Goal: Task Accomplishment & Management: Use online tool/utility

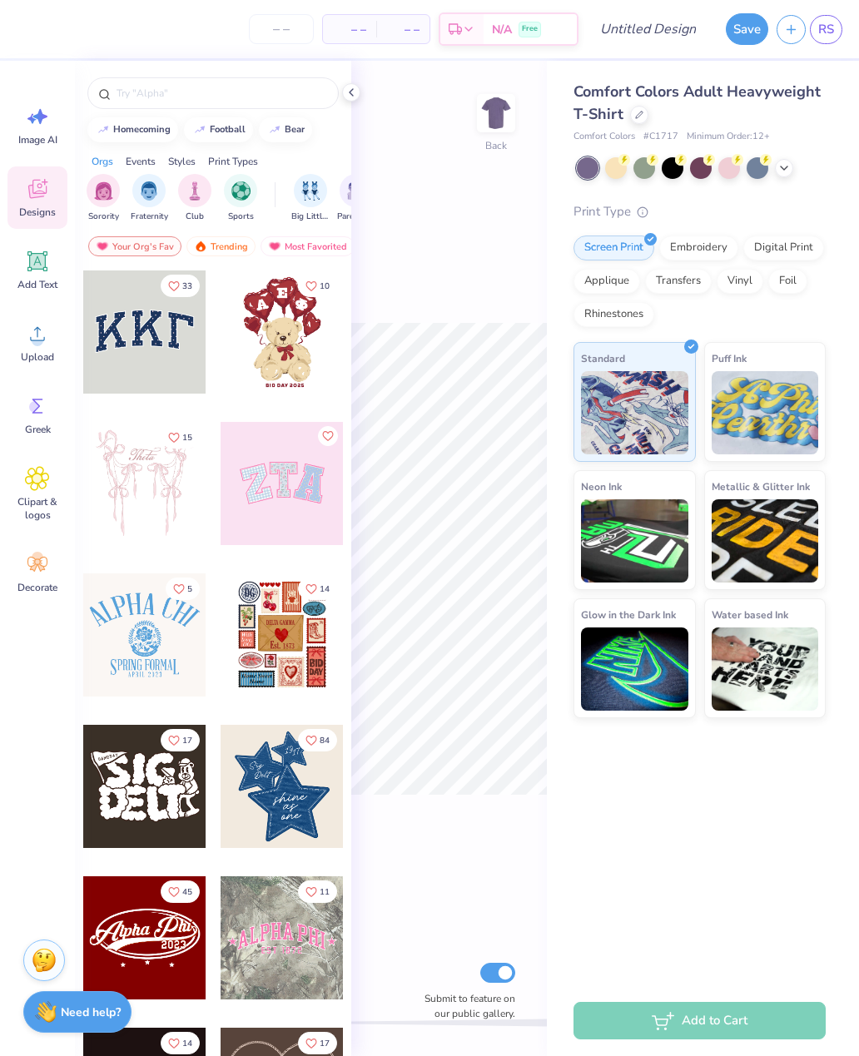
click at [826, 23] on span "RS" at bounding box center [826, 29] width 16 height 19
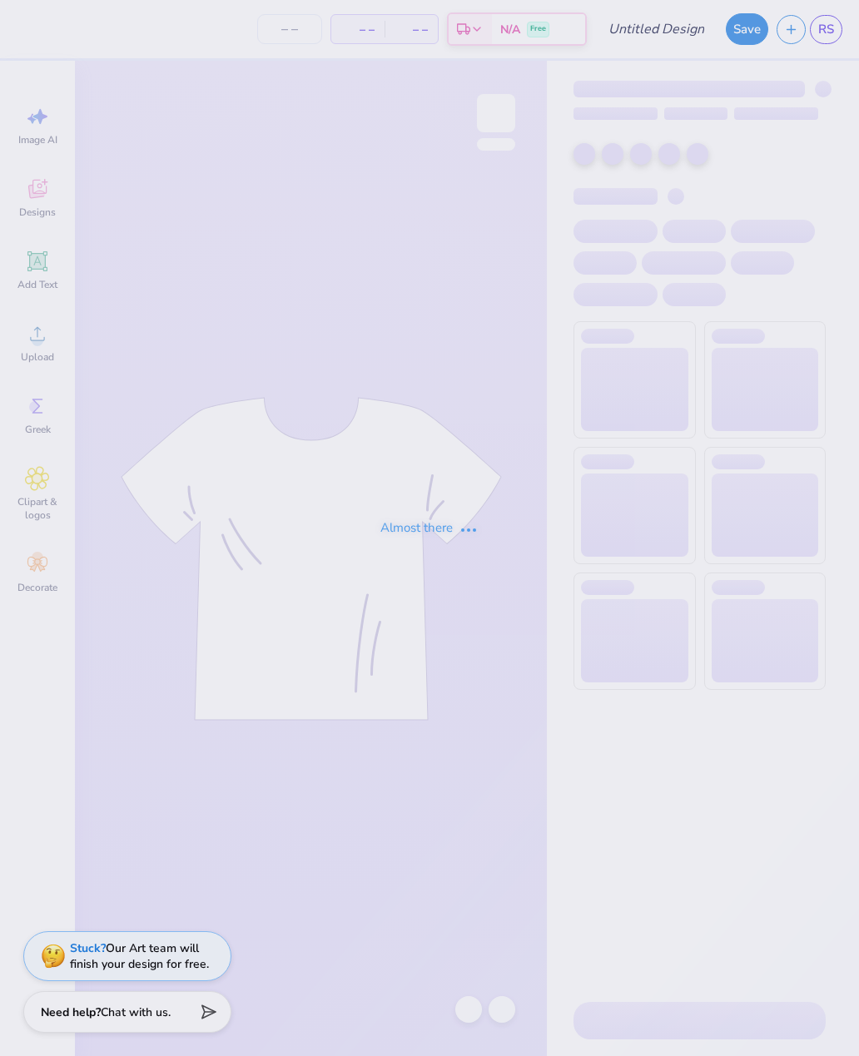
type input "AD brotherhood sweatshirt"
type input "20"
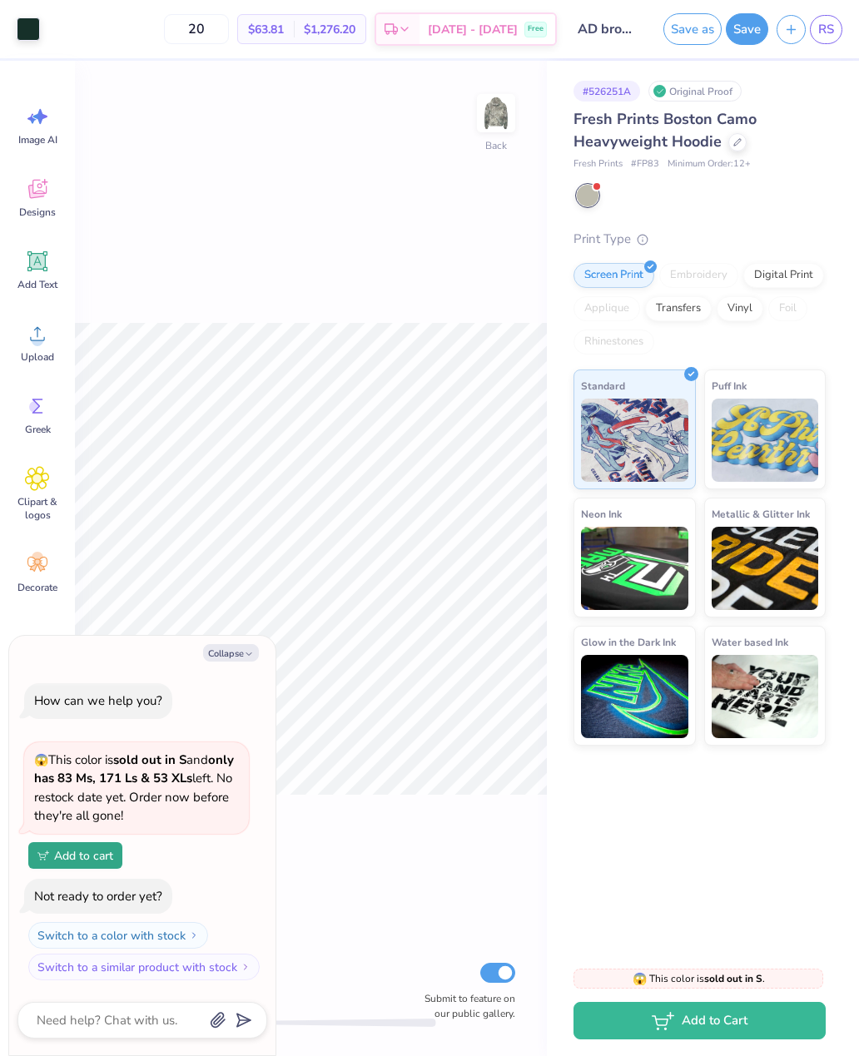
click at [244, 659] on icon "button" at bounding box center [249, 654] width 10 height 10
type textarea "x"
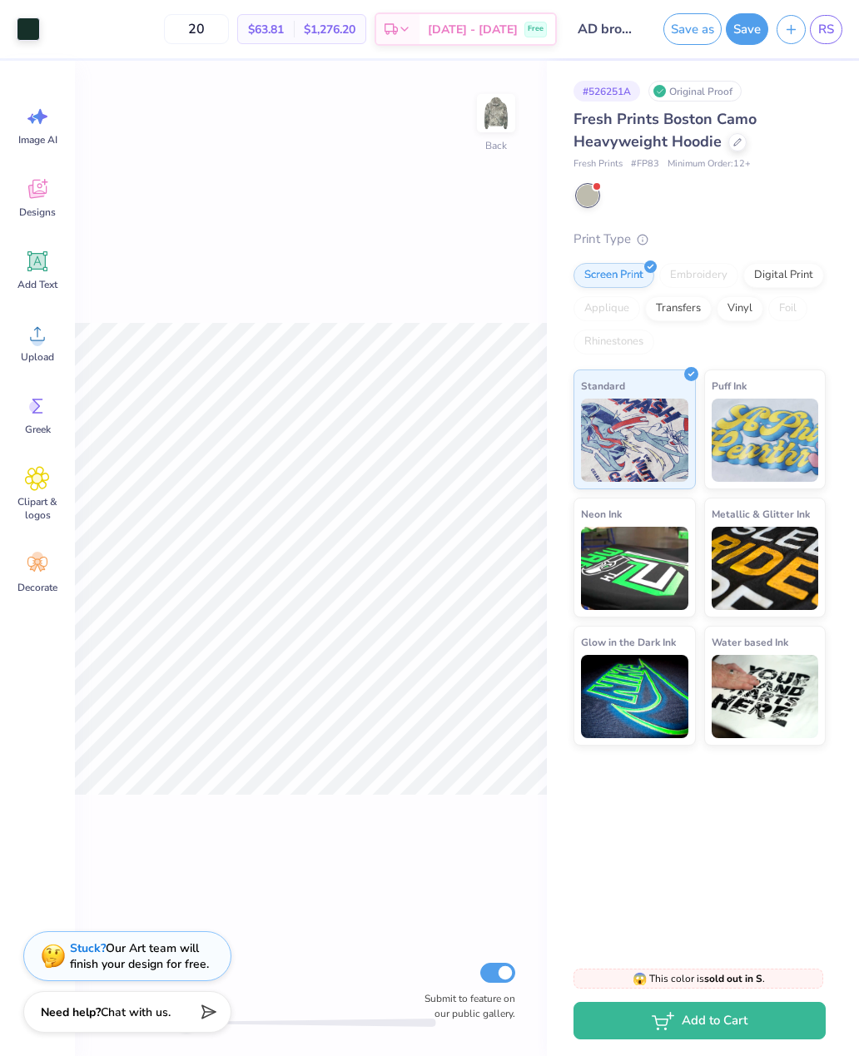
click at [229, 25] on input "20" at bounding box center [196, 29] width 65 height 30
type input "2"
click at [516, 279] on div "Back Submit to feature on our public gallery." at bounding box center [311, 559] width 472 height 996
click at [229, 25] on input "40" at bounding box center [196, 29] width 65 height 30
type input "4"
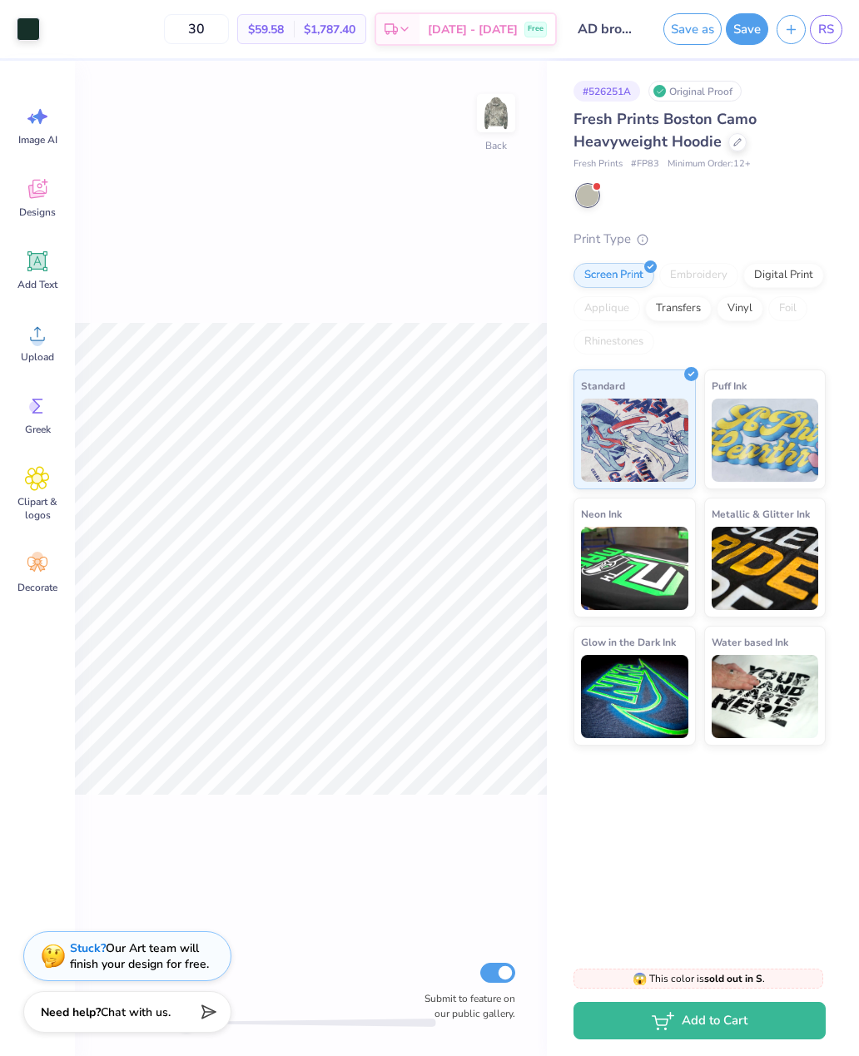
type input "3"
type input "4"
type input "20"
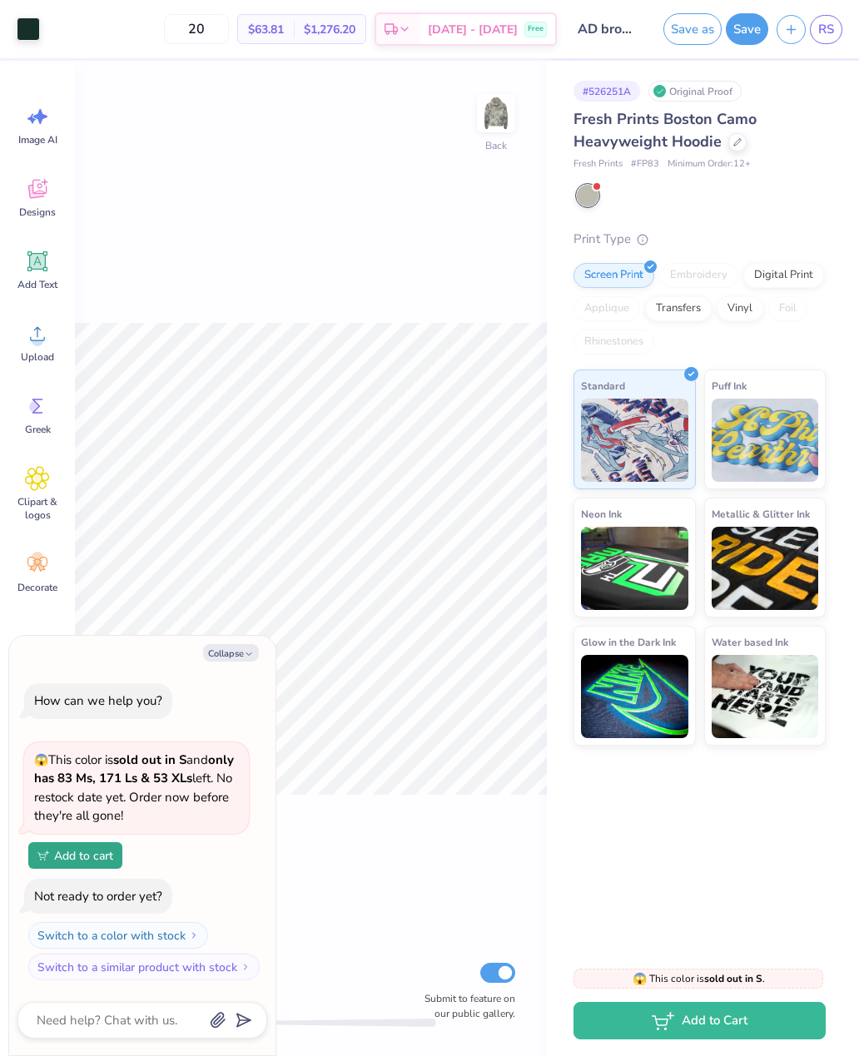
click at [249, 647] on button "Collapse" at bounding box center [231, 652] width 56 height 17
type textarea "x"
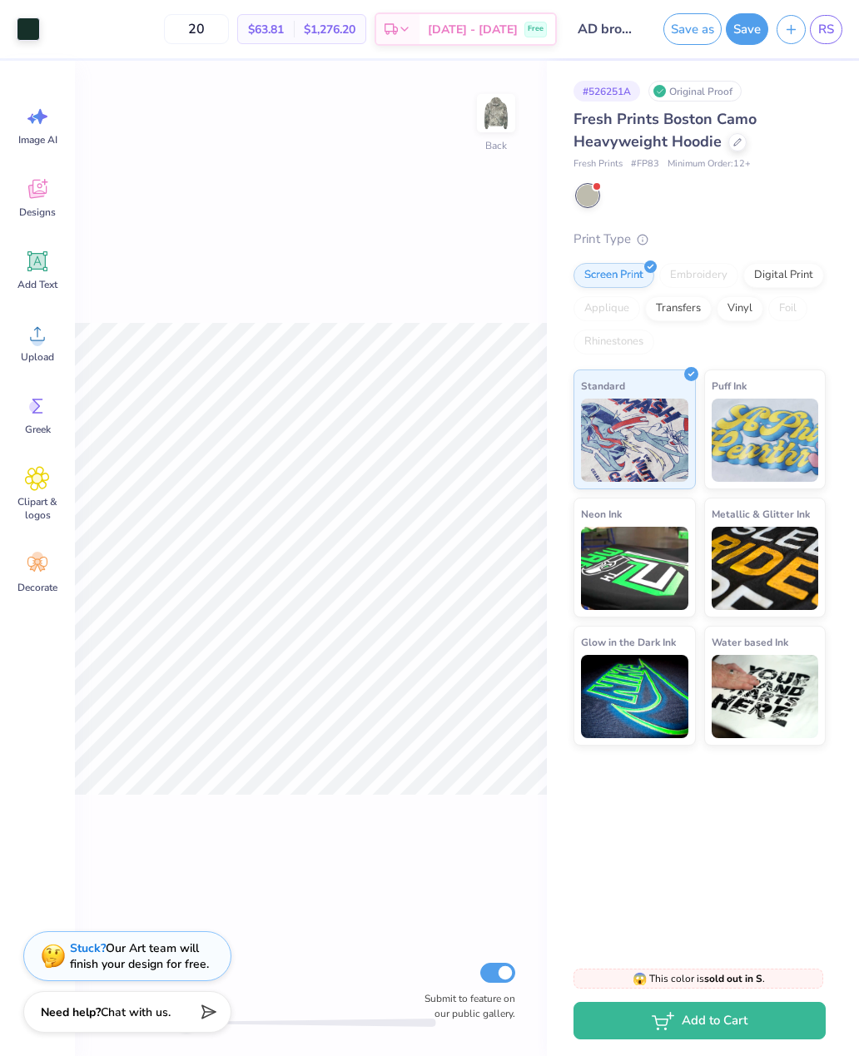
click at [498, 117] on img at bounding box center [496, 113] width 33 height 33
click at [504, 119] on img at bounding box center [496, 113] width 33 height 33
click at [229, 28] on input "20" at bounding box center [196, 29] width 65 height 30
click at [229, 34] on input "25" at bounding box center [196, 29] width 65 height 30
type input "25"
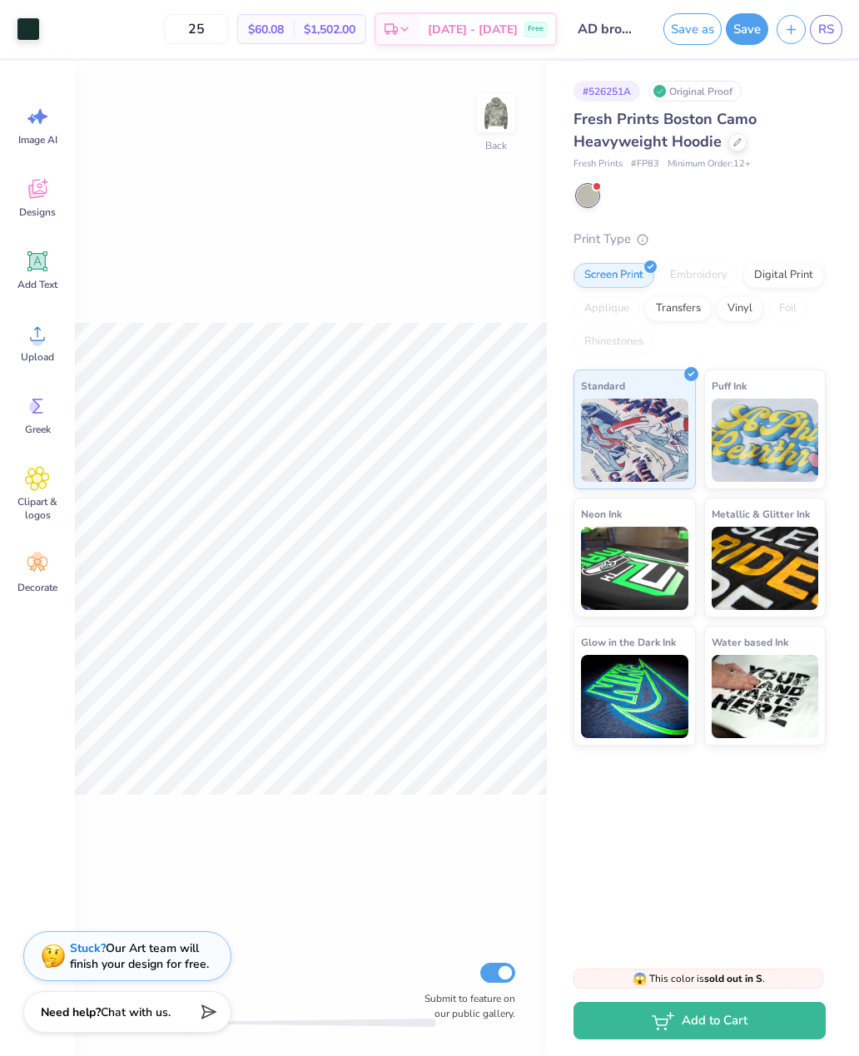
click at [823, 37] on span "RS" at bounding box center [826, 29] width 16 height 19
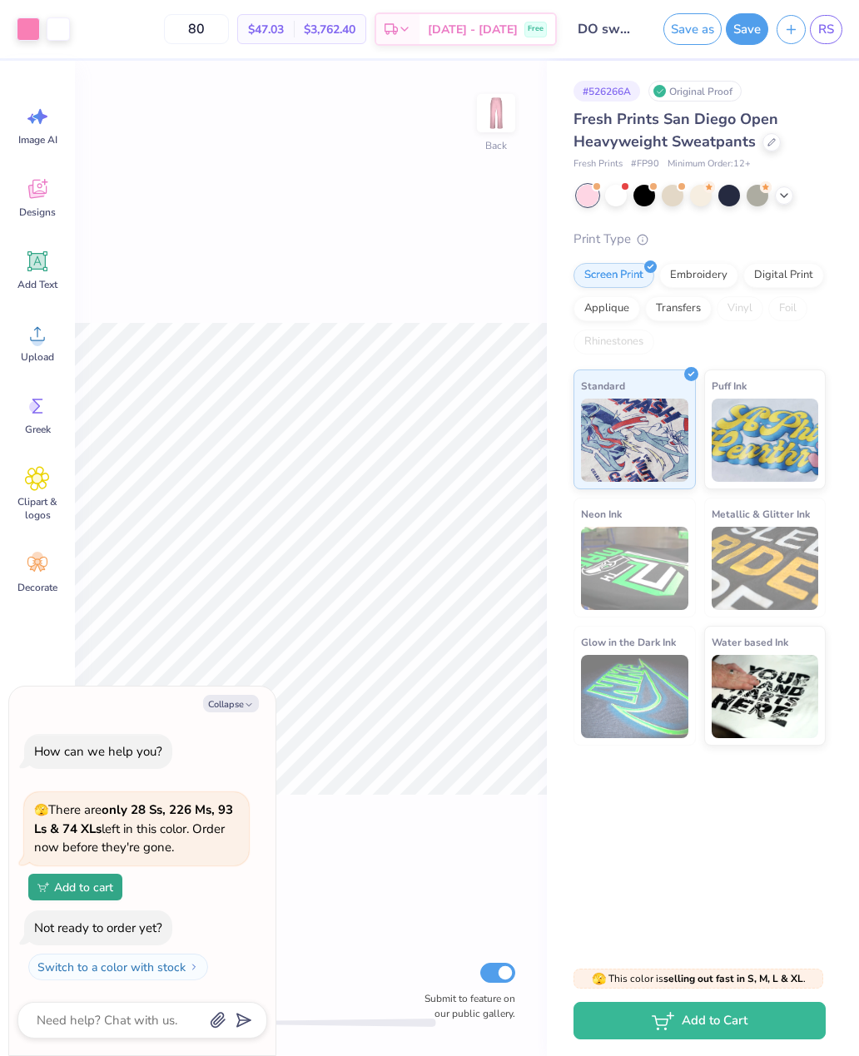
click at [258, 703] on button "Collapse" at bounding box center [231, 703] width 56 height 17
type textarea "x"
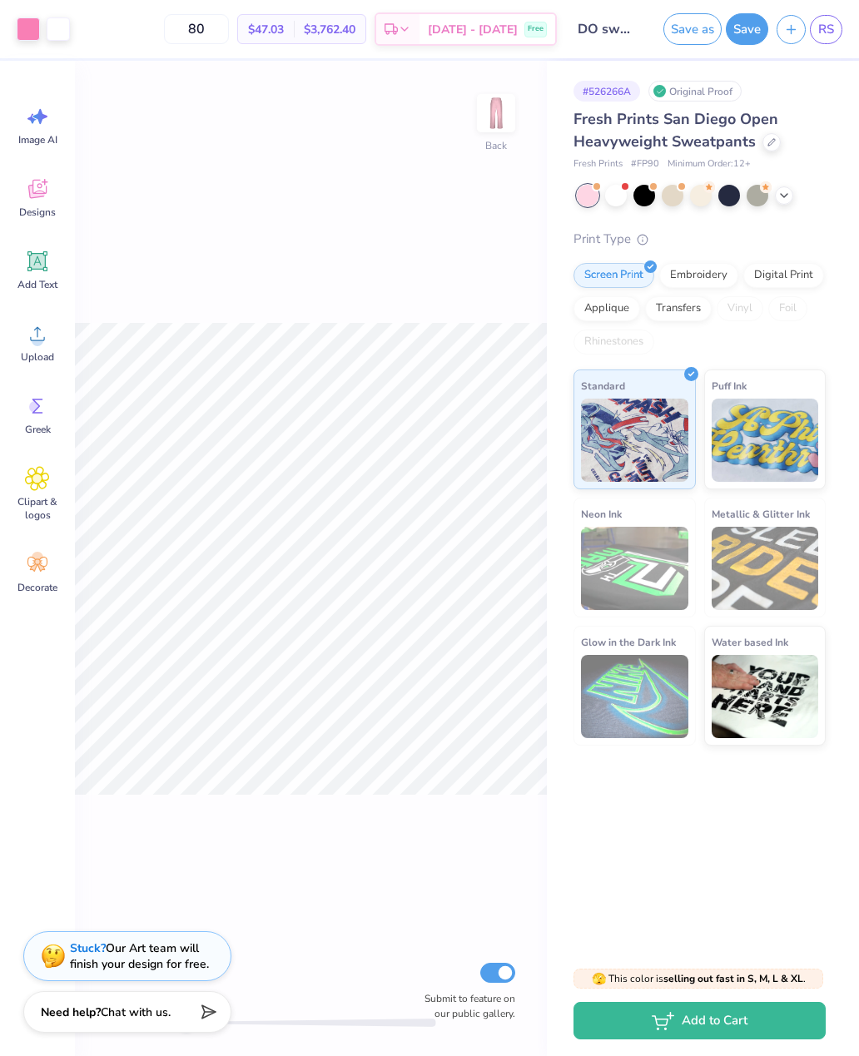
click at [451, 263] on div "Back Submit to feature on our public gallery." at bounding box center [311, 559] width 472 height 996
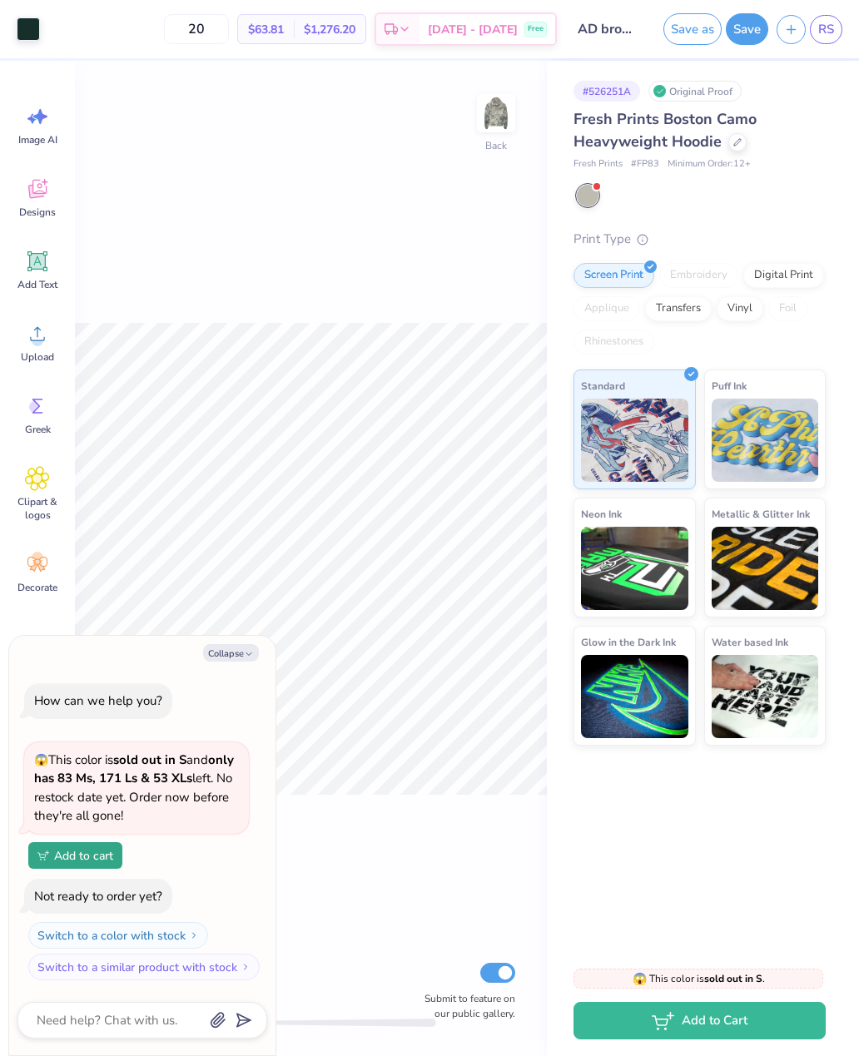
click at [241, 662] on button "Collapse" at bounding box center [231, 652] width 56 height 17
type textarea "x"
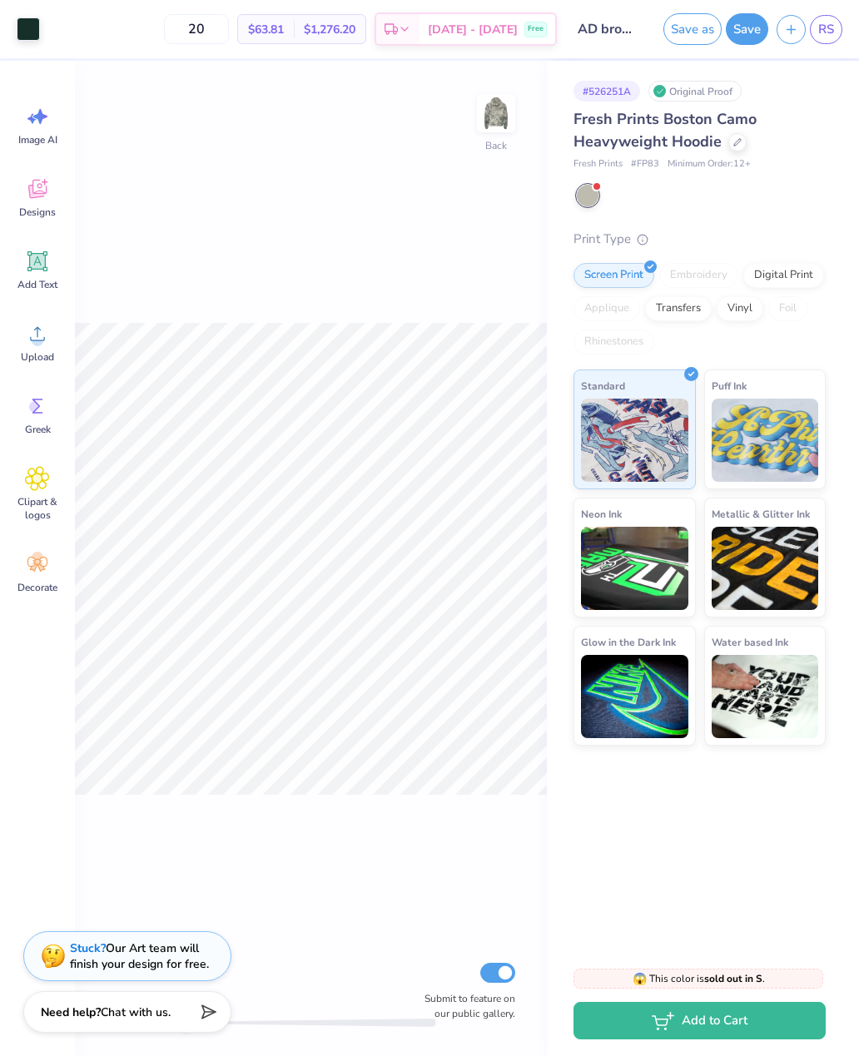
click at [39, 36] on div at bounding box center [28, 28] width 23 height 23
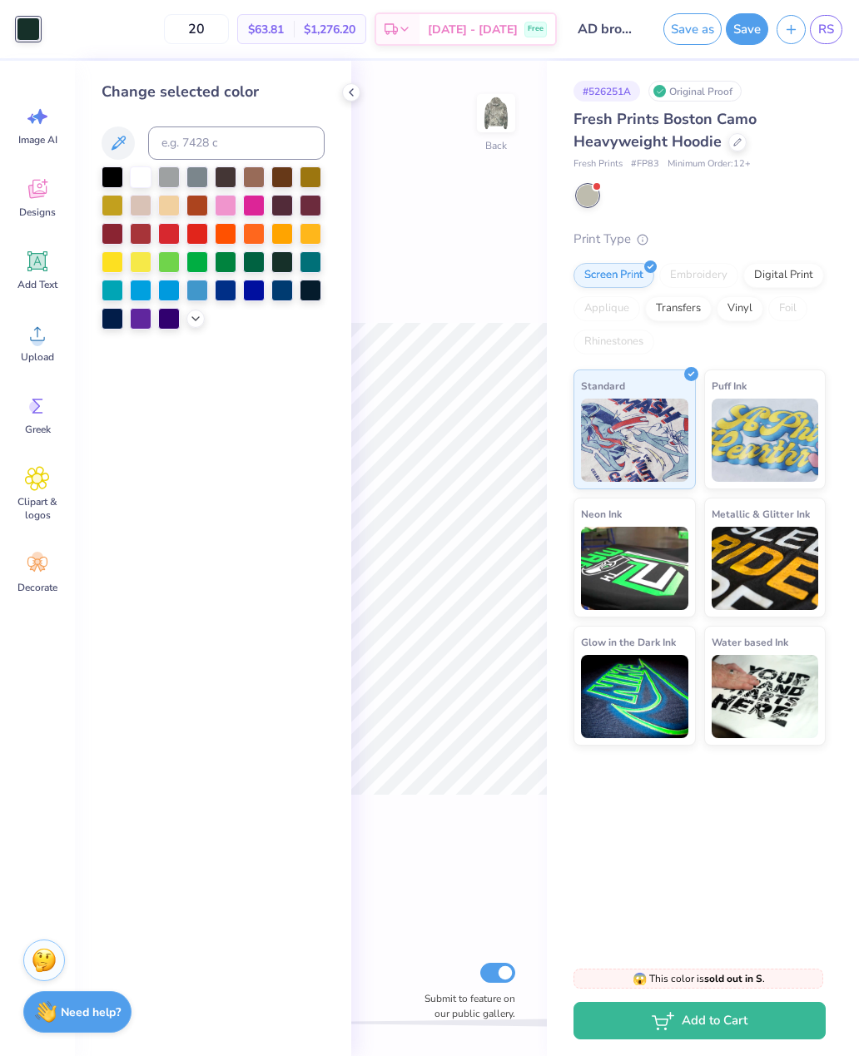
click at [140, 176] on div at bounding box center [141, 178] width 22 height 22
click at [452, 176] on div "Back Submit to feature on our public gallery." at bounding box center [449, 559] width 196 height 996
click at [460, 196] on div "Back Submit to feature on our public gallery." at bounding box center [449, 559] width 196 height 996
click at [355, 96] on icon at bounding box center [351, 92] width 13 height 13
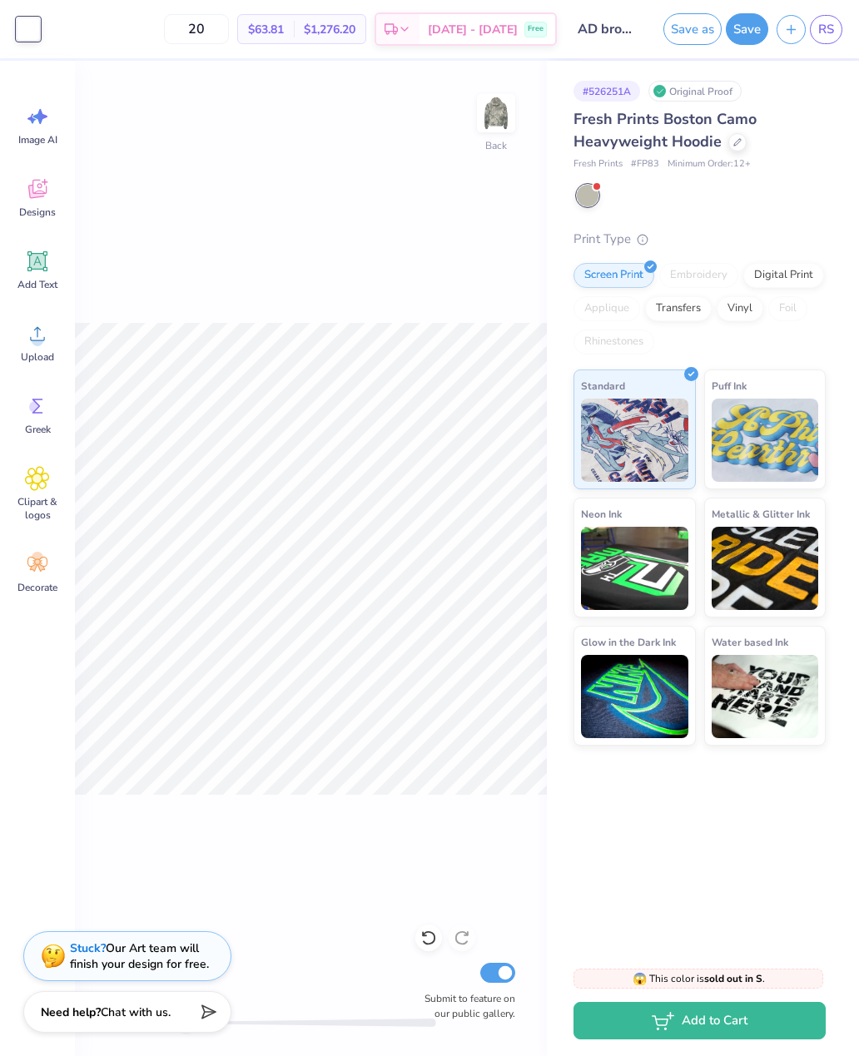
click at [39, 22] on div at bounding box center [28, 28] width 23 height 23
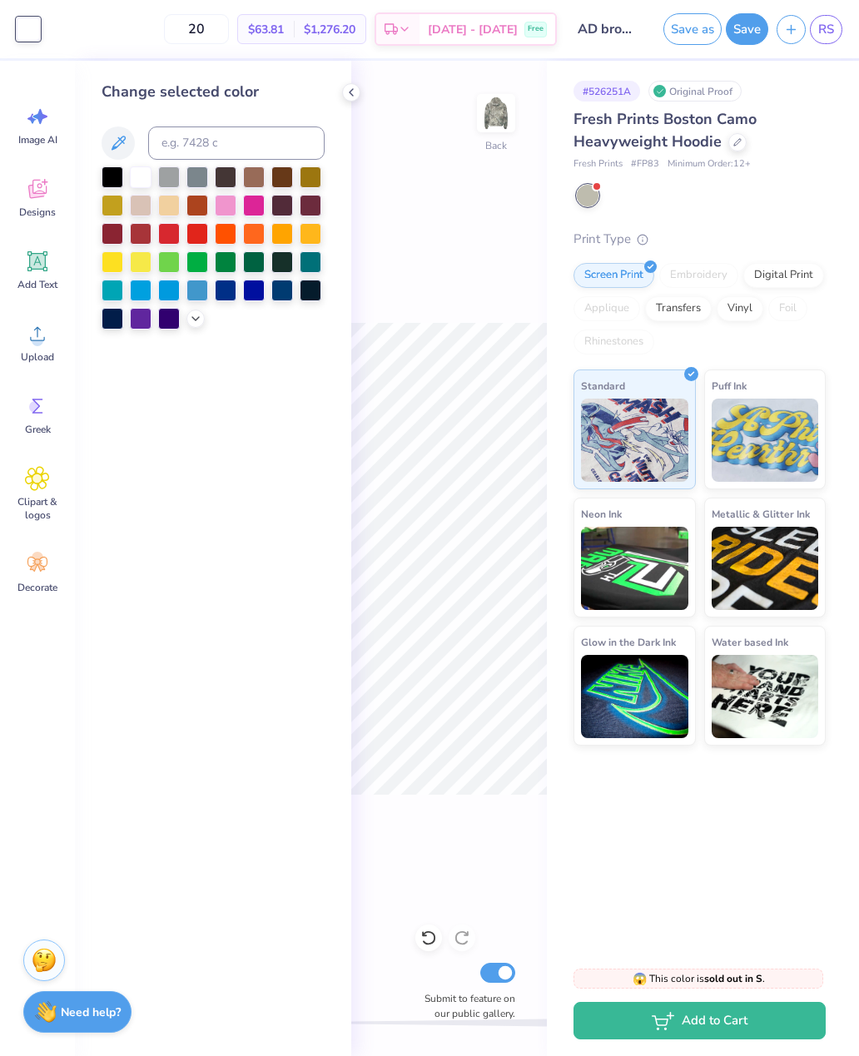
click at [188, 321] on div at bounding box center [195, 319] width 18 height 18
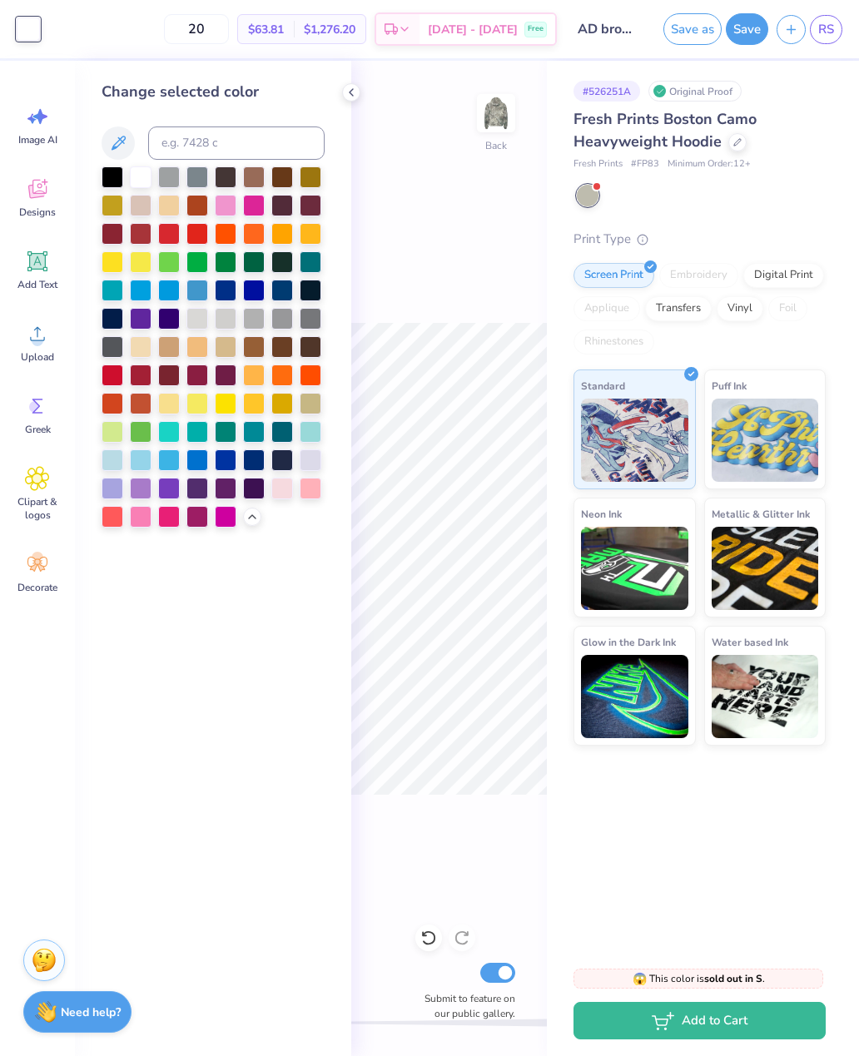
click at [438, 943] on div at bounding box center [428, 938] width 27 height 27
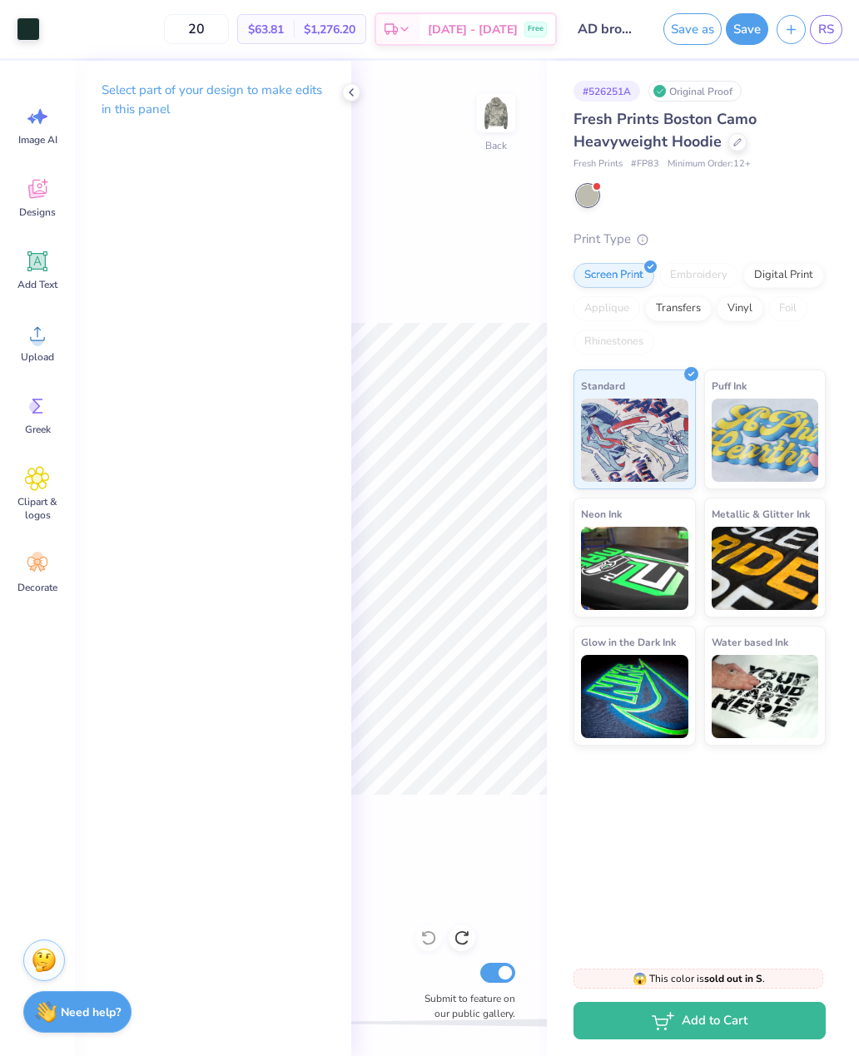
click at [40, 25] on div at bounding box center [28, 28] width 23 height 23
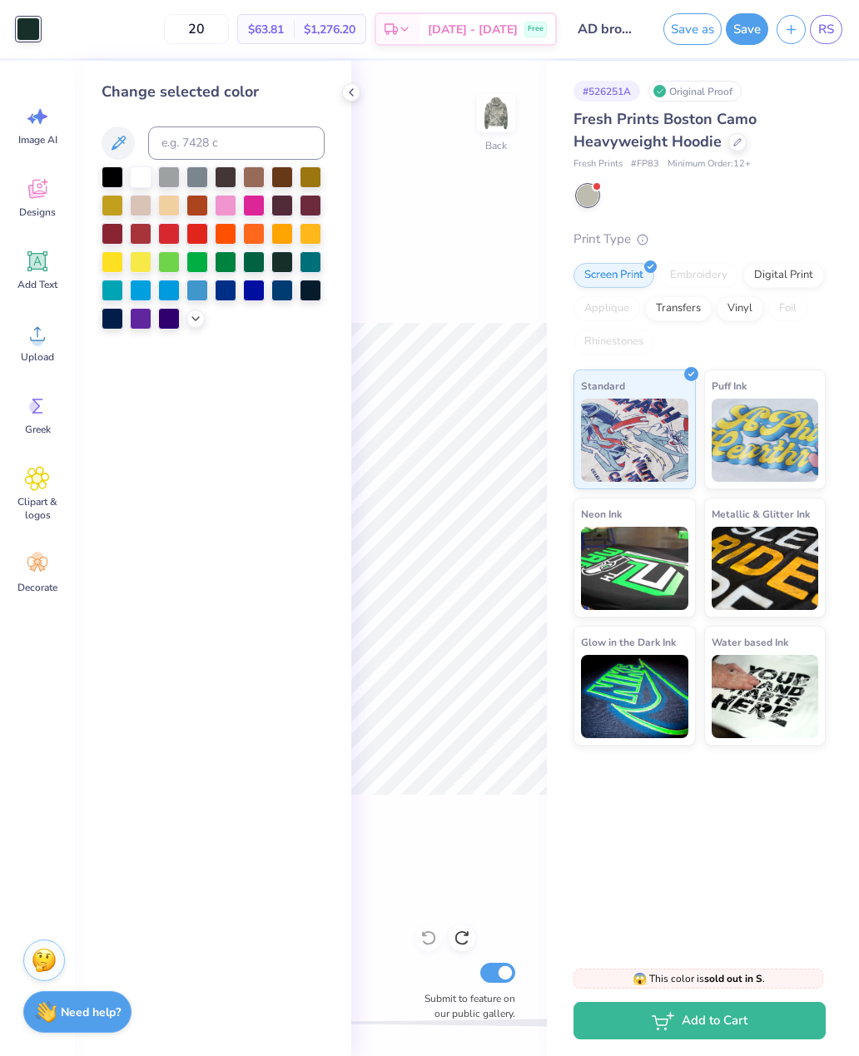
click at [204, 318] on div at bounding box center [195, 319] width 18 height 18
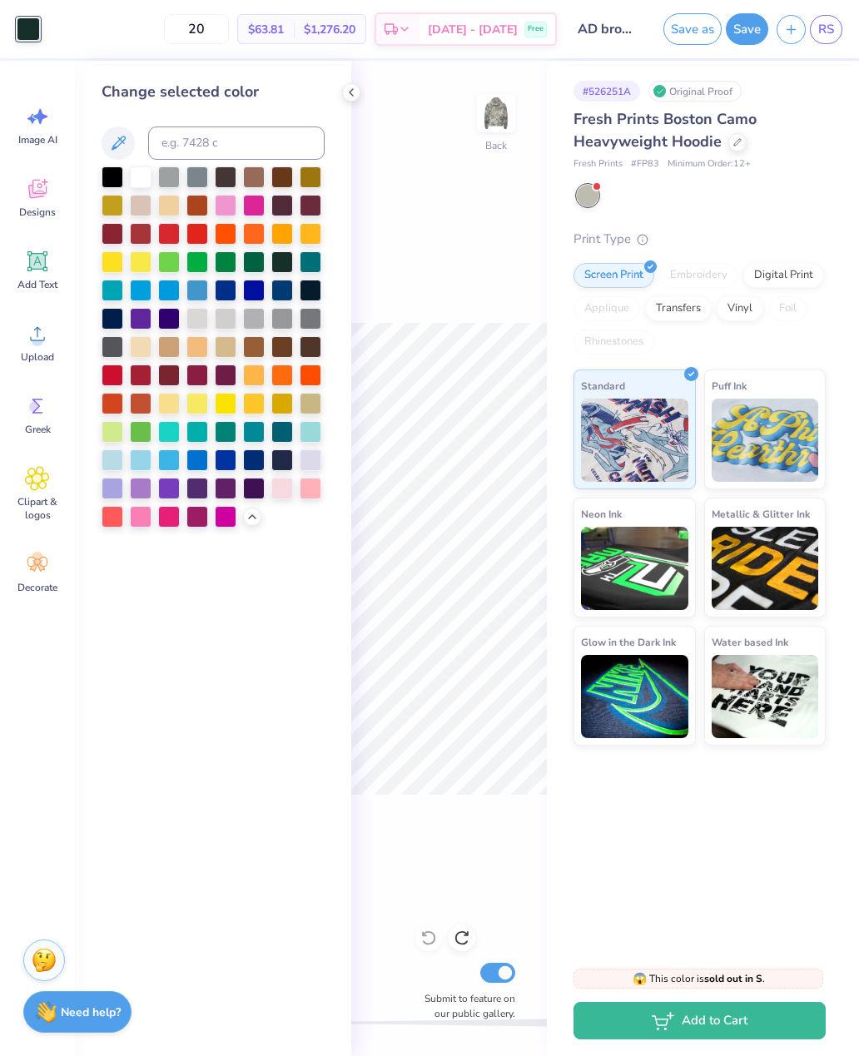
click at [318, 296] on div at bounding box center [311, 291] width 22 height 22
click at [282, 257] on div at bounding box center [282, 262] width 22 height 22
click at [286, 273] on div at bounding box center [282, 262] width 22 height 22
click at [449, 210] on div "Back Submit to feature on our public gallery." at bounding box center [449, 559] width 196 height 996
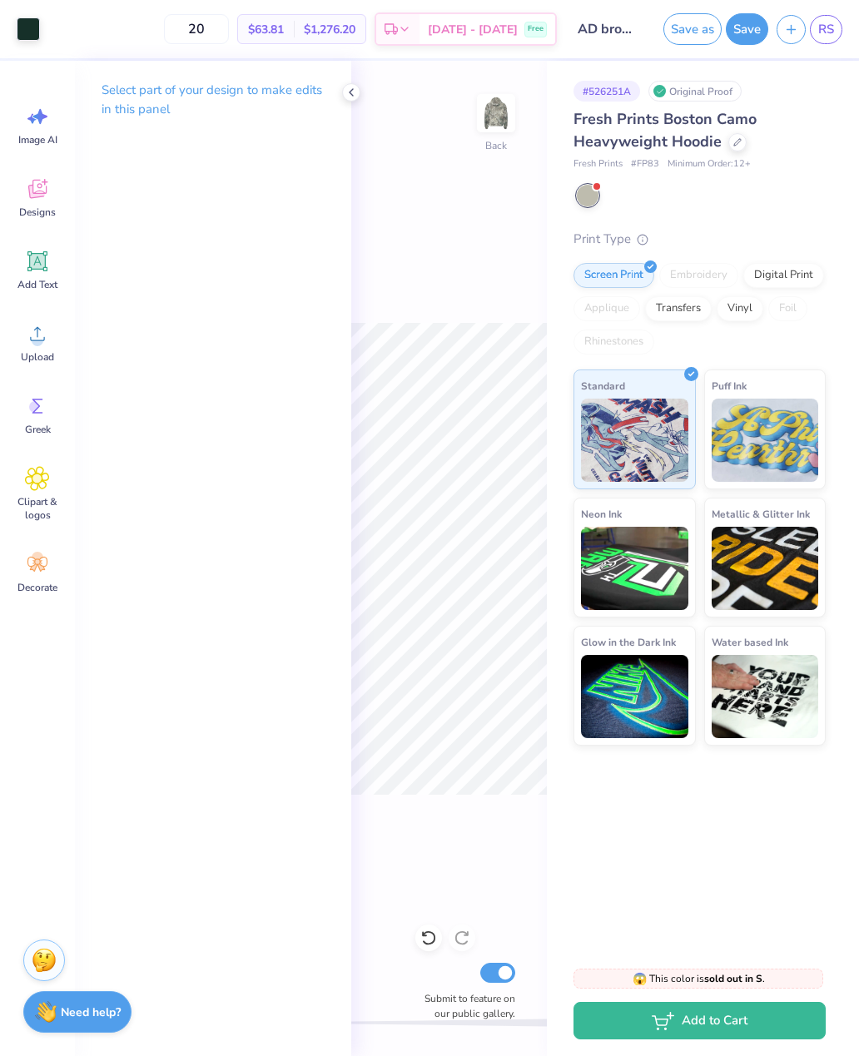
click at [360, 102] on div "Back Submit to feature on our public gallery." at bounding box center [449, 559] width 196 height 996
click at [357, 100] on div "Back Submit to feature on our public gallery." at bounding box center [449, 559] width 196 height 996
click at [350, 100] on div at bounding box center [351, 92] width 18 height 18
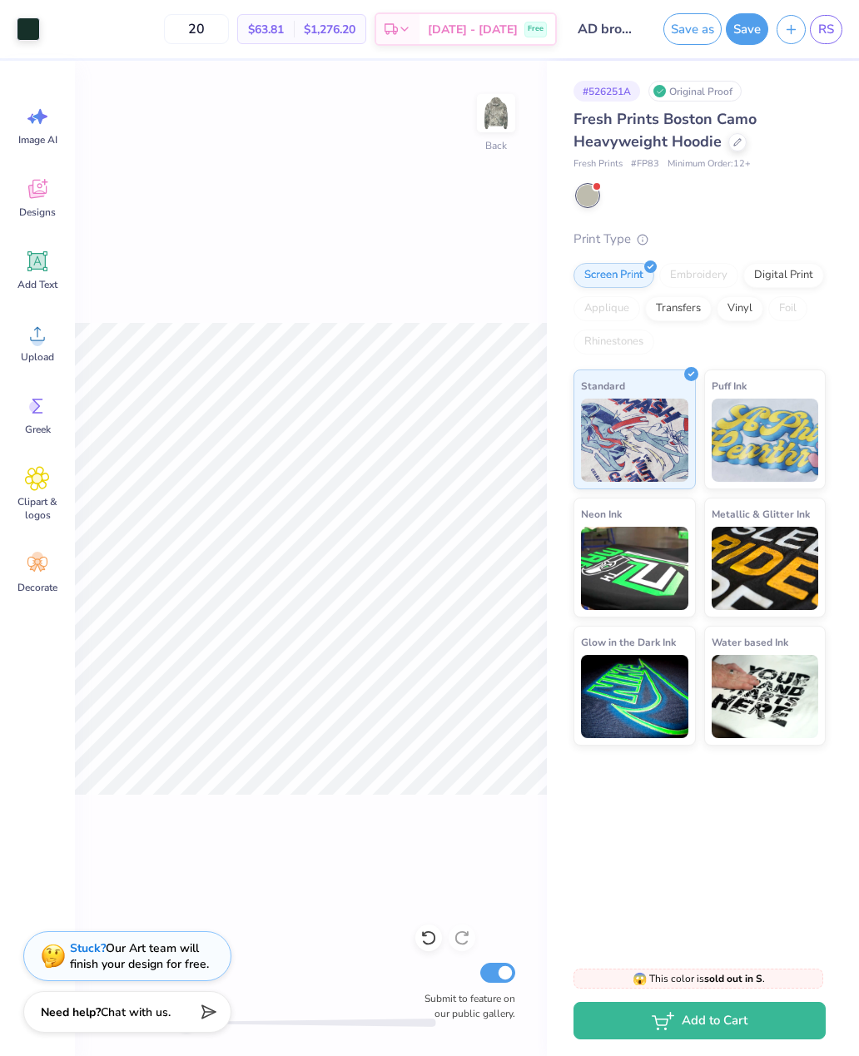
click at [36, 38] on div at bounding box center [28, 28] width 23 height 23
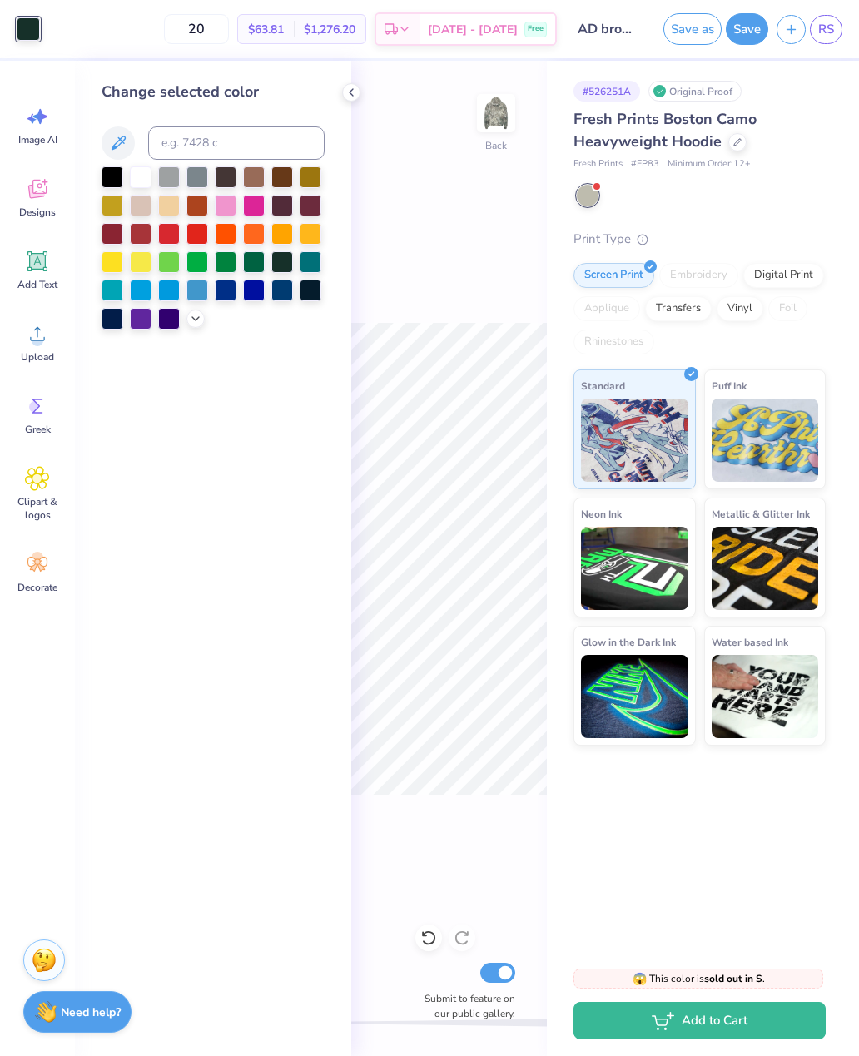
click at [197, 317] on icon at bounding box center [195, 318] width 13 height 13
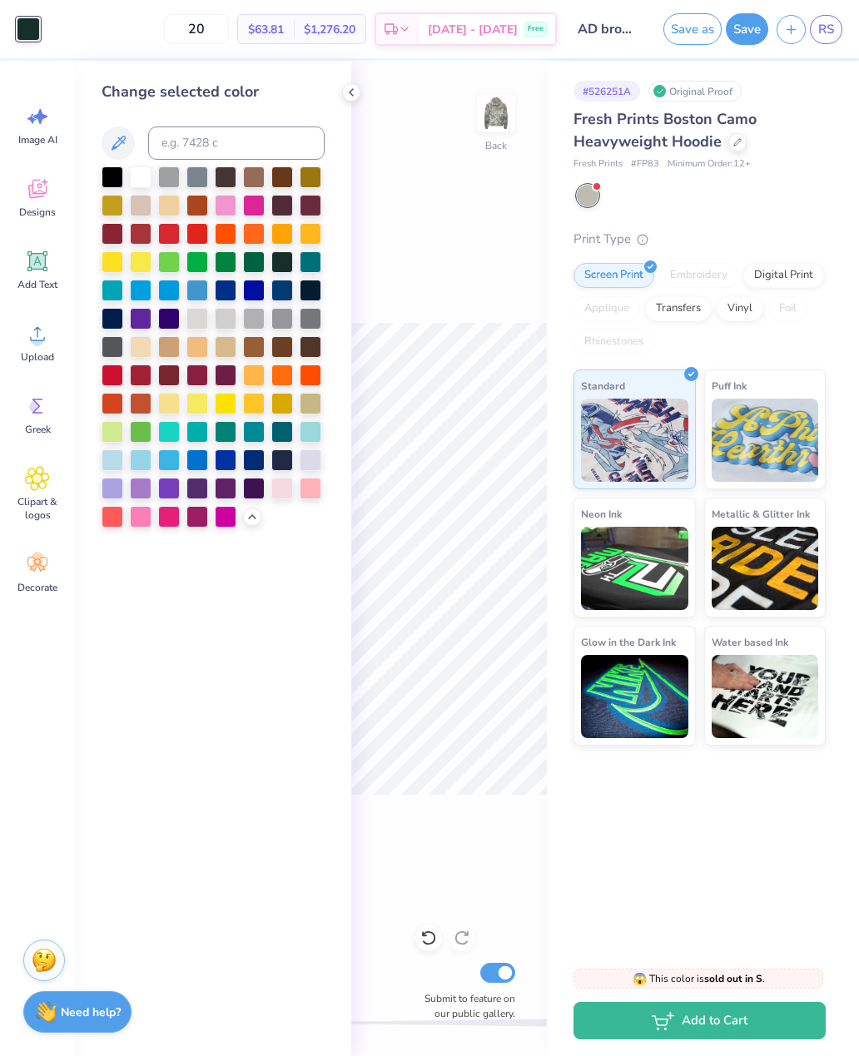
click at [262, 498] on div at bounding box center [254, 489] width 22 height 22
click at [292, 466] on div at bounding box center [282, 461] width 22 height 22
click at [458, 285] on div "Back Submit to feature on our public gallery." at bounding box center [449, 559] width 196 height 996
click at [344, 98] on div at bounding box center [351, 92] width 18 height 18
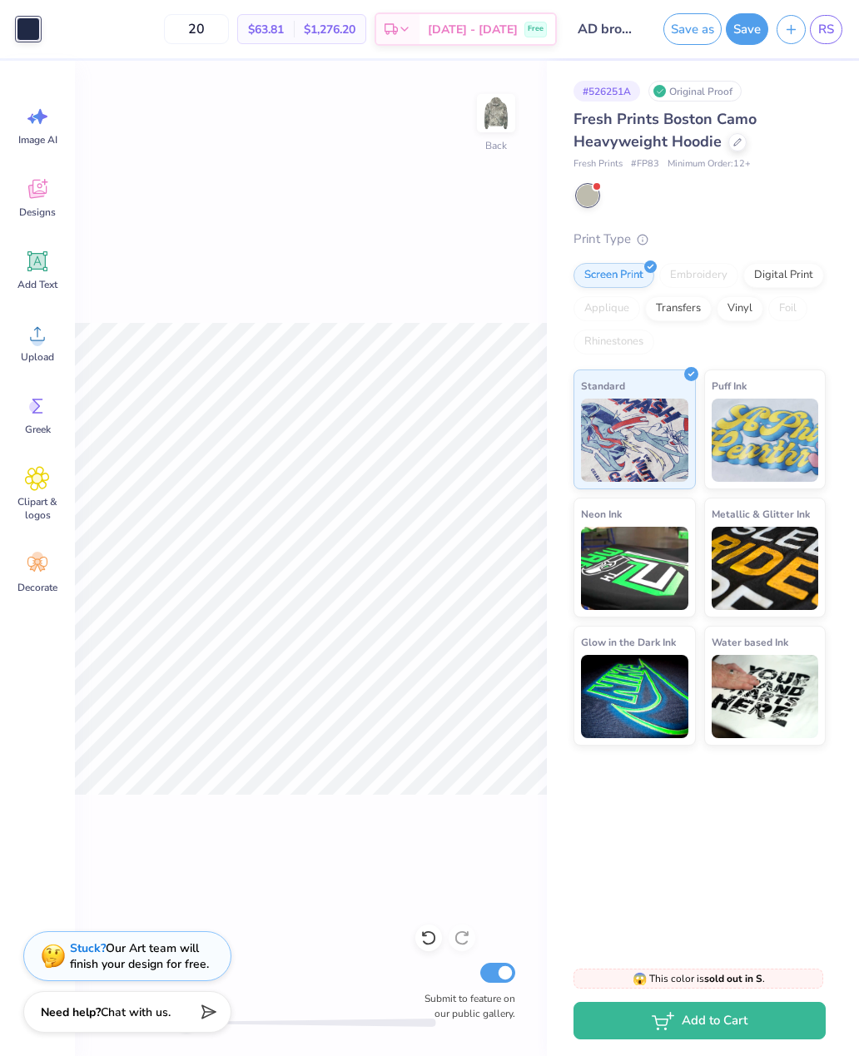
click at [358, 91] on div "Back Submit to feature on our public gallery." at bounding box center [311, 559] width 472 height 996
click at [29, 41] on div at bounding box center [28, 28] width 23 height 23
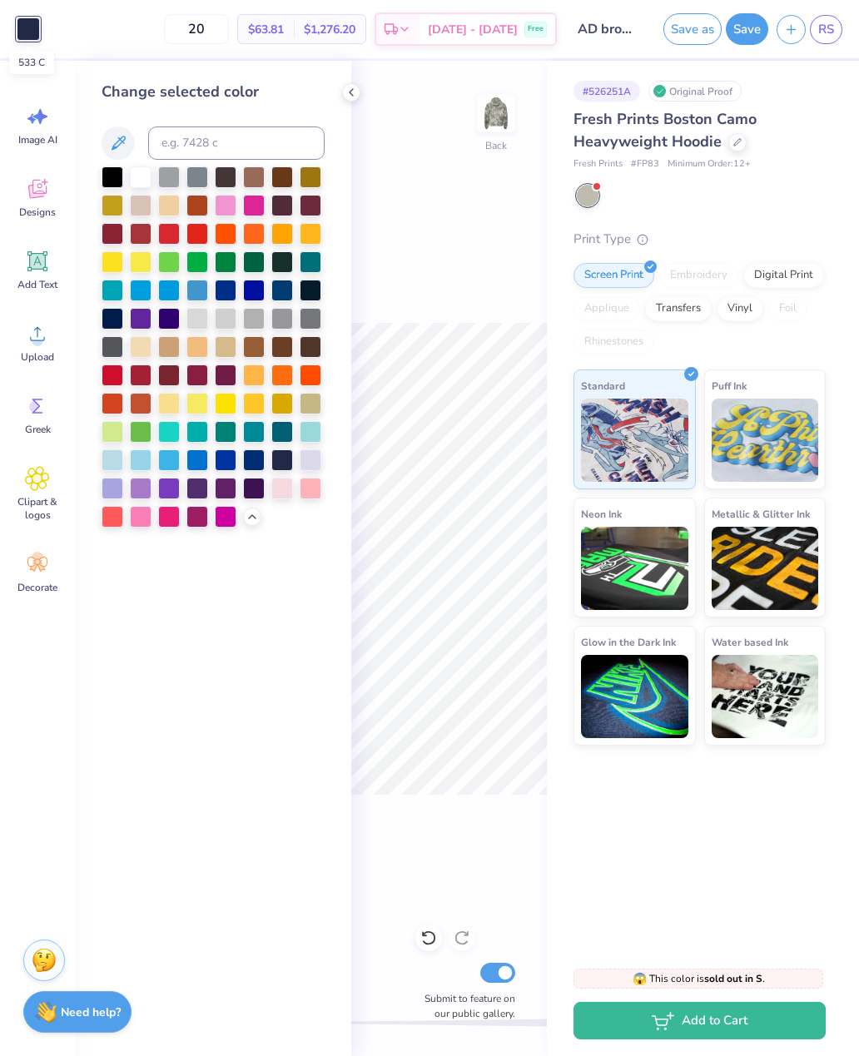
click at [30, 27] on div at bounding box center [28, 28] width 23 height 23
click at [134, 187] on div at bounding box center [141, 178] width 22 height 22
click at [495, 112] on img at bounding box center [496, 113] width 33 height 33
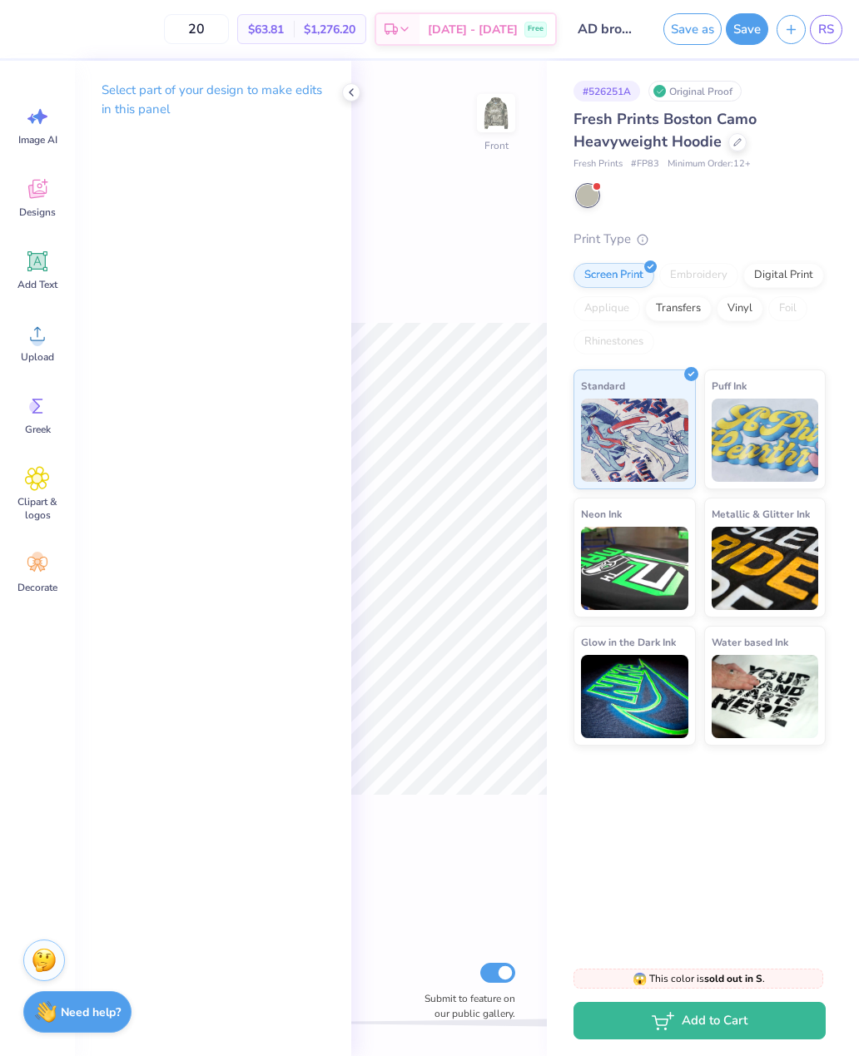
click at [509, 110] on img at bounding box center [496, 113] width 33 height 33
click at [353, 99] on div at bounding box center [351, 92] width 18 height 18
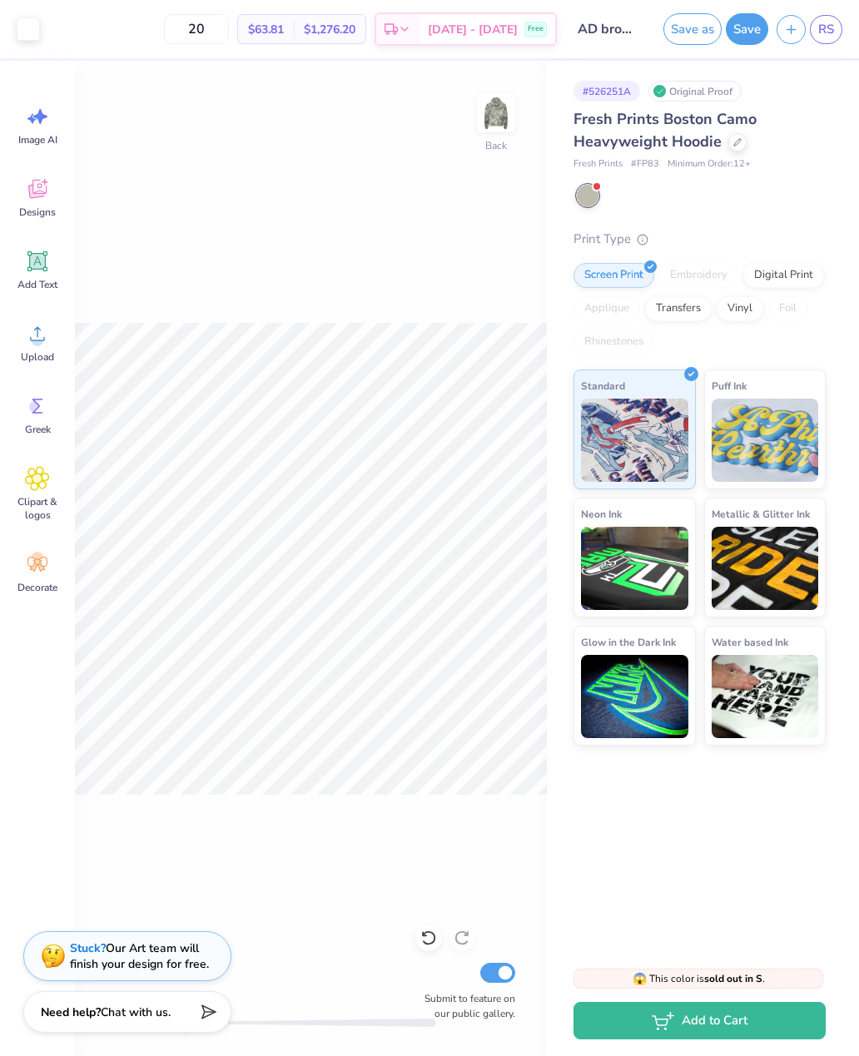
click at [227, 27] on input "20" at bounding box center [196, 29] width 65 height 30
type input "25"
click at [753, 24] on button "Save" at bounding box center [747, 29] width 42 height 32
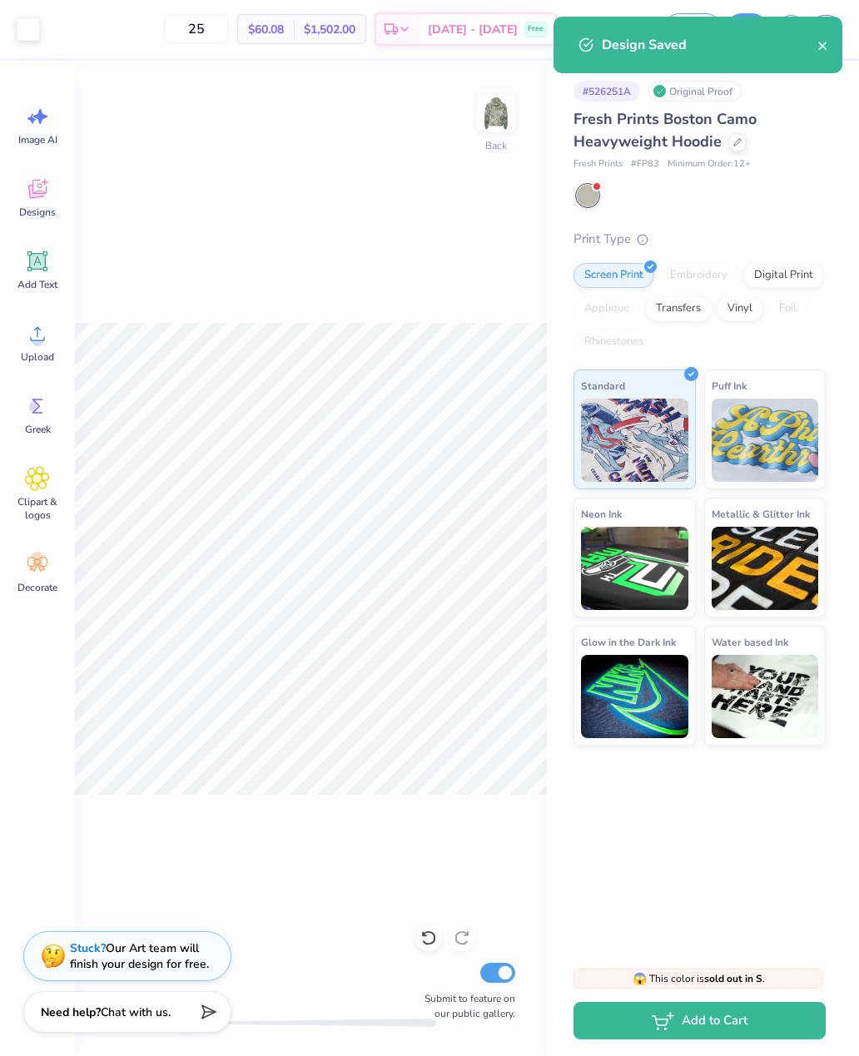
click at [825, 47] on icon "close" at bounding box center [822, 46] width 8 height 8
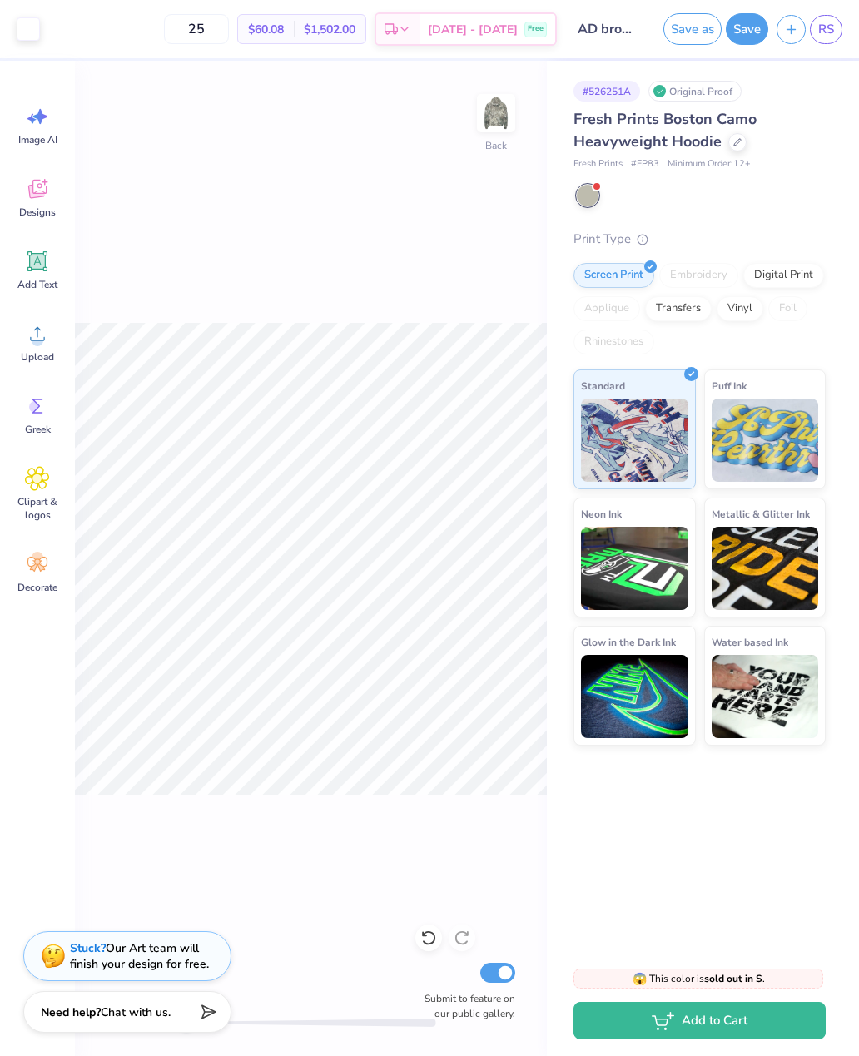
click at [831, 34] on icon "close" at bounding box center [837, 27] width 12 height 13
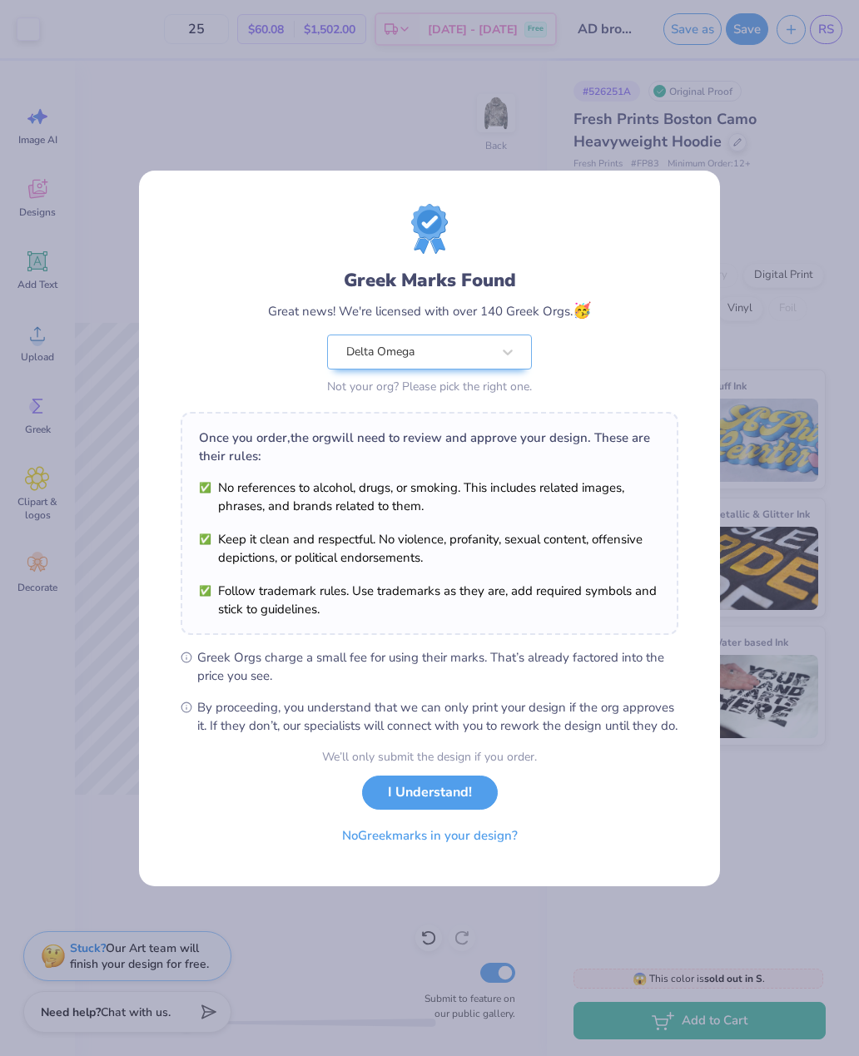
click at [764, 131] on div "Greek Marks Found Great news! We're licensed with over 140 Greek Orgs. 🥳 Delta …" at bounding box center [429, 528] width 859 height 1056
click at [615, 319] on div "Greek Marks Found Great news! We're licensed with over 140 Greek Orgs. 🥳 Delta …" at bounding box center [430, 301] width 498 height 195
click at [455, 799] on button "I Understand!" at bounding box center [430, 793] width 136 height 34
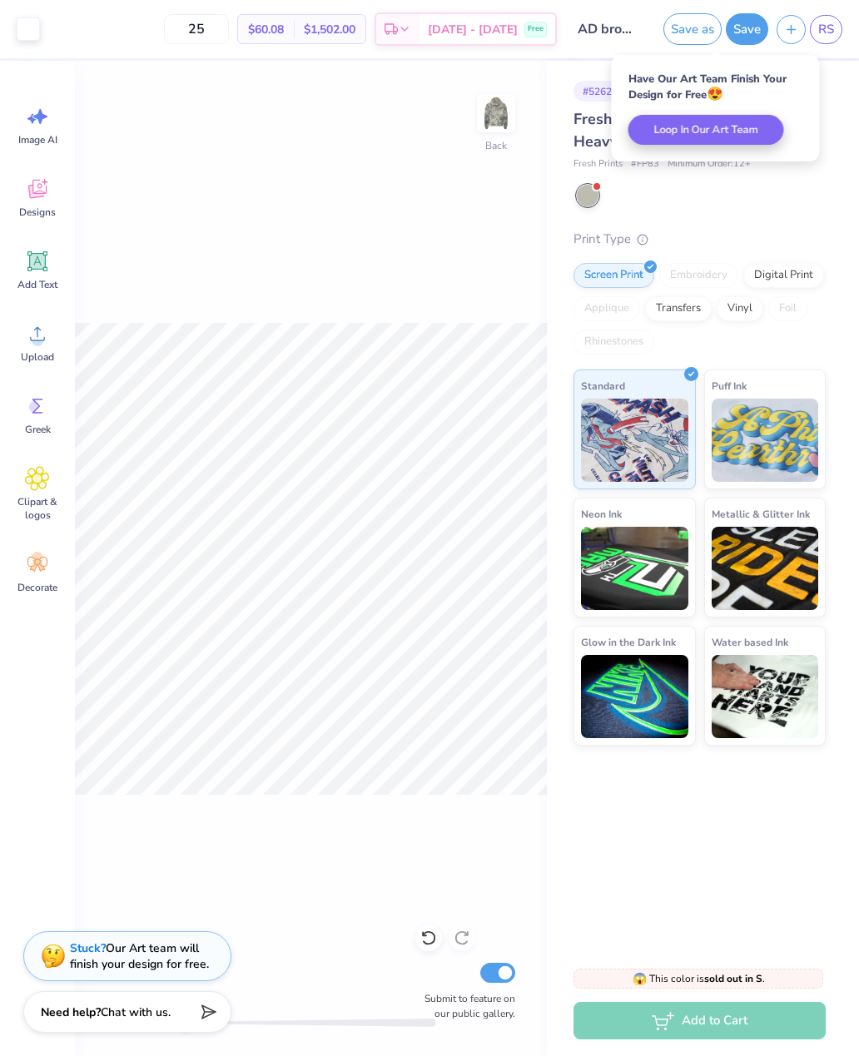
click at [363, 197] on div "Back Submit to feature on our public gallery." at bounding box center [311, 559] width 472 height 996
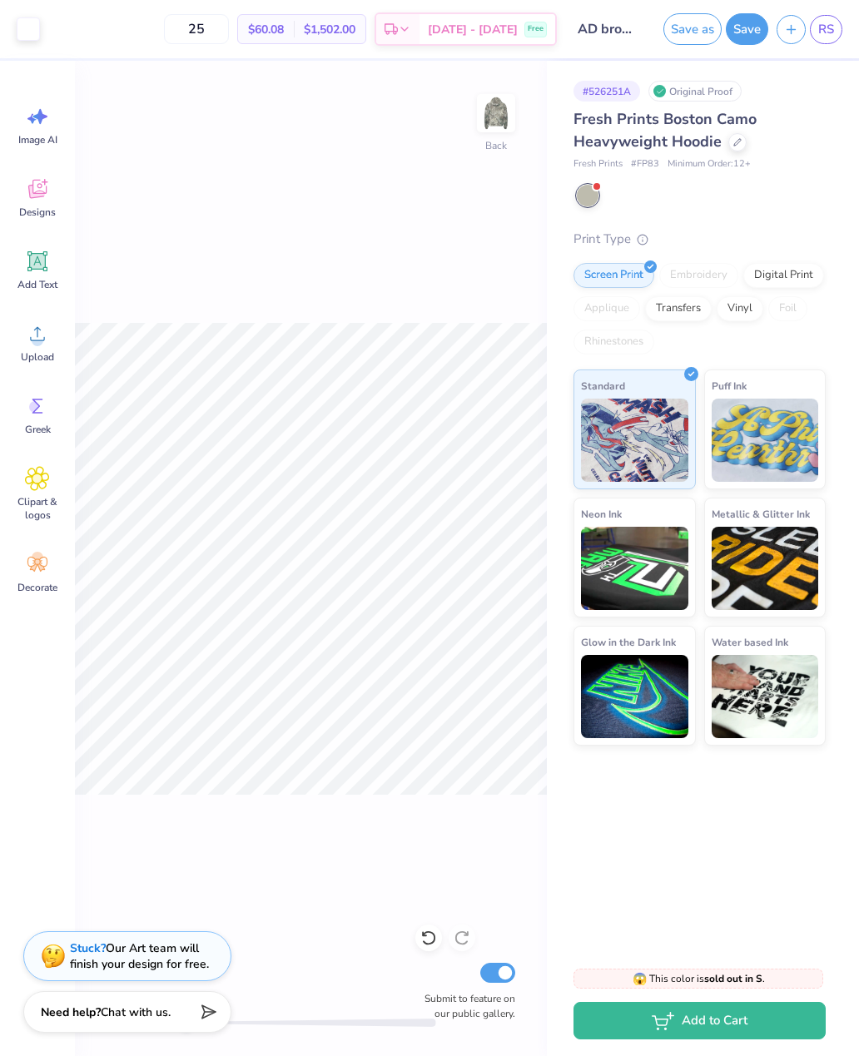
click at [838, 33] on link "RS" at bounding box center [826, 29] width 32 height 29
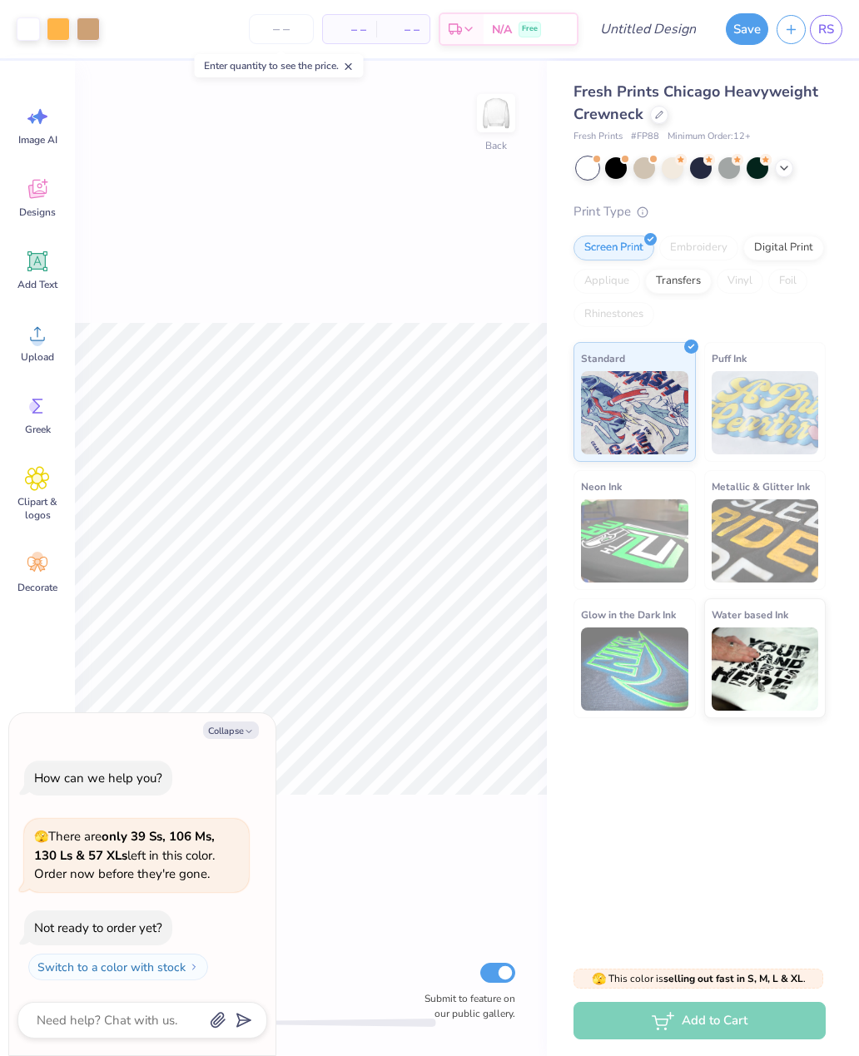
click at [239, 739] on button "Collapse" at bounding box center [231, 730] width 56 height 17
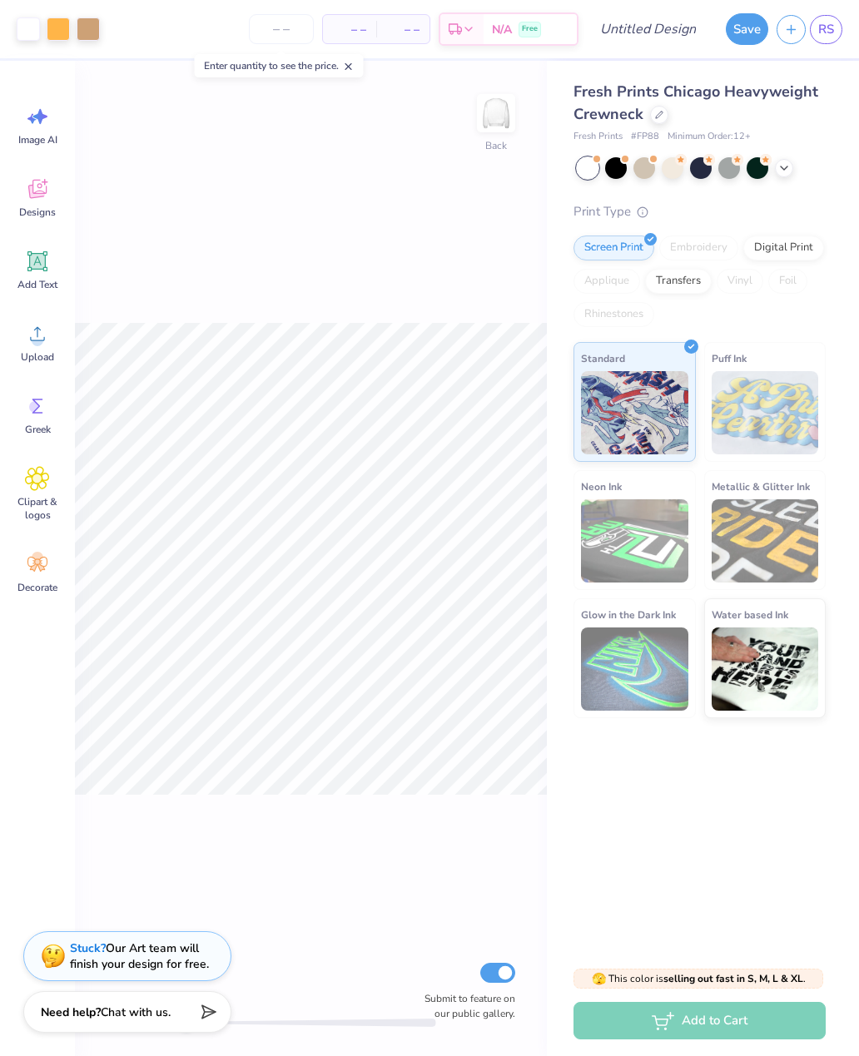
click at [614, 172] on div at bounding box center [616, 168] width 22 height 22
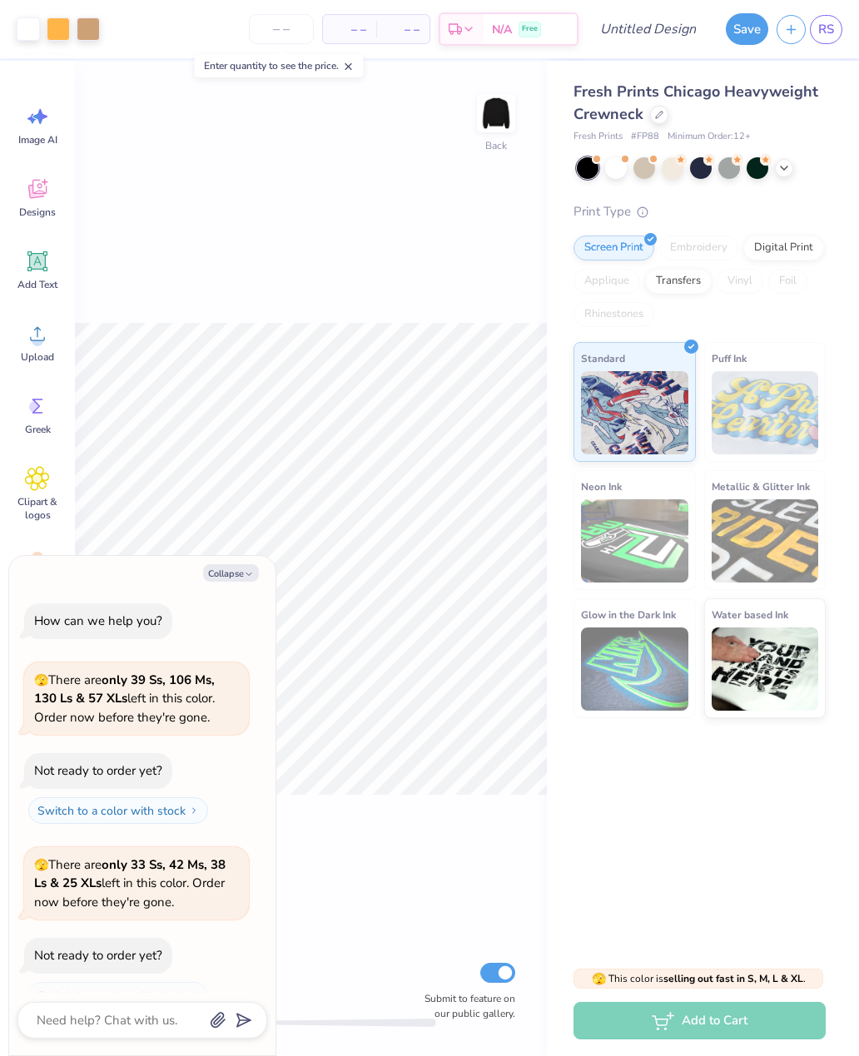
scroll to position [24, 0]
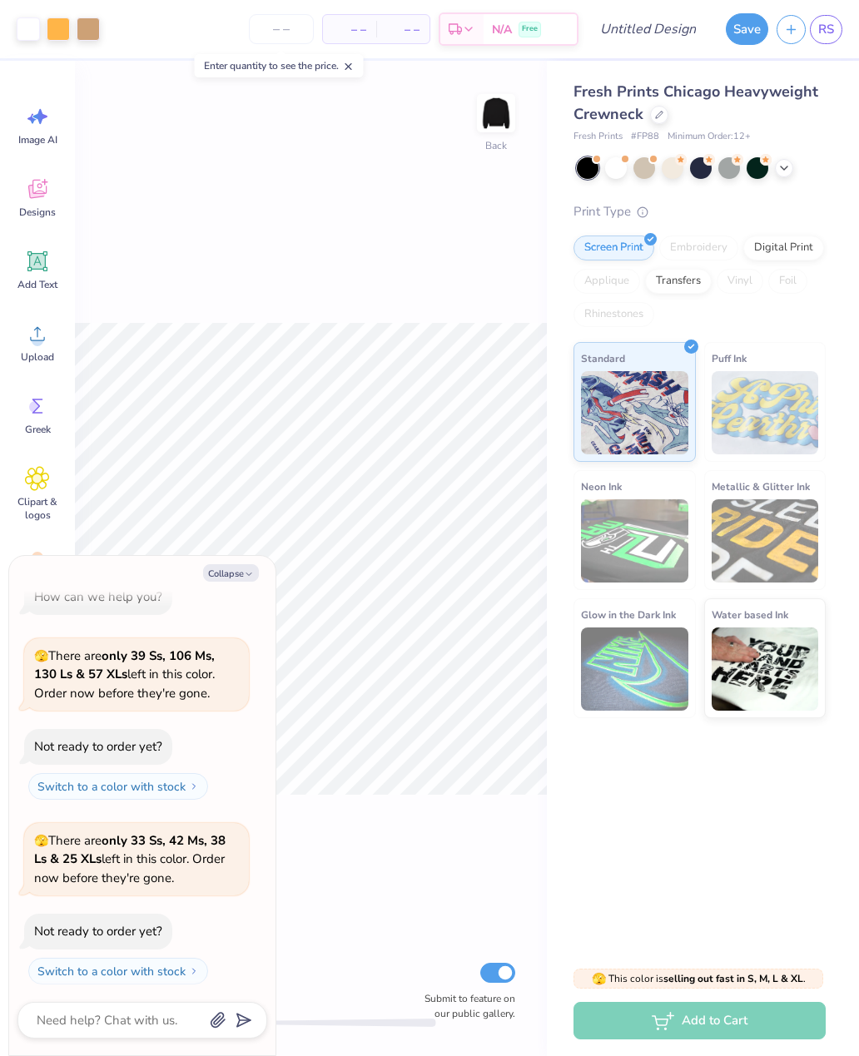
click at [241, 576] on button "Collapse" at bounding box center [231, 572] width 56 height 17
type textarea "x"
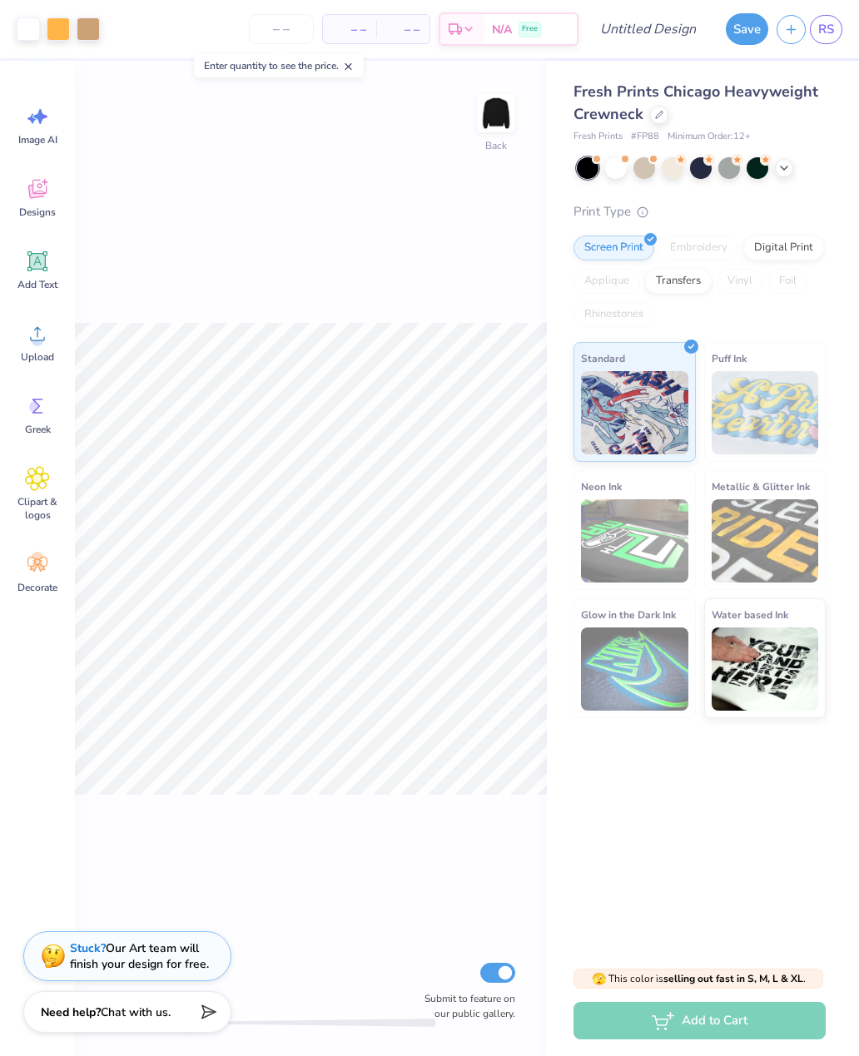
click at [444, 300] on div "Back Submit to feature on our public gallery." at bounding box center [311, 559] width 472 height 996
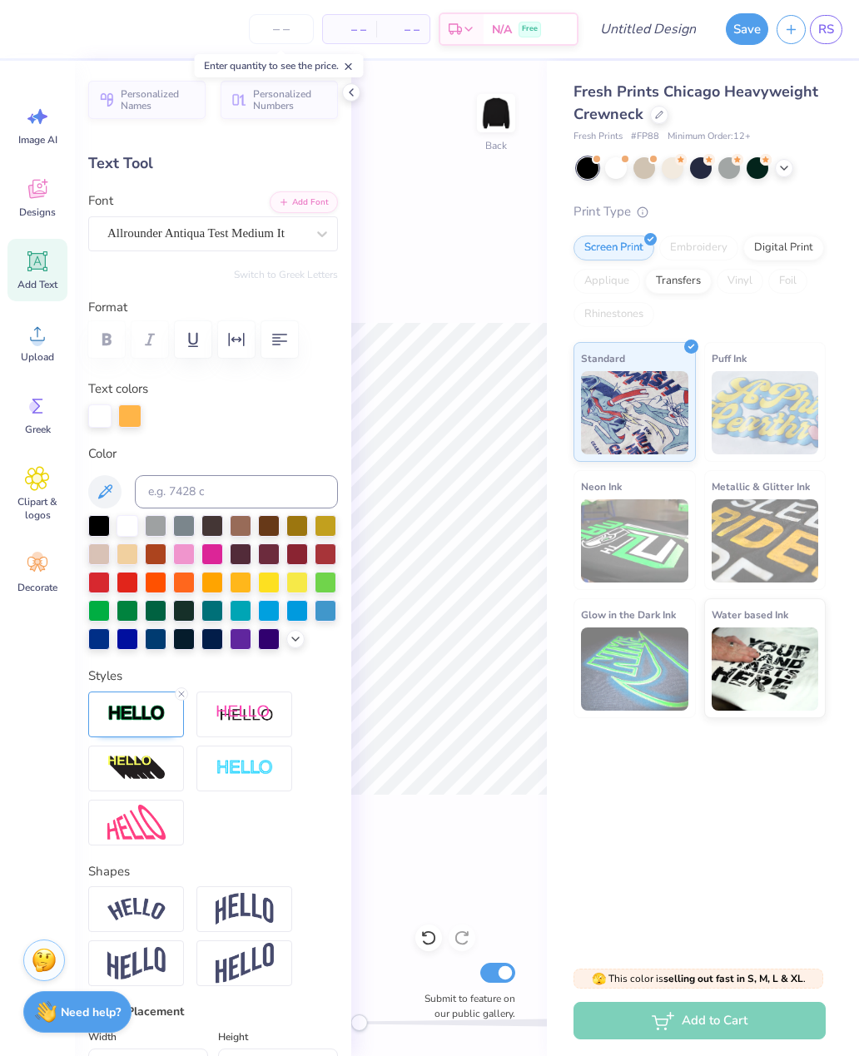
scroll to position [1, 0]
type textarea "S"
type input "A"
click at [429, 950] on div at bounding box center [428, 938] width 27 height 27
click at [359, 92] on div at bounding box center [351, 92] width 18 height 18
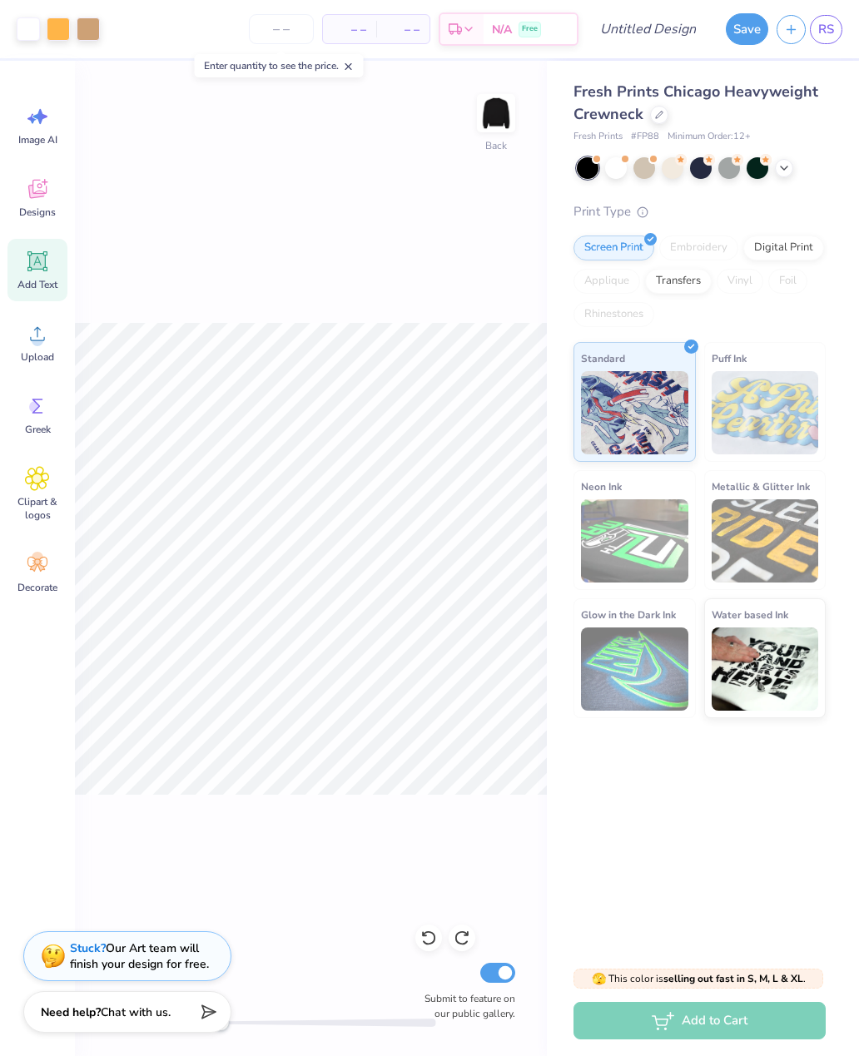
type input "-17.5"
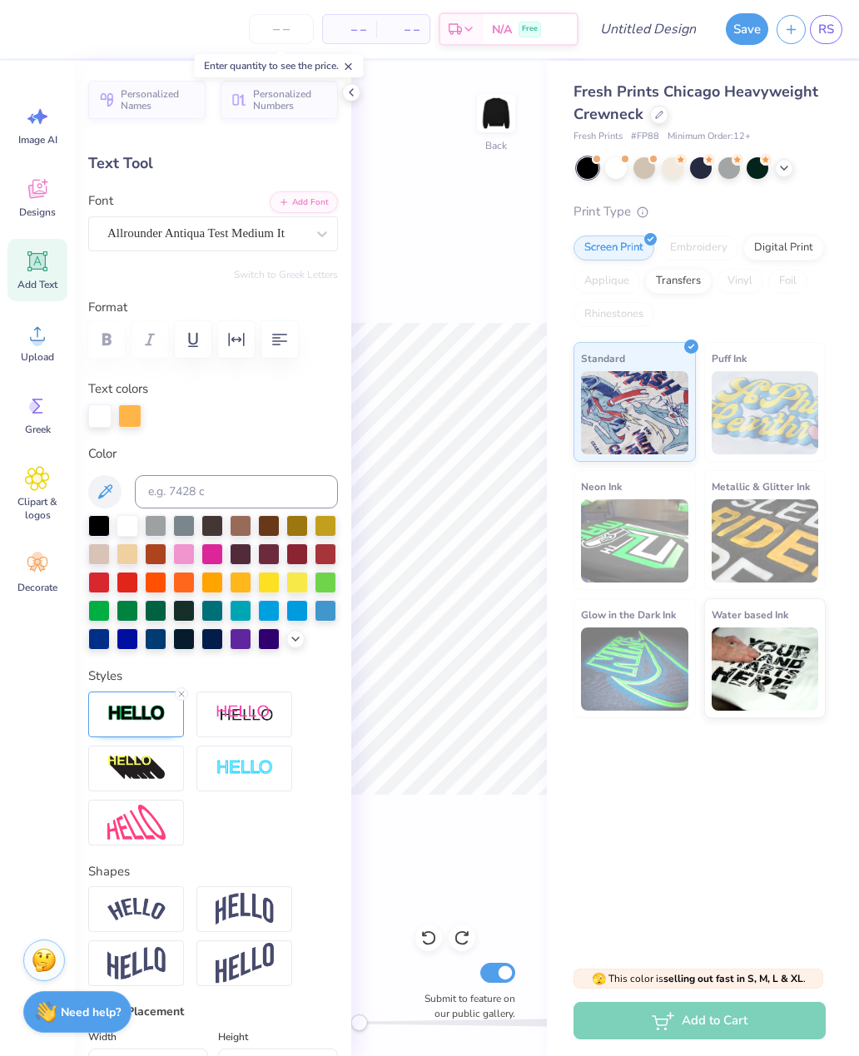
type textarea "S"
type textarea "ALPHA DELTA"
click at [539, 247] on div "Back Submit to feature on our public gallery." at bounding box center [449, 559] width 196 height 996
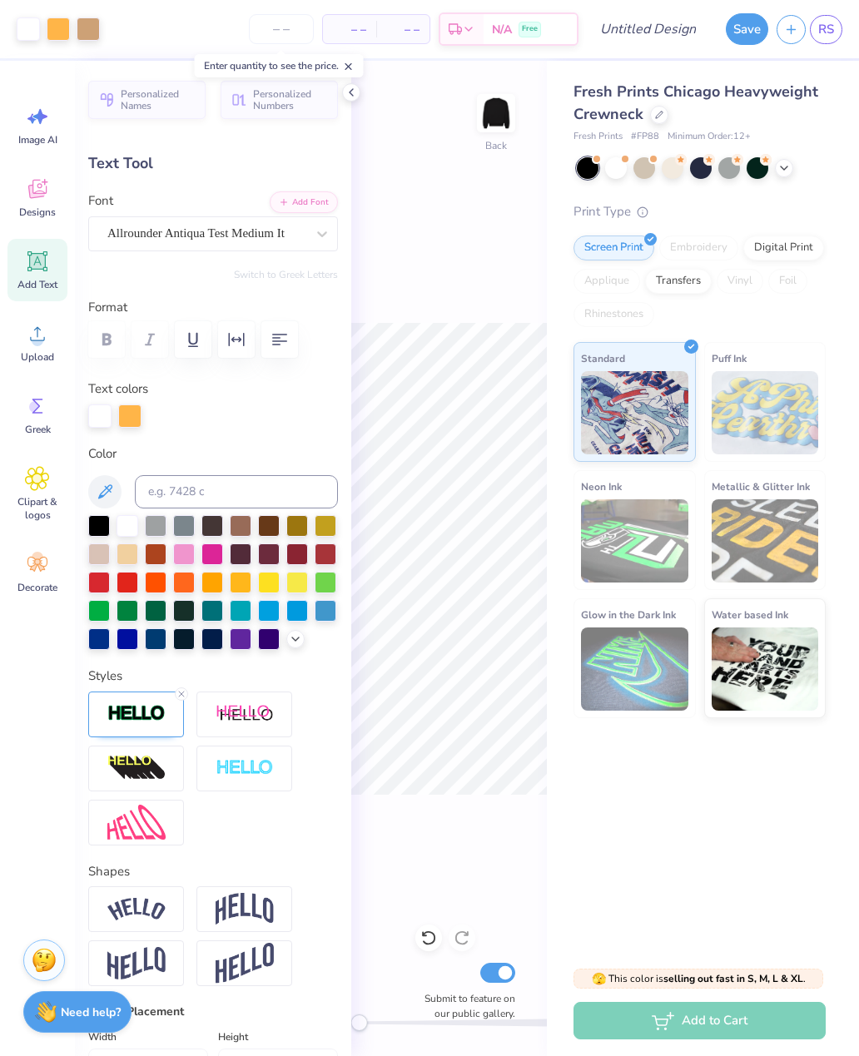
type input "0.0"
click at [355, 89] on icon at bounding box center [351, 92] width 13 height 13
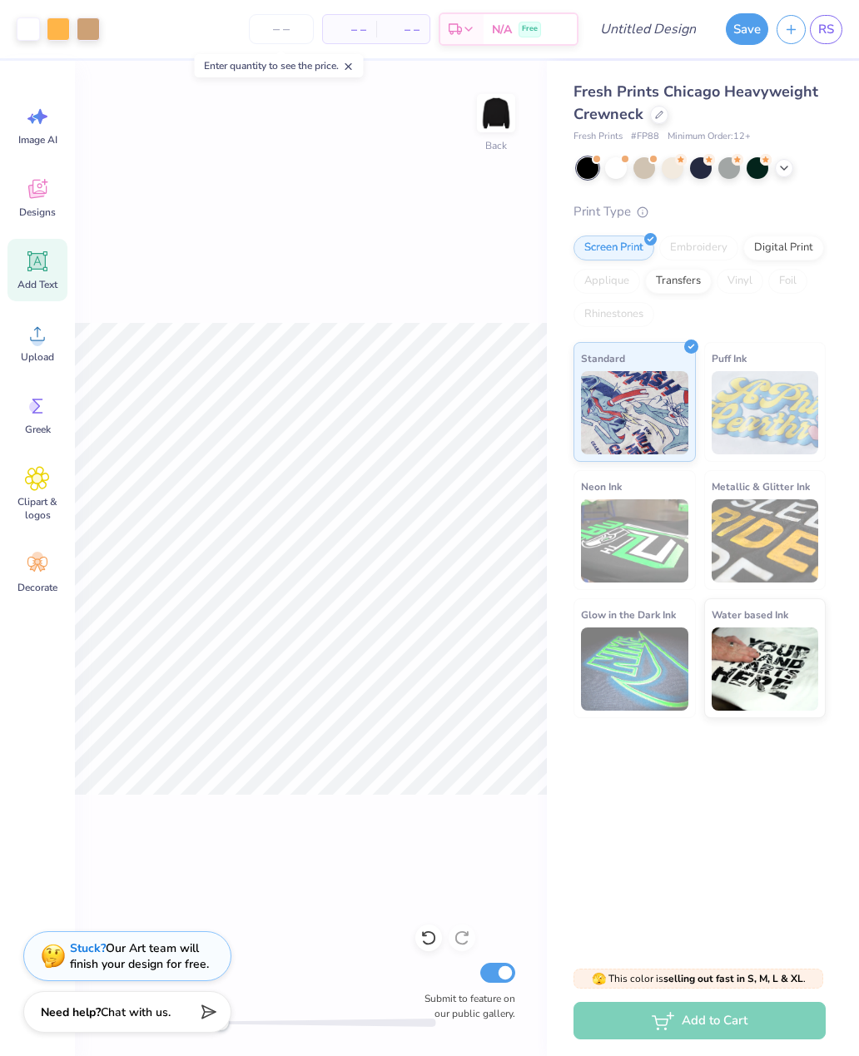
type input "4.79"
type input "1.98"
type input "4.57"
type input "-17.5"
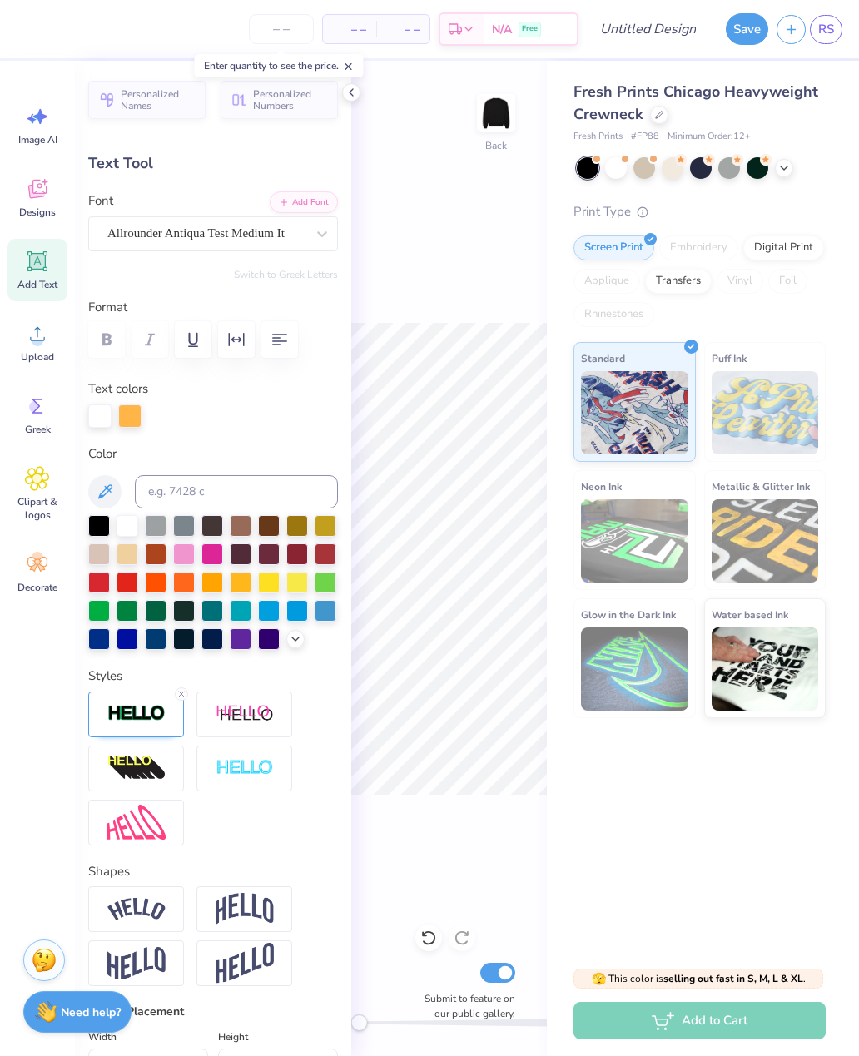
type input "4.20"
type input "1.74"
type input "4.76"
click at [532, 200] on div "Back Submit to feature on our public gallery." at bounding box center [449, 559] width 196 height 996
type input "-17.5"
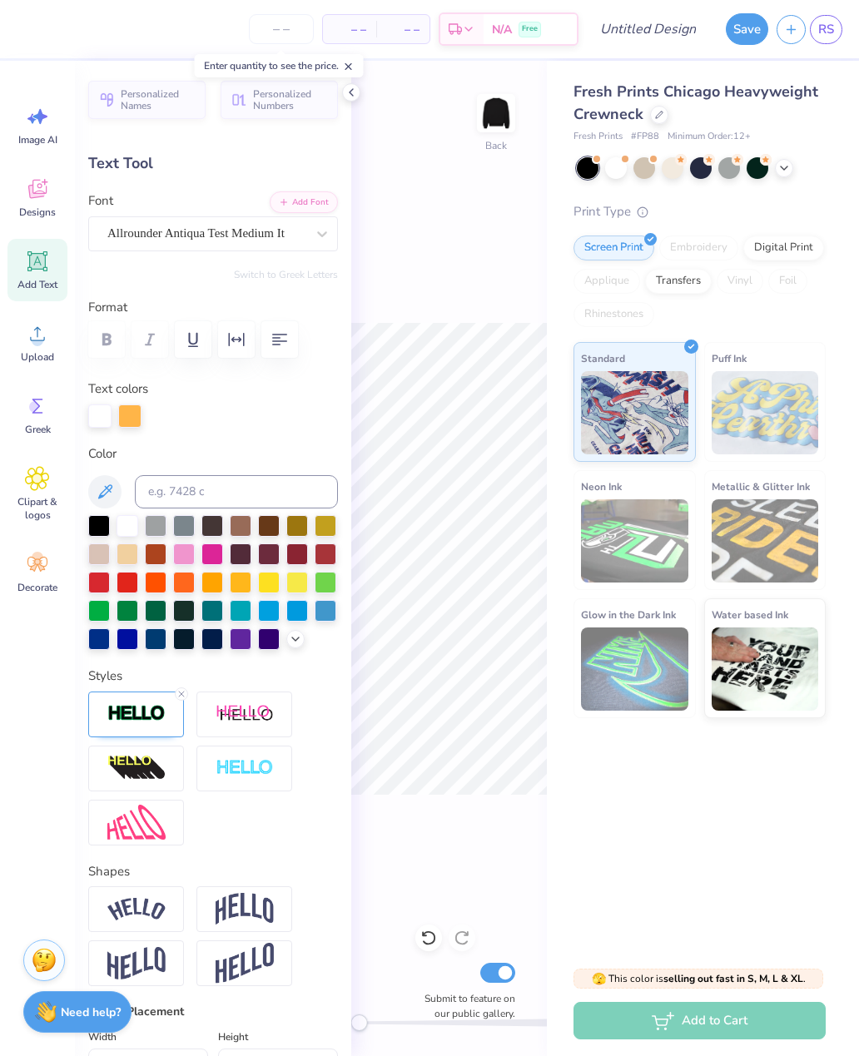
type input "3.95"
type input "1.63"
type input "4.84"
click at [525, 201] on div "Back Submit to feature on our public gallery." at bounding box center [449, 559] width 196 height 996
type input "0.0"
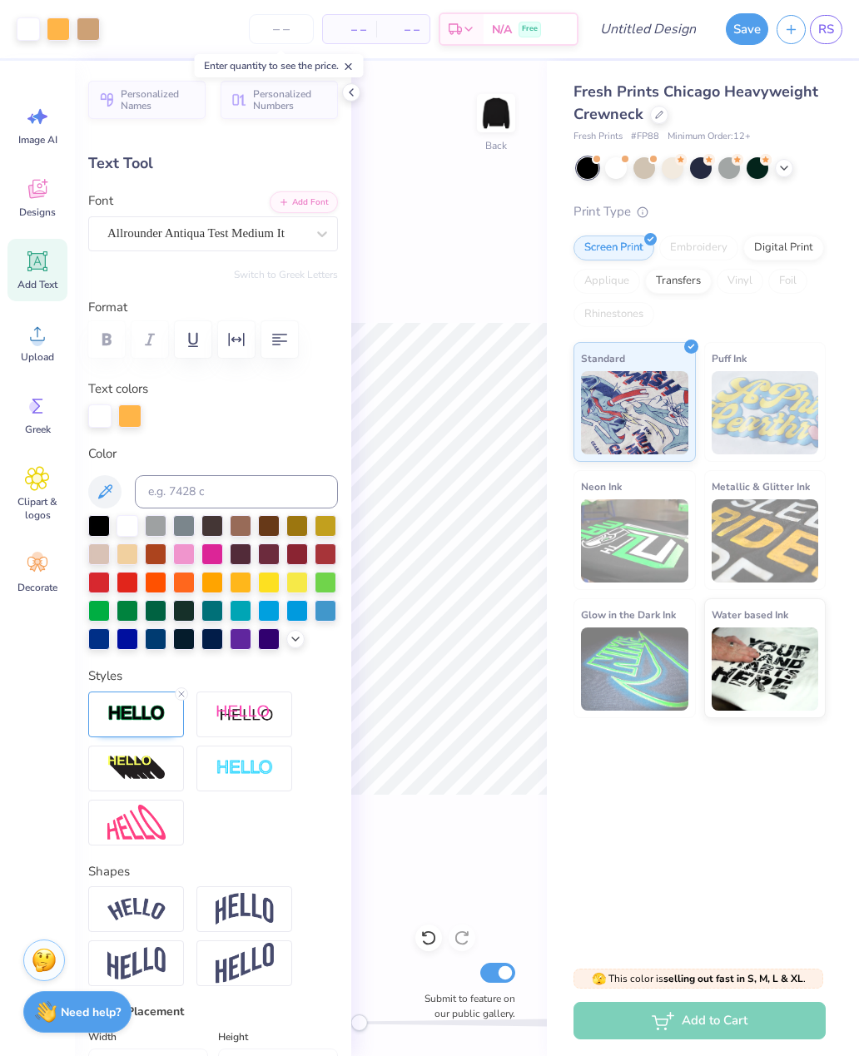
click at [98, 32] on div at bounding box center [88, 28] width 23 height 23
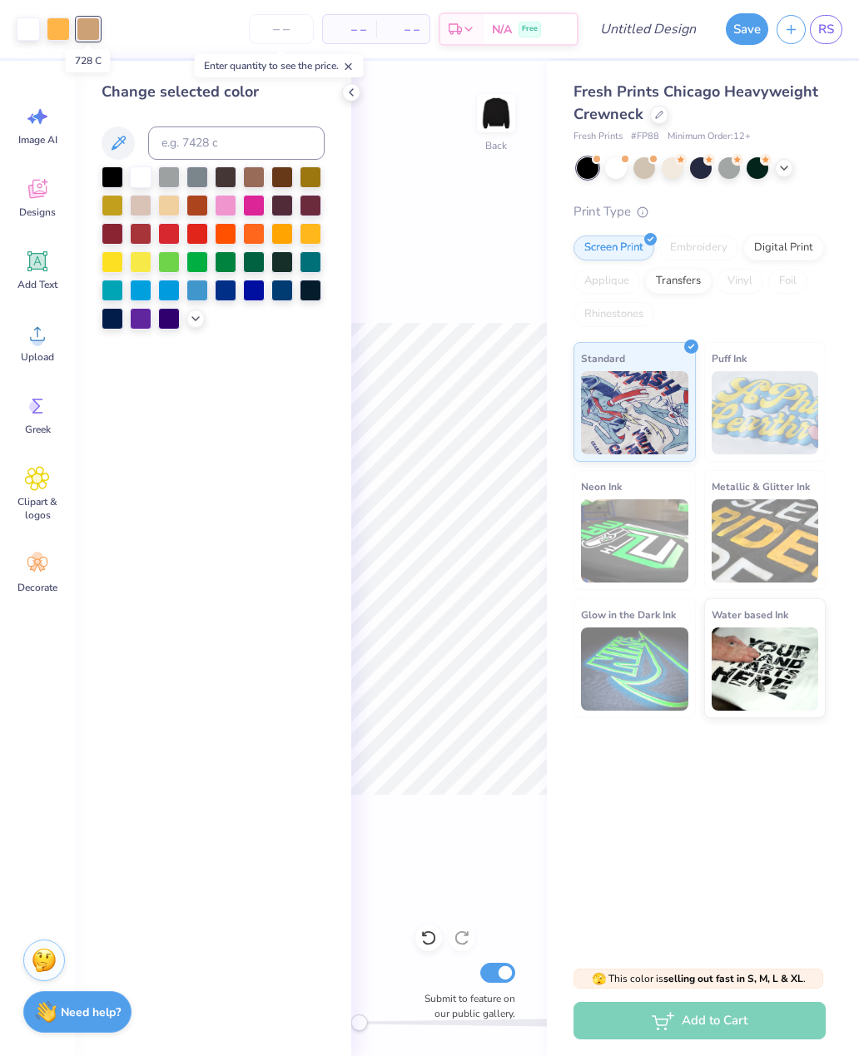
click at [210, 320] on div at bounding box center [213, 248] width 223 height 163
click at [167, 323] on div at bounding box center [169, 319] width 22 height 22
click at [62, 32] on div at bounding box center [58, 28] width 23 height 23
click at [140, 321] on div at bounding box center [141, 319] width 22 height 22
click at [26, 30] on div at bounding box center [28, 28] width 23 height 23
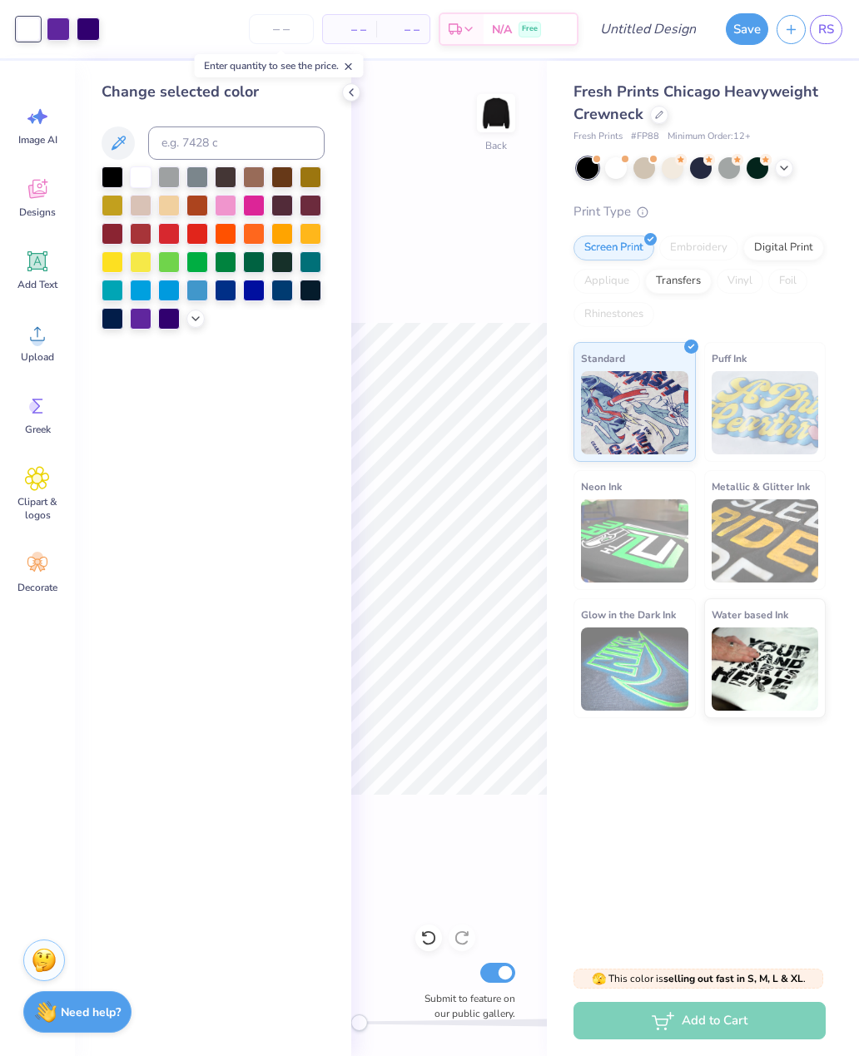
click at [201, 326] on icon at bounding box center [195, 318] width 13 height 13
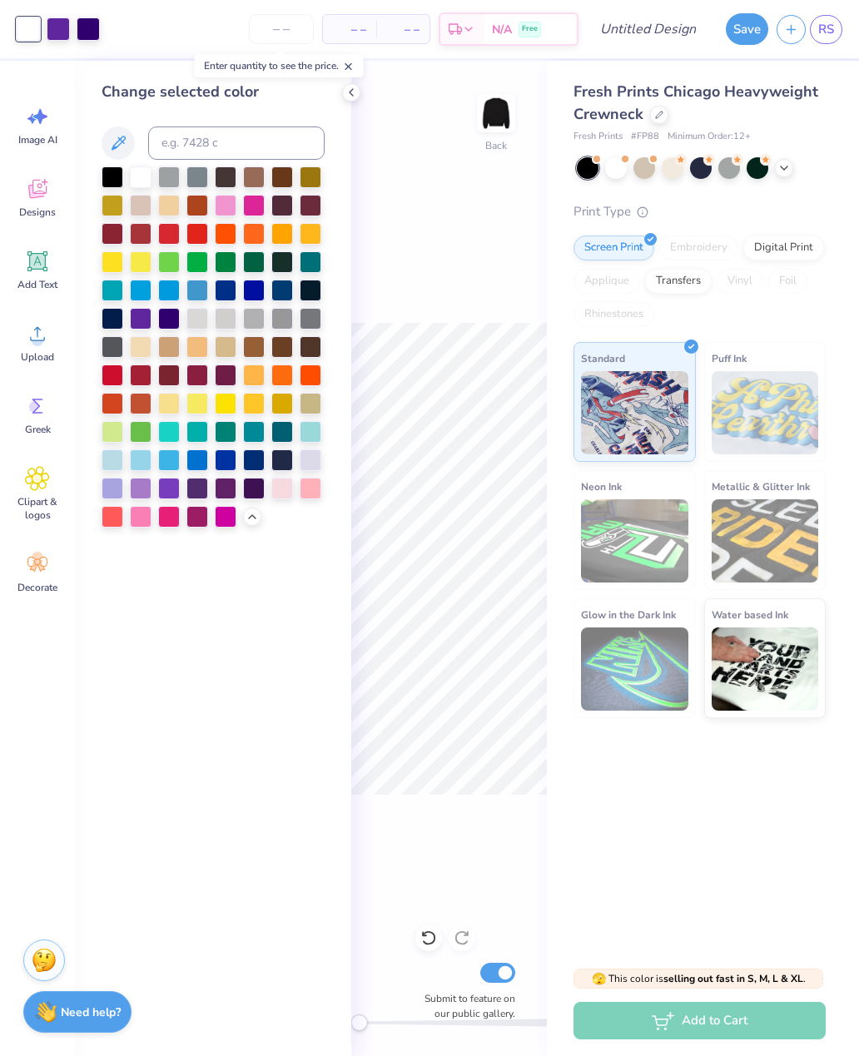
click at [311, 465] on div at bounding box center [311, 461] width 22 height 22
click at [505, 214] on div "Back Submit to feature on our public gallery." at bounding box center [449, 559] width 196 height 996
click at [365, 96] on div "Back Submit to feature on our public gallery." at bounding box center [449, 559] width 196 height 996
click at [346, 90] on icon at bounding box center [351, 92] width 13 height 13
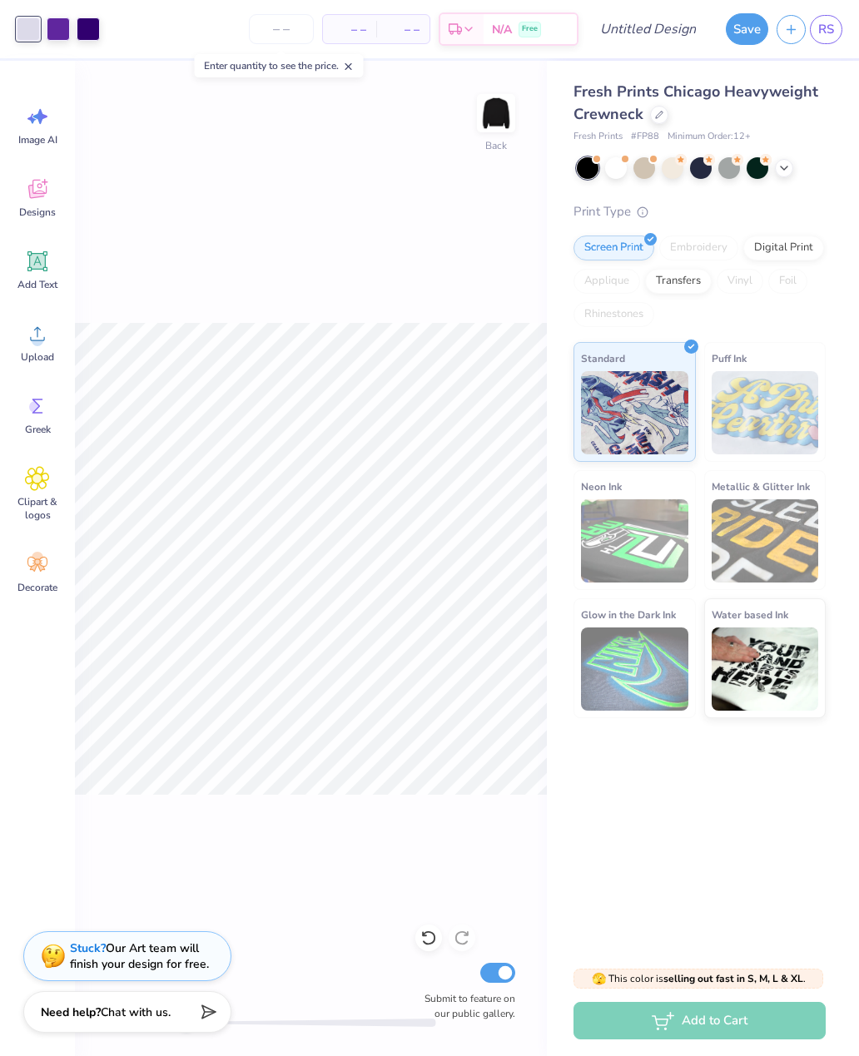
click at [664, 118] on div at bounding box center [659, 115] width 18 height 18
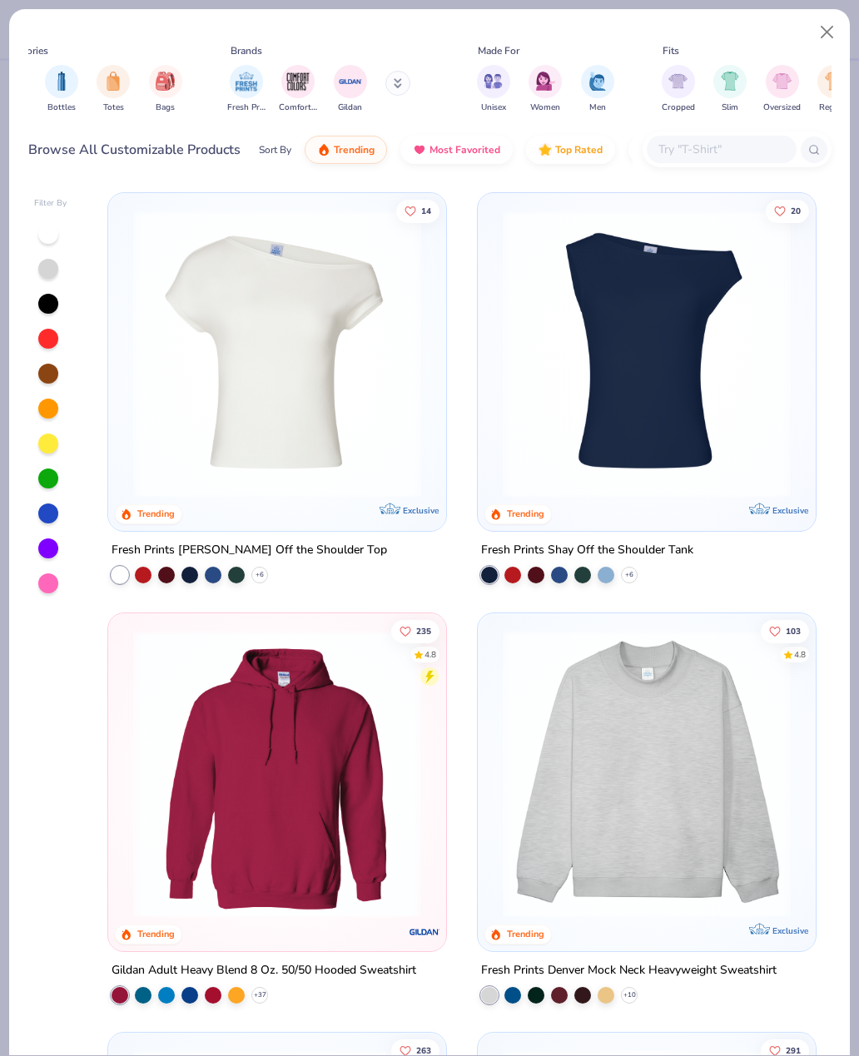
scroll to position [0, 499]
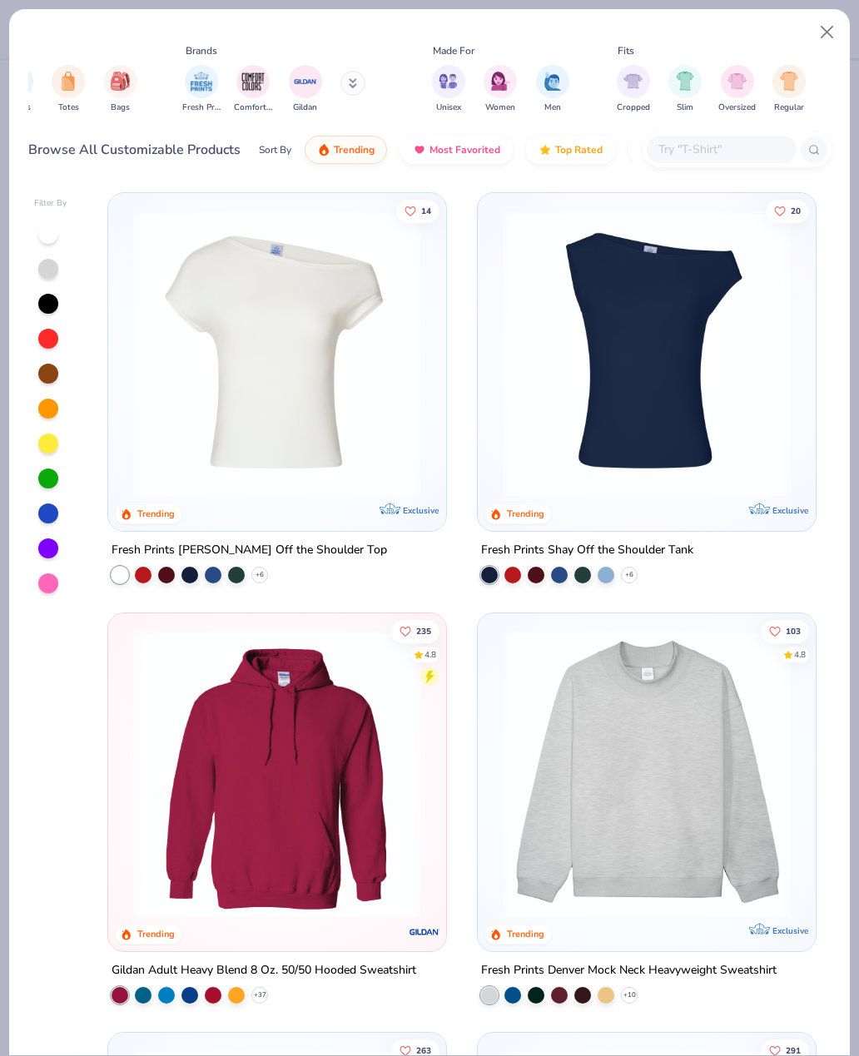
click at [559, 84] on img "filter for Men" at bounding box center [553, 81] width 18 height 19
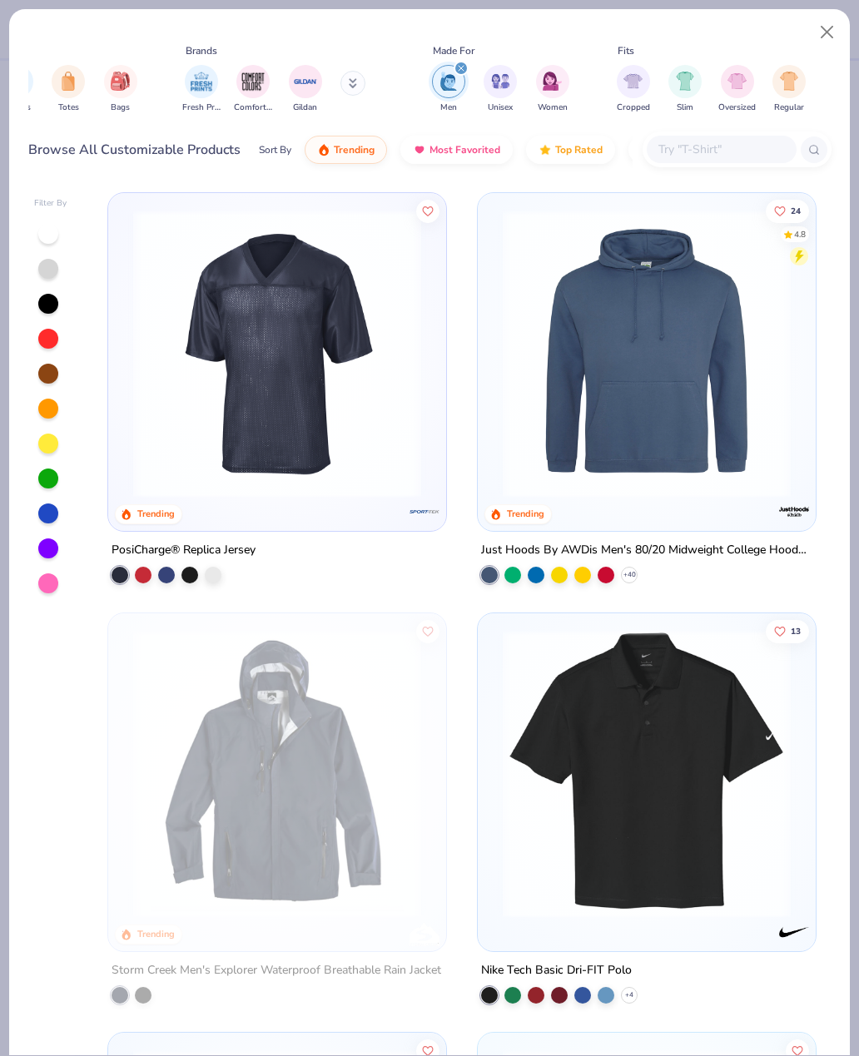
scroll to position [-5, 0]
click at [465, 75] on div "filter for Men" at bounding box center [461, 68] width 15 height 15
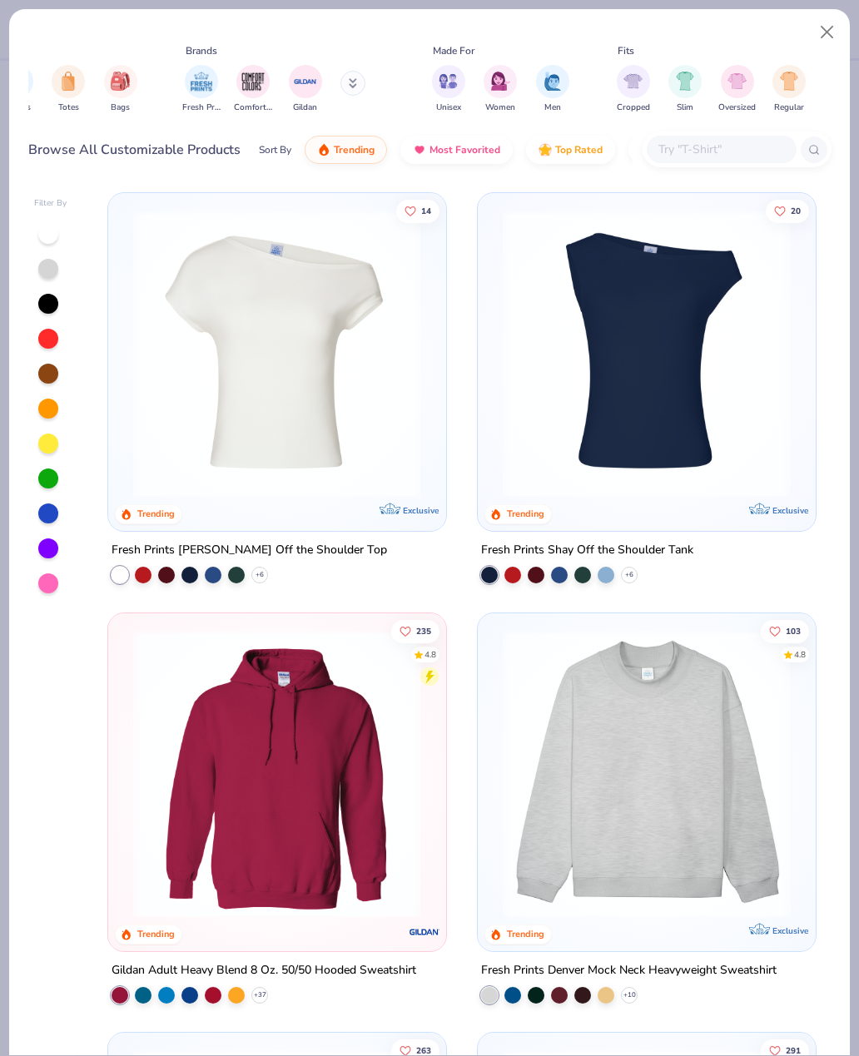
click at [454, 87] on img "filter for Unisex" at bounding box center [448, 81] width 19 height 19
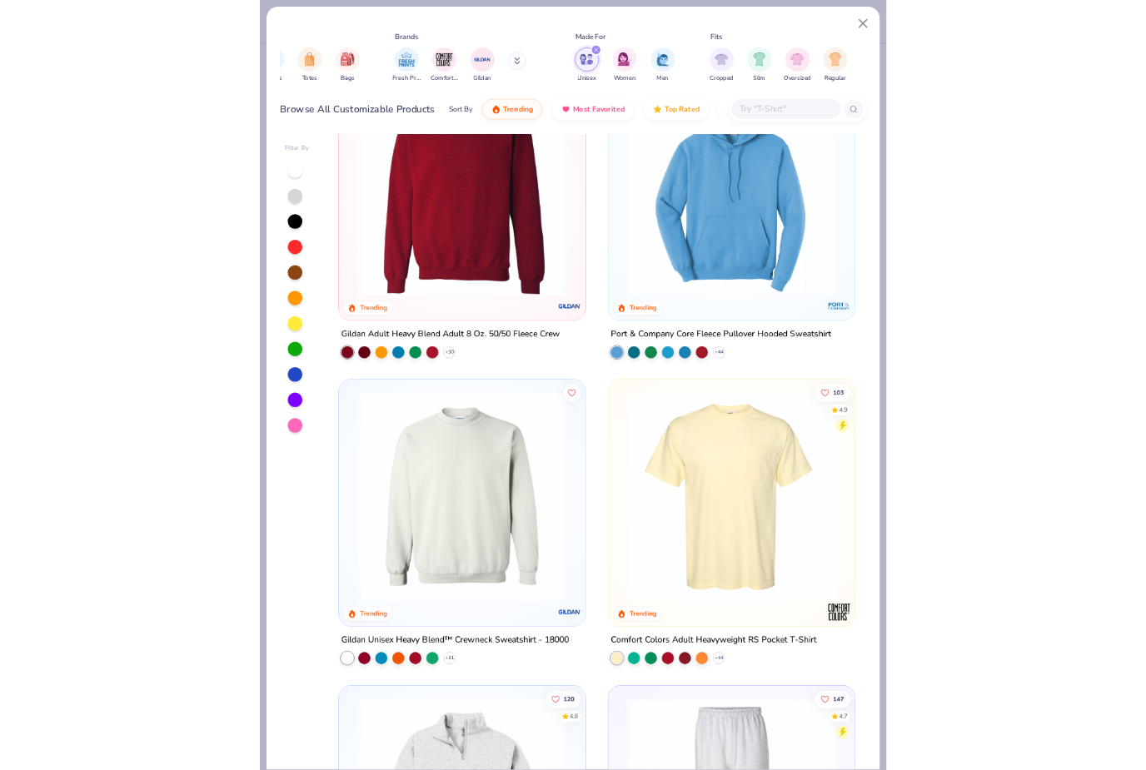
scroll to position [1617, 0]
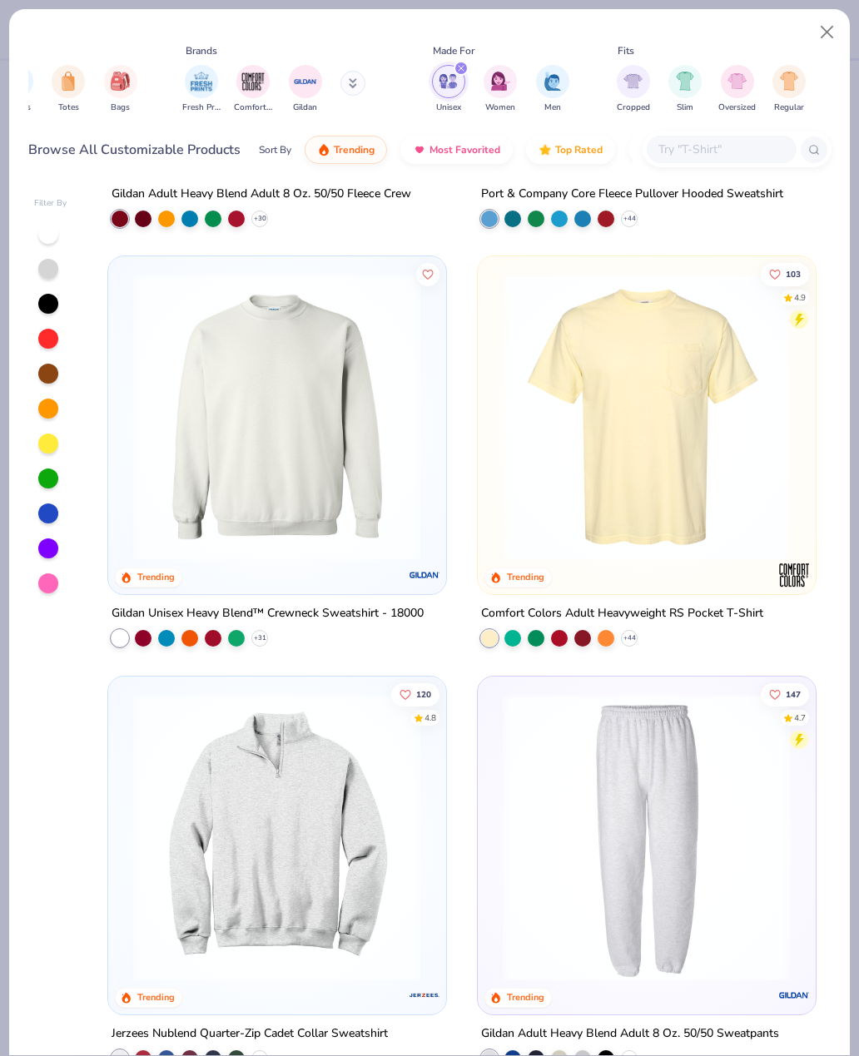
click at [267, 634] on div "+ 31" at bounding box center [259, 637] width 17 height 17
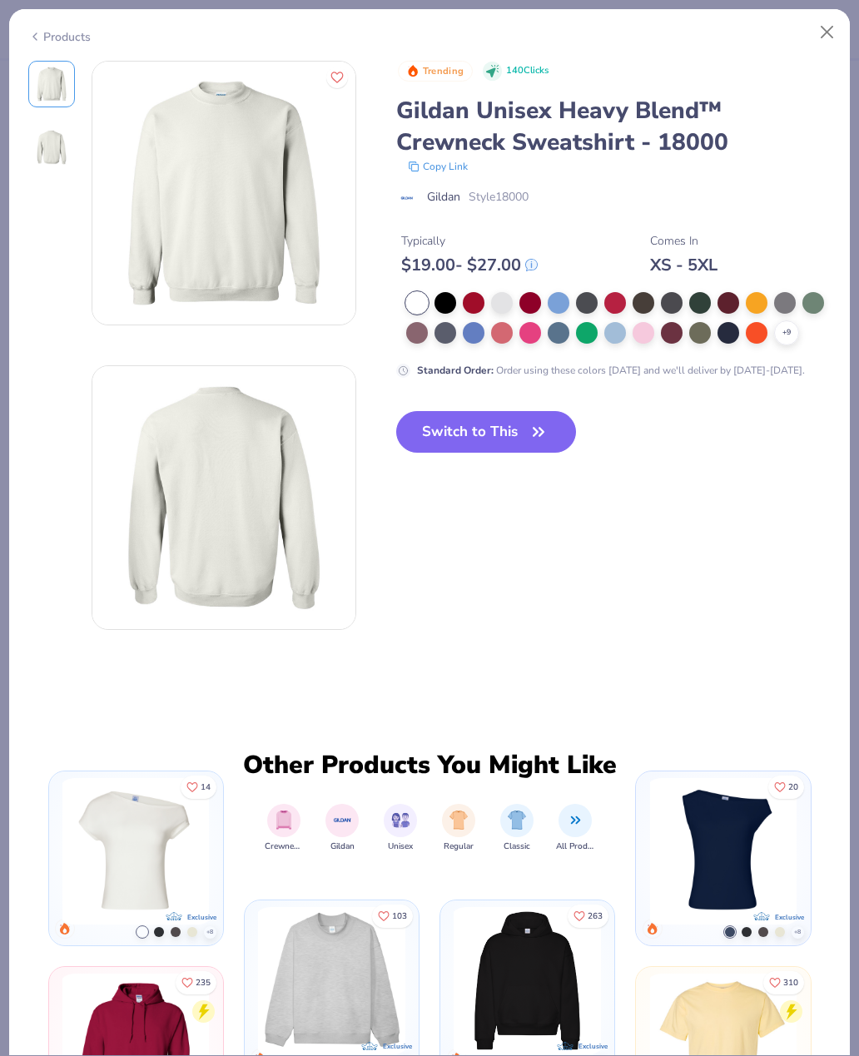
click at [728, 336] on div at bounding box center [729, 333] width 22 height 22
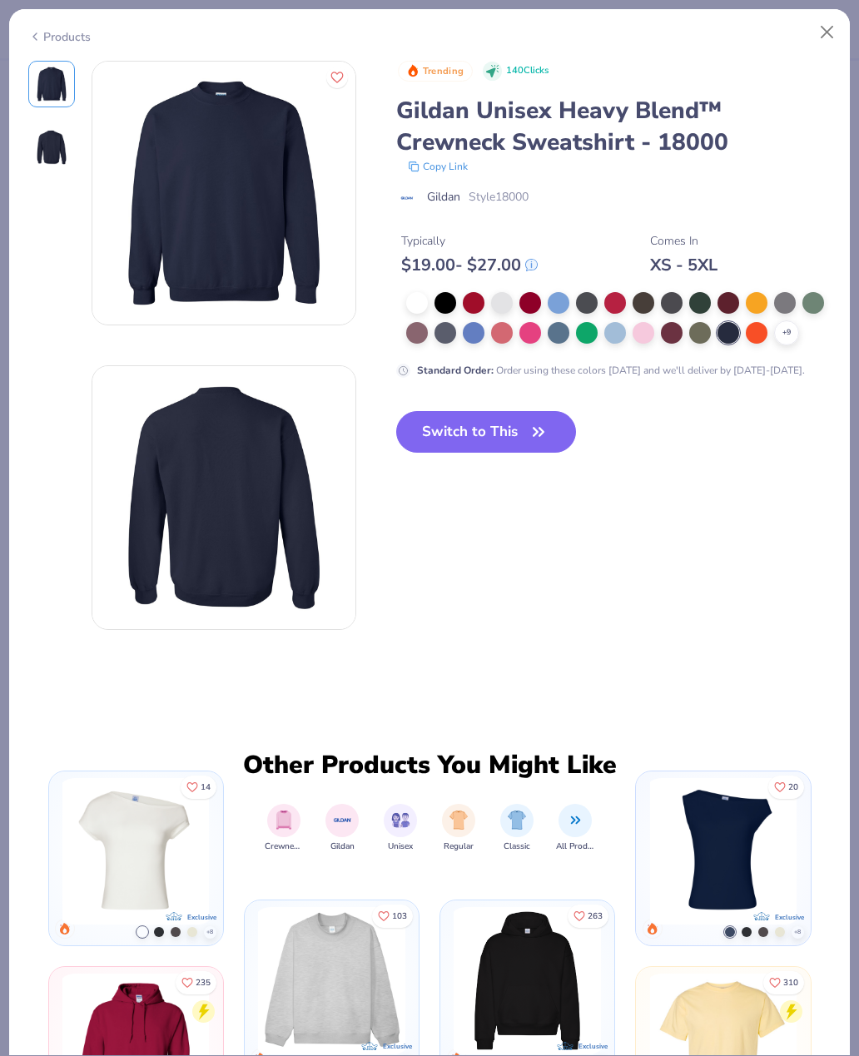
click at [0, 0] on icon at bounding box center [0, 0] width 0 height 0
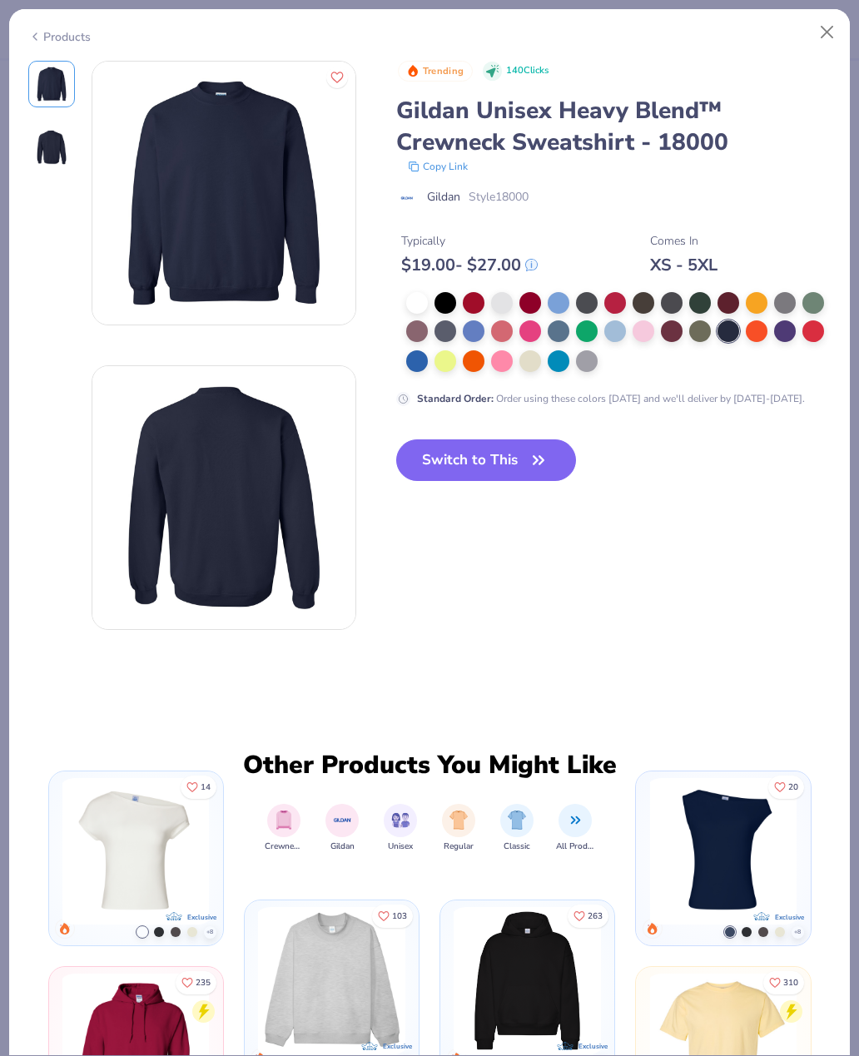
click at [439, 303] on div at bounding box center [446, 303] width 22 height 22
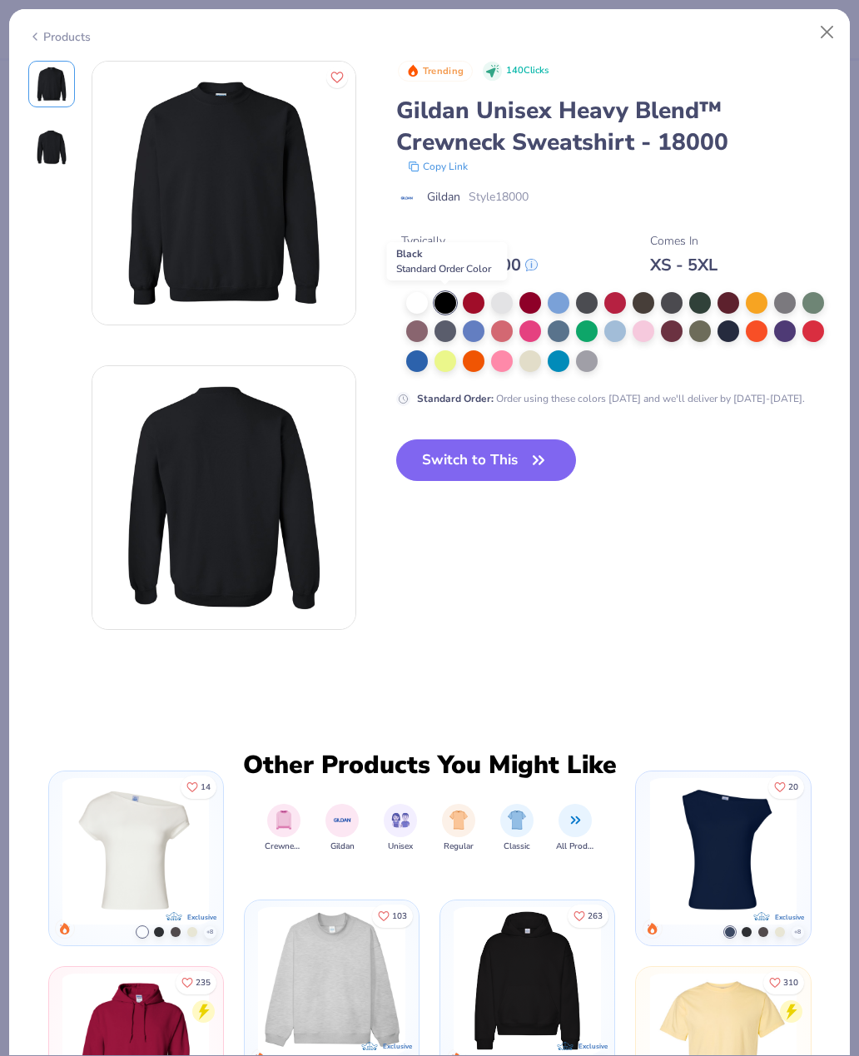
click at [517, 469] on button "Switch to This" at bounding box center [486, 461] width 181 height 42
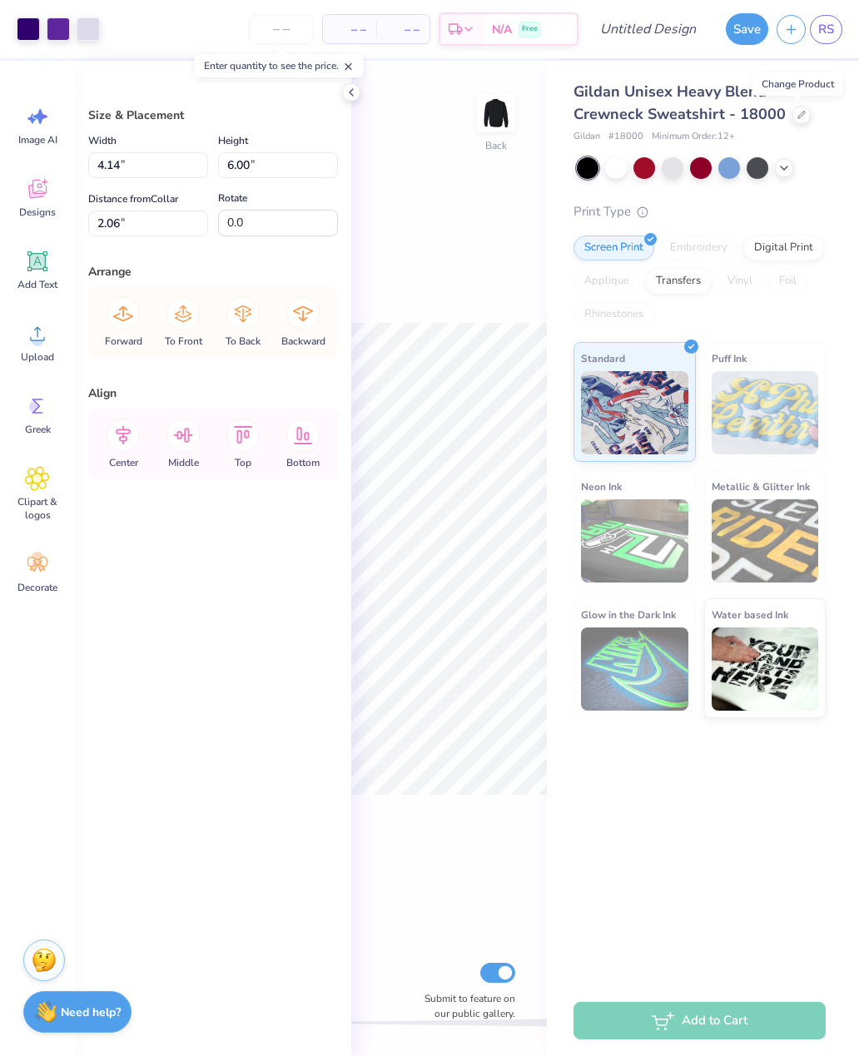
click at [533, 318] on div "Back Submit to feature on our public gallery." at bounding box center [449, 559] width 196 height 996
type input "5.09"
click at [360, 97] on div "Back Submit to feature on our public gallery." at bounding box center [449, 559] width 196 height 996
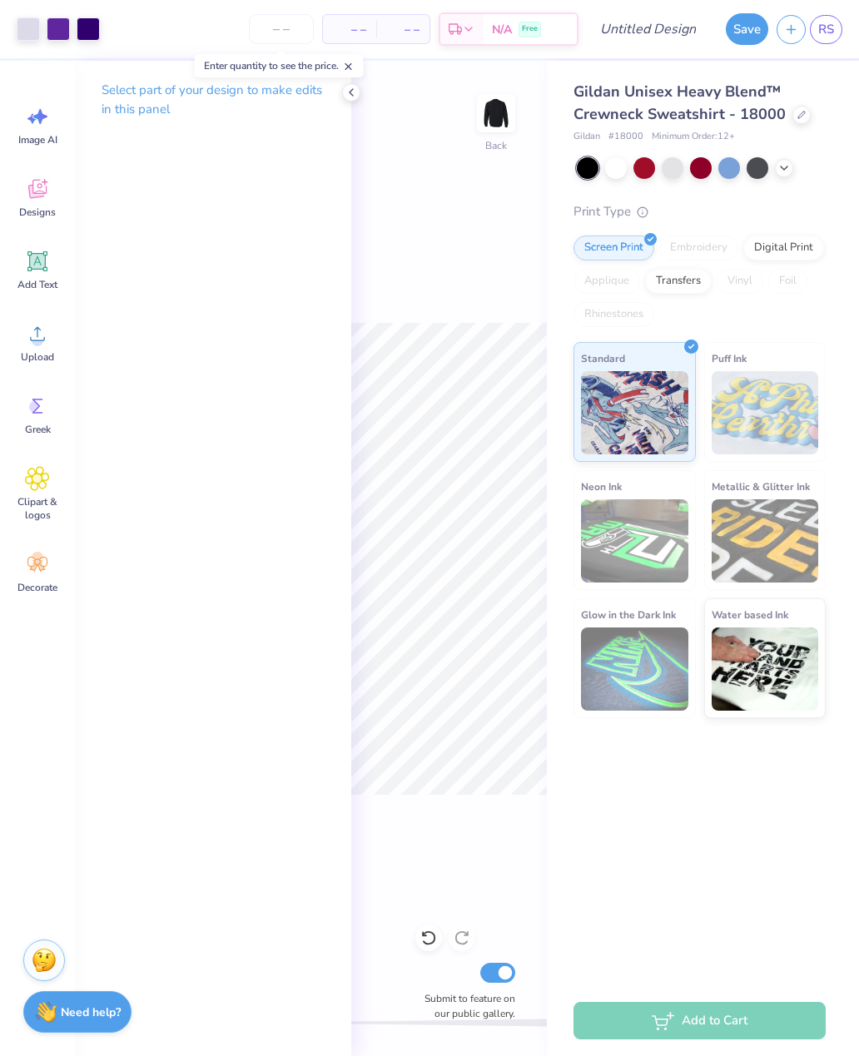
click at [345, 104] on div "Select part of your design to make edits in this panel" at bounding box center [213, 106] width 276 height 91
click at [355, 105] on div "Back Submit to feature on our public gallery." at bounding box center [449, 559] width 196 height 996
click at [349, 93] on icon at bounding box center [351, 92] width 13 height 13
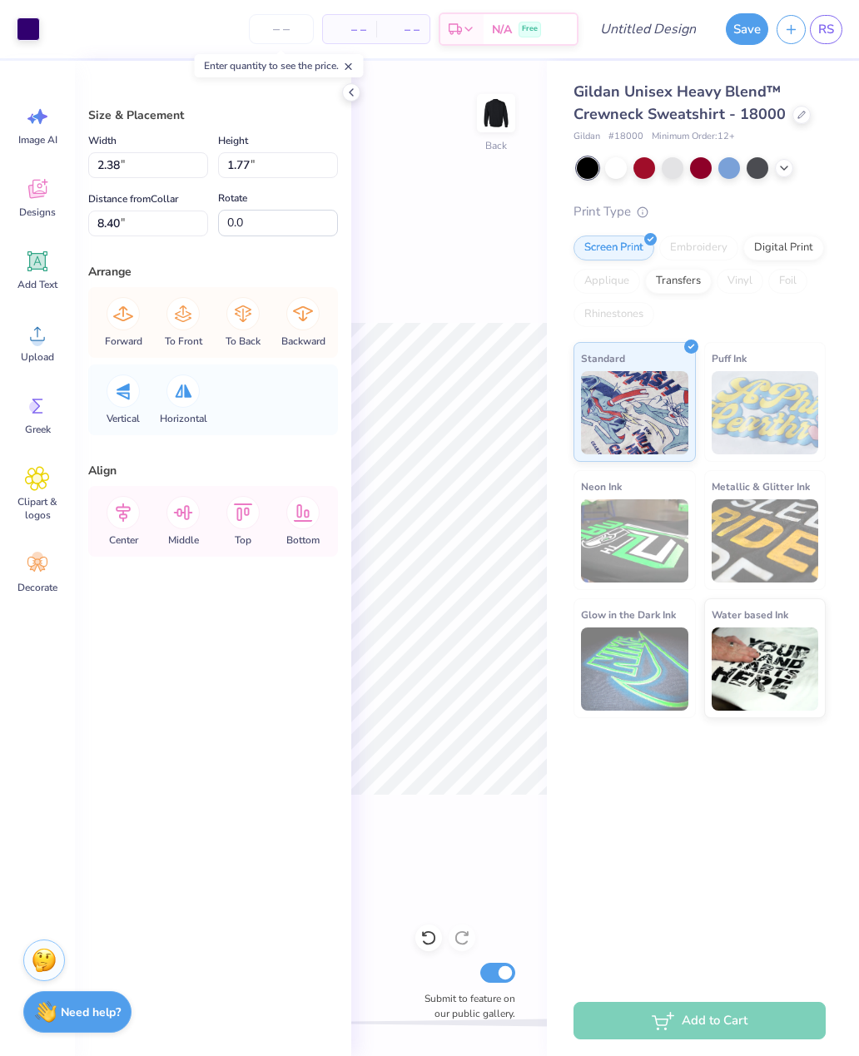
click at [438, 261] on div "Back Submit to feature on our public gallery." at bounding box center [449, 559] width 196 height 996
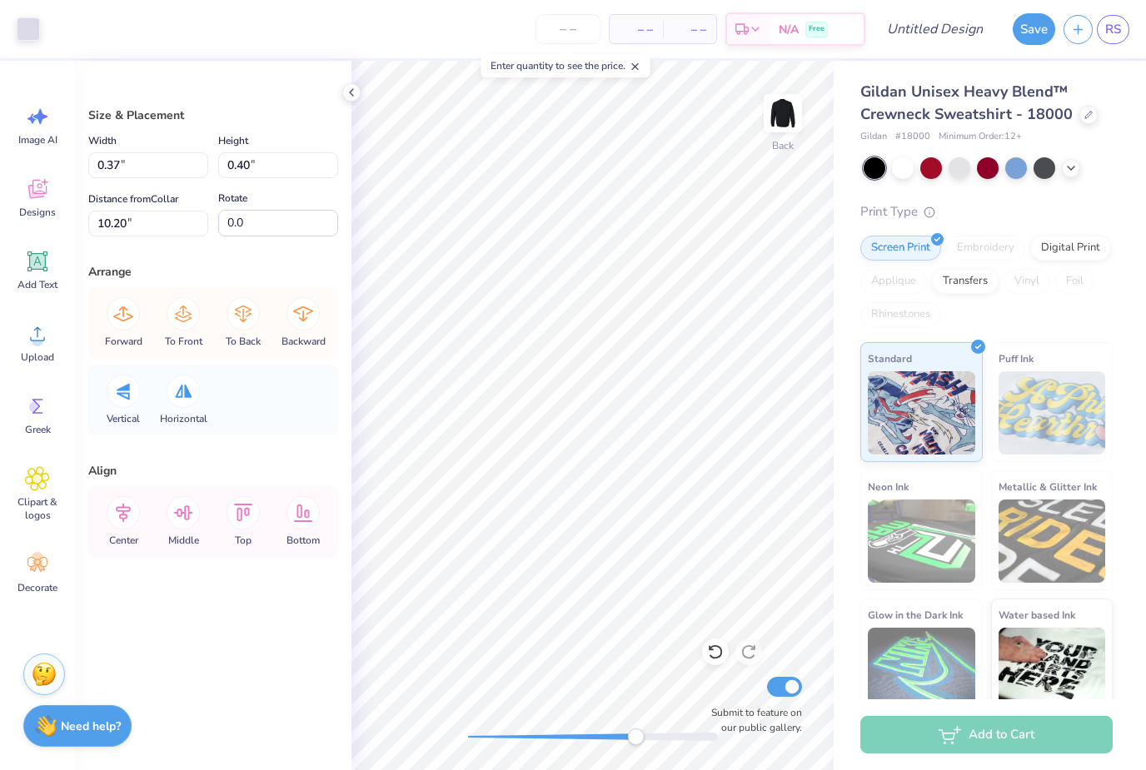
click at [723, 650] on icon at bounding box center [715, 652] width 17 height 17
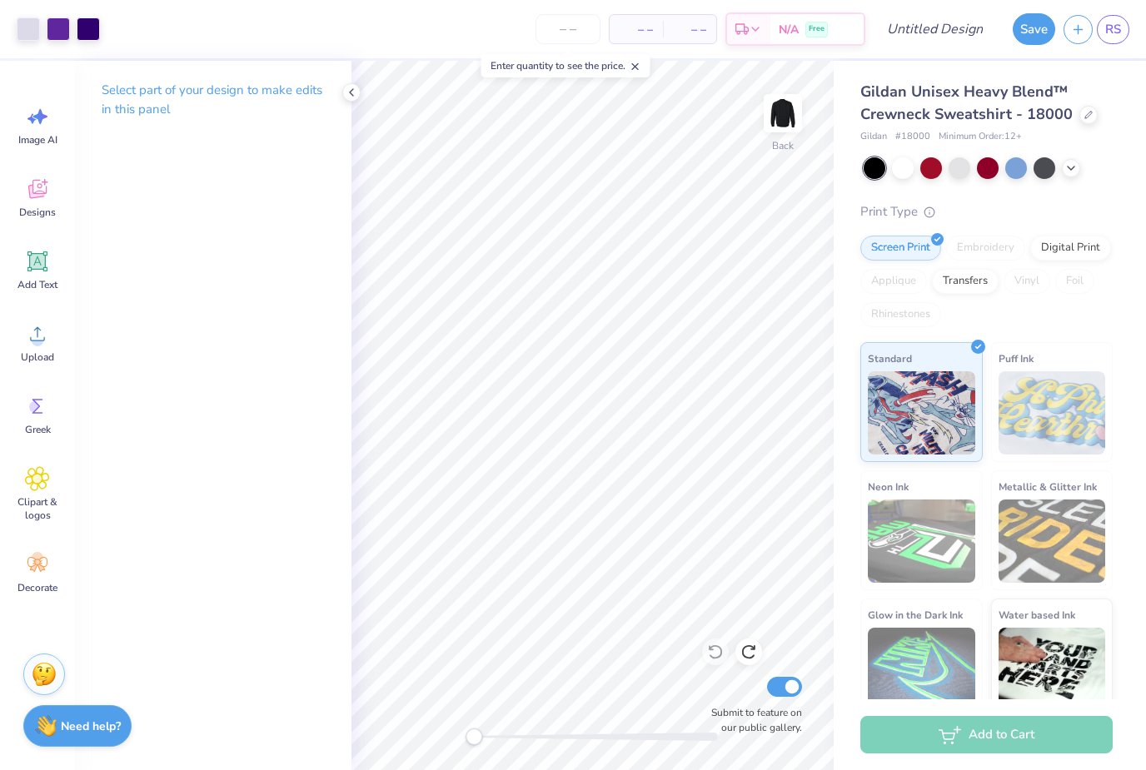
click at [755, 655] on icon at bounding box center [748, 652] width 17 height 17
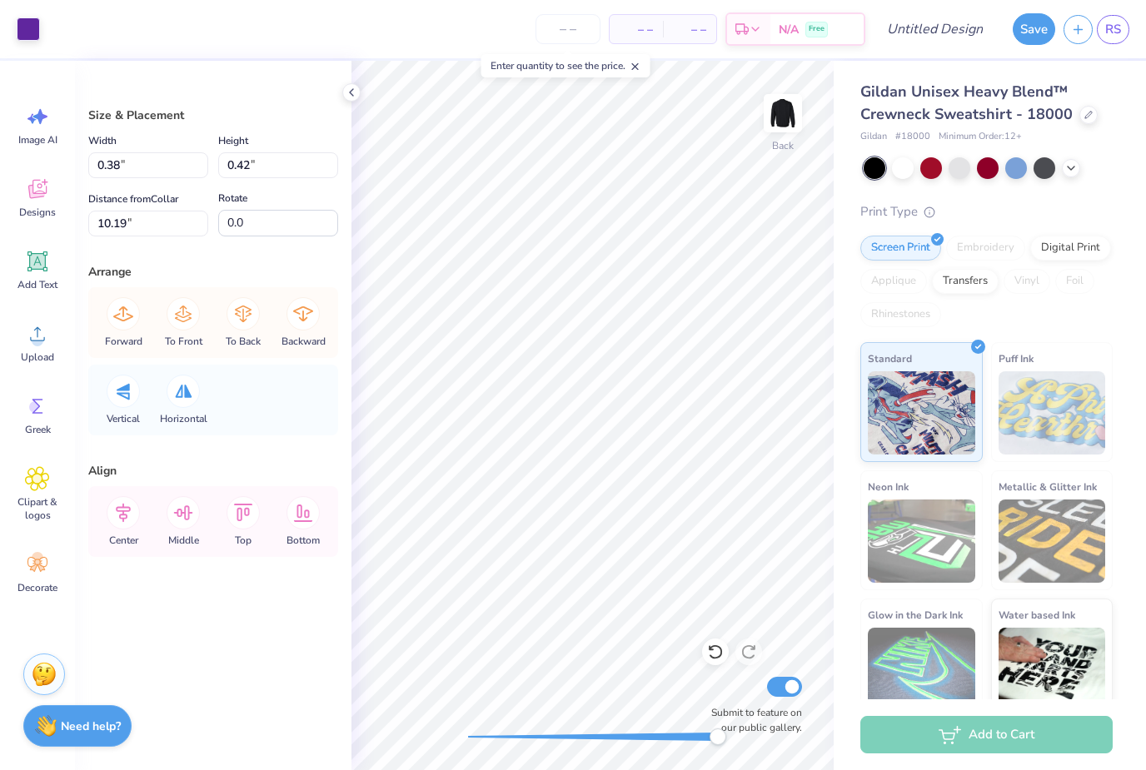
type input "0.37"
type input "0.40"
type input "10.20"
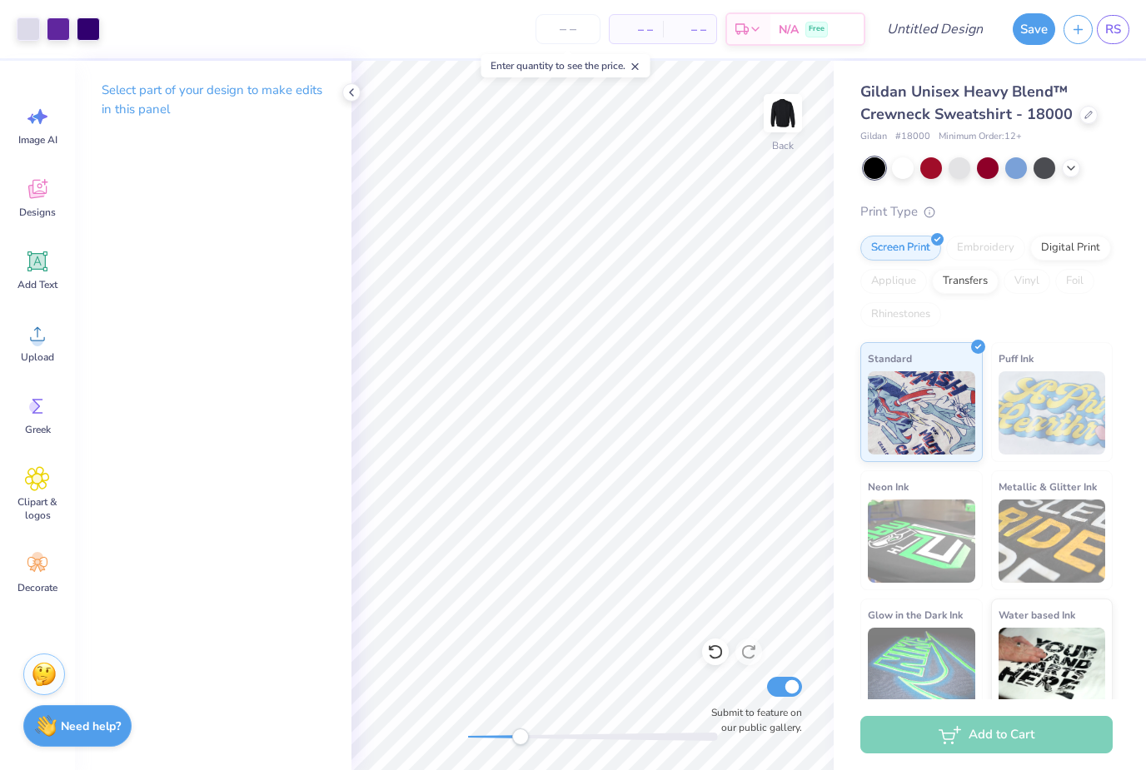
click at [718, 656] on icon at bounding box center [715, 652] width 17 height 17
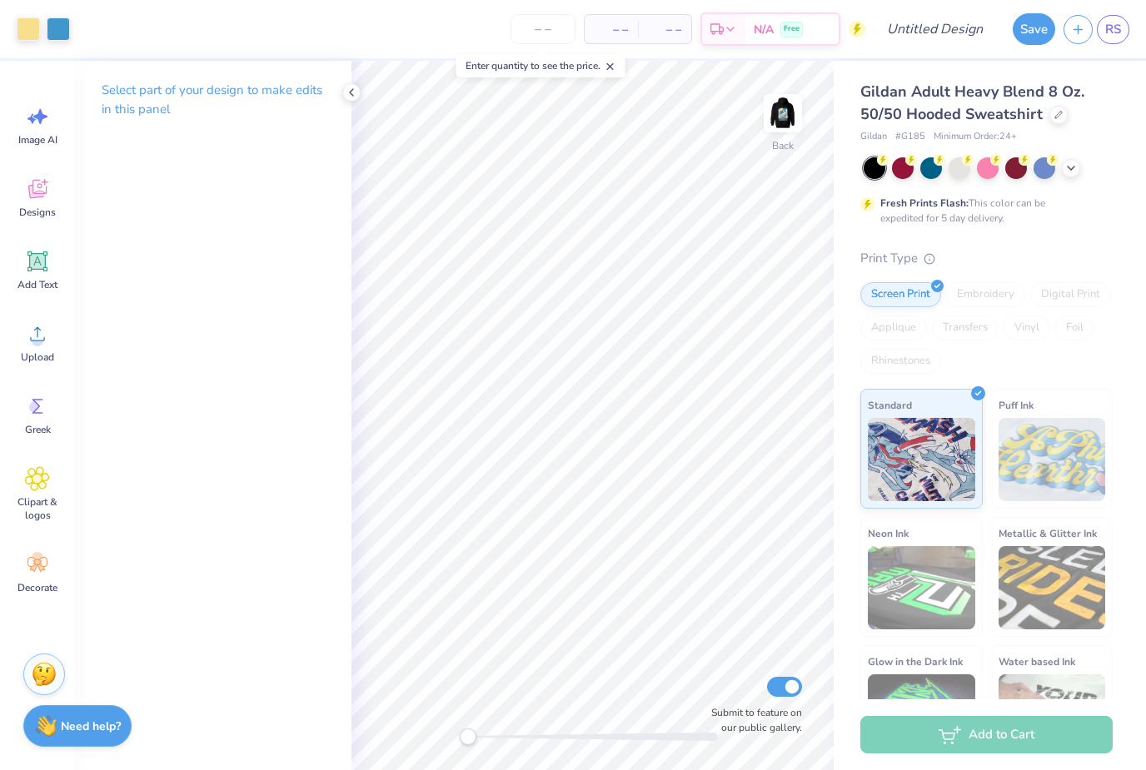
click at [791, 112] on img at bounding box center [782, 113] width 33 height 33
click at [61, 26] on div at bounding box center [58, 28] width 23 height 23
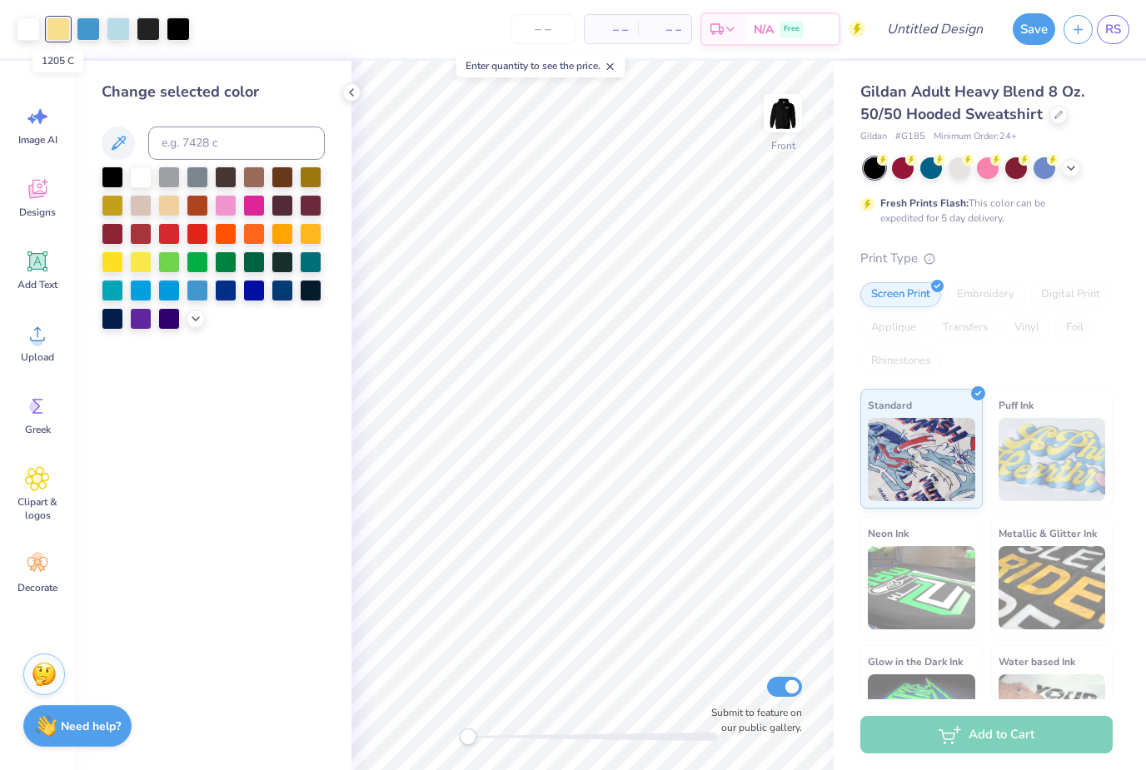
click at [201, 319] on icon at bounding box center [195, 318] width 13 height 13
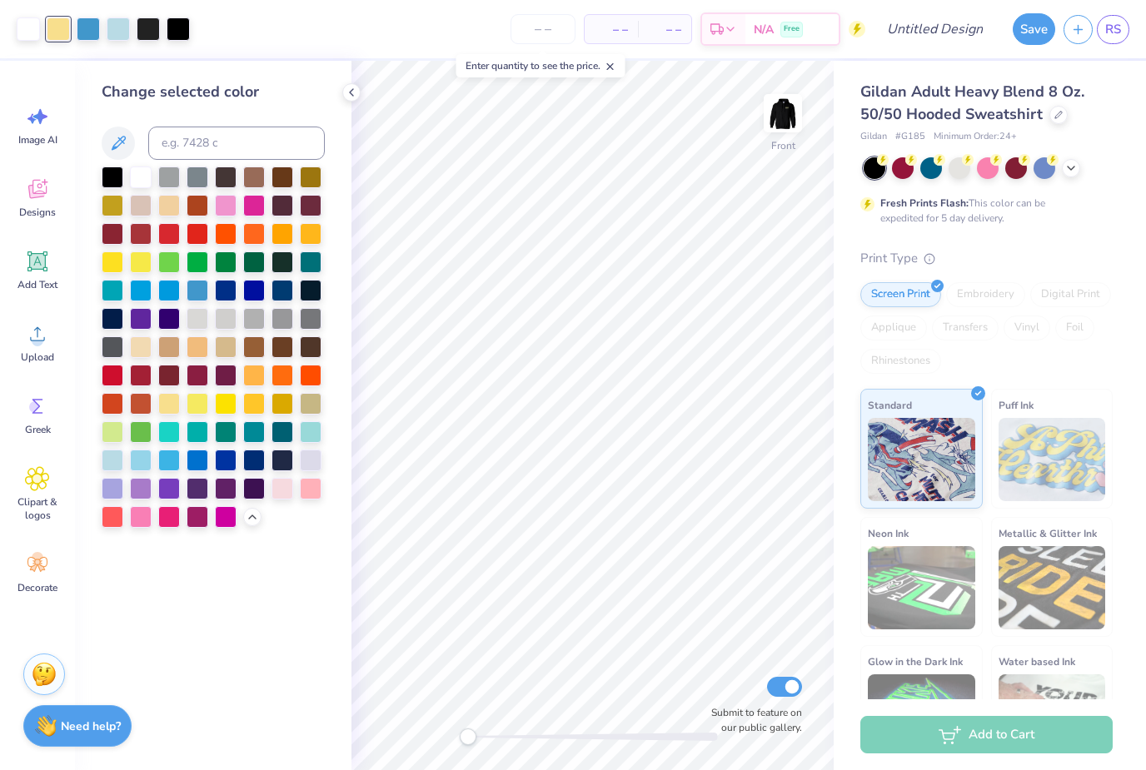
click at [313, 463] on div at bounding box center [311, 461] width 22 height 22
click at [96, 36] on div at bounding box center [88, 28] width 23 height 23
click at [147, 492] on div at bounding box center [141, 489] width 22 height 22
click at [125, 34] on div at bounding box center [118, 28] width 23 height 23
click at [205, 484] on div at bounding box center [197, 489] width 22 height 22
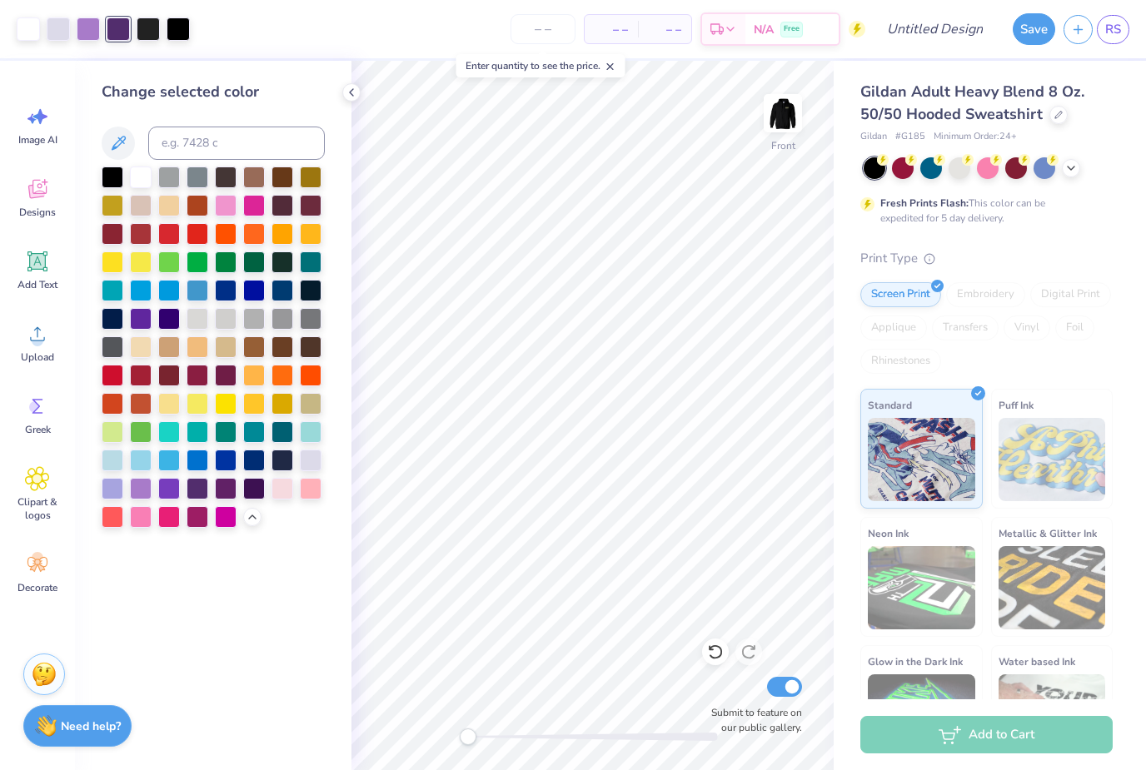
click at [147, 496] on div at bounding box center [141, 489] width 22 height 22
click at [179, 495] on div at bounding box center [169, 489] width 22 height 22
click at [60, 36] on div at bounding box center [58, 28] width 23 height 23
click at [95, 34] on div at bounding box center [88, 28] width 23 height 23
click at [152, 483] on div at bounding box center [141, 489] width 22 height 22
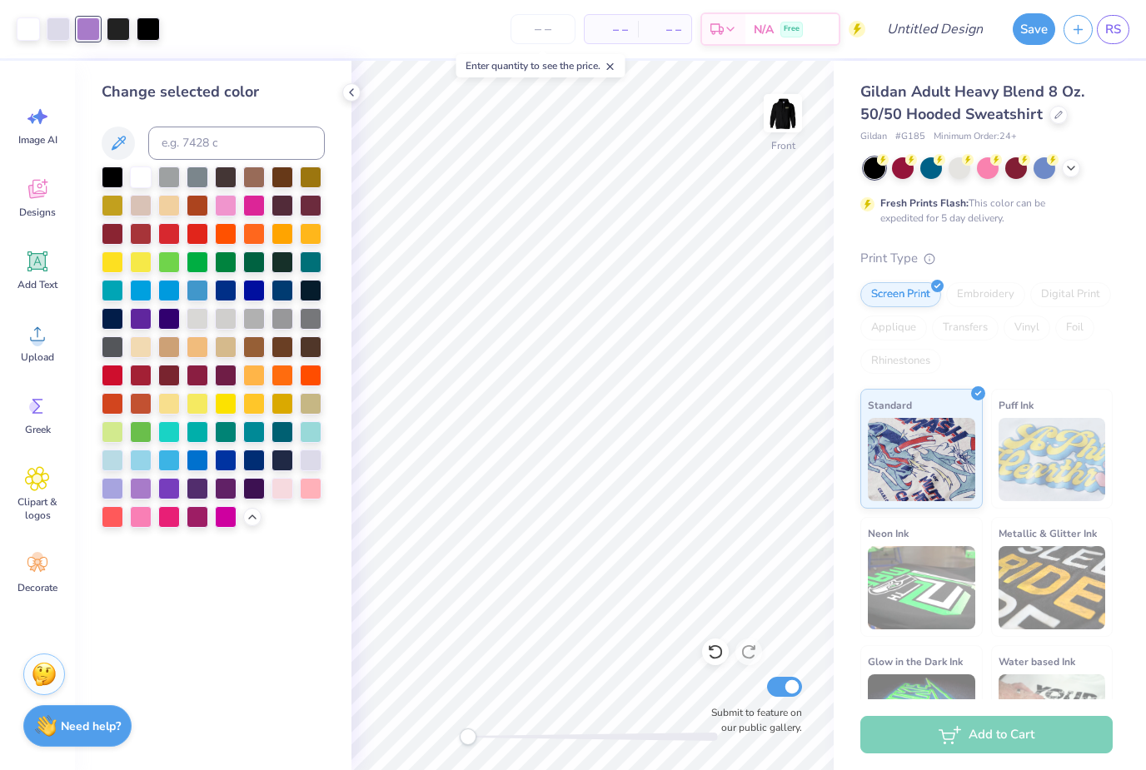
click at [125, 31] on div at bounding box center [118, 28] width 23 height 23
click at [723, 649] on div at bounding box center [715, 652] width 27 height 27
click at [713, 644] on icon at bounding box center [715, 652] width 17 height 17
click at [716, 652] on icon at bounding box center [715, 652] width 17 height 17
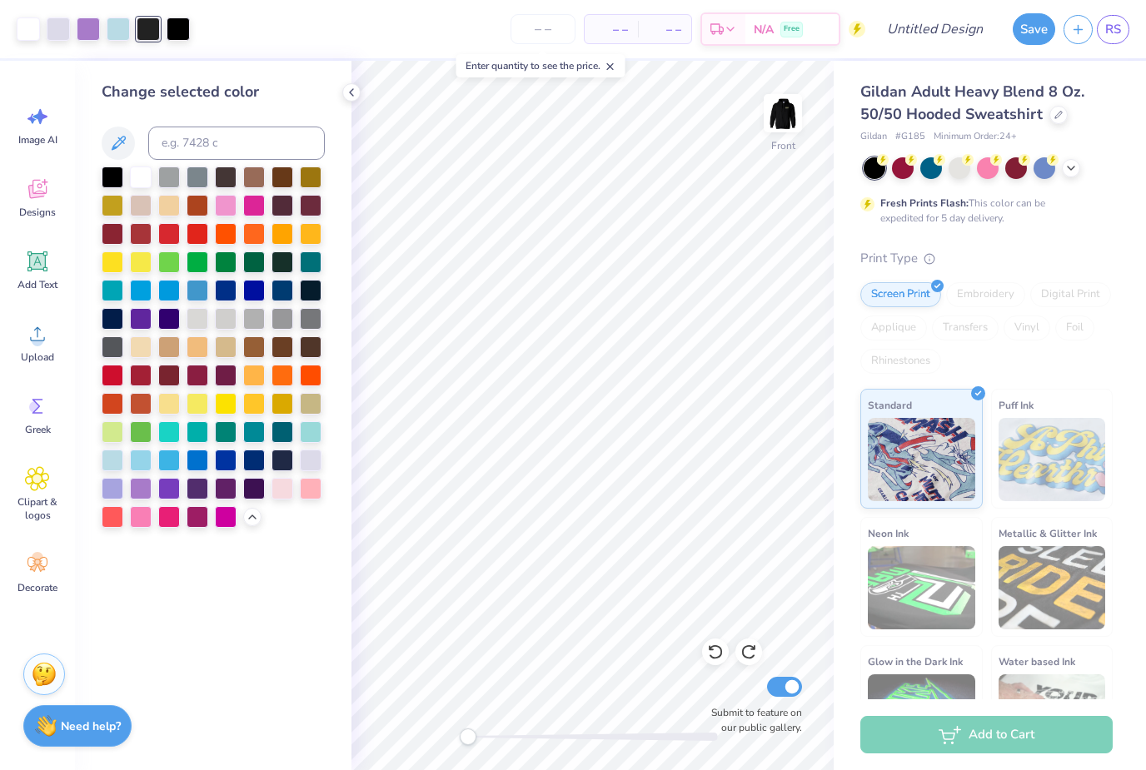
click at [117, 32] on div at bounding box center [118, 28] width 23 height 23
click at [196, 493] on div at bounding box center [197, 489] width 22 height 22
click at [147, 26] on div at bounding box center [148, 28] width 23 height 23
click at [256, 494] on div at bounding box center [254, 489] width 22 height 22
click at [179, 26] on div at bounding box center [178, 28] width 23 height 23
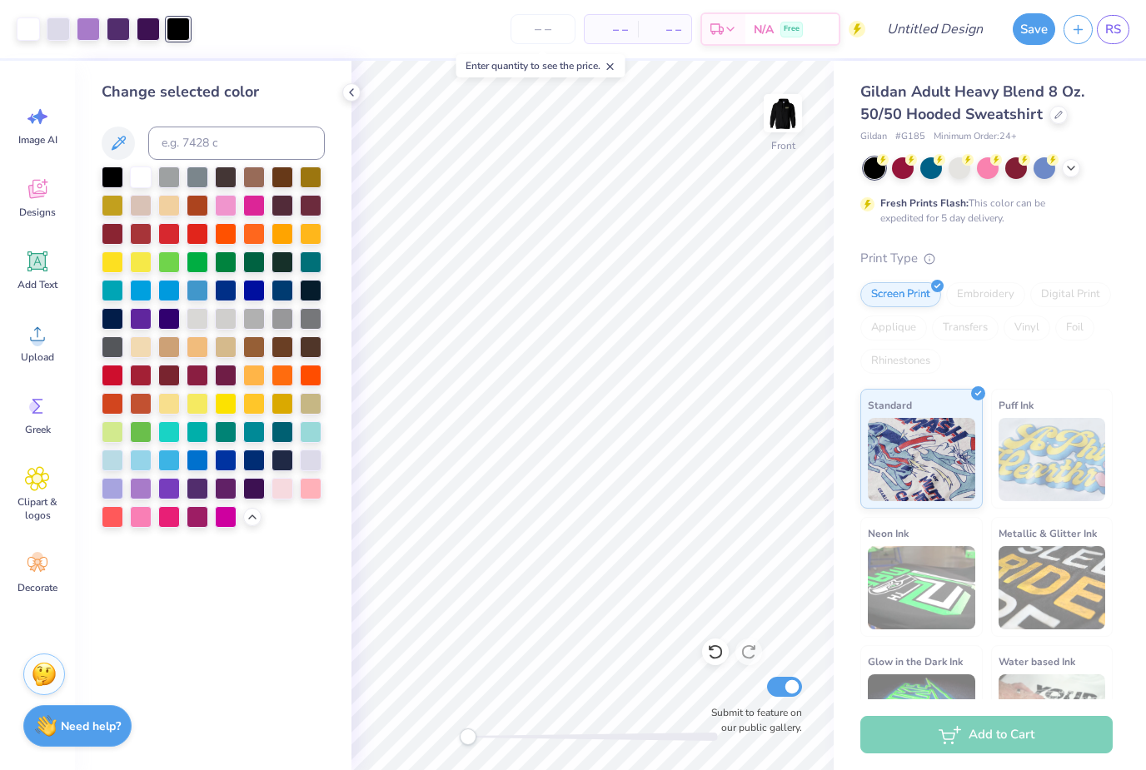
click at [236, 490] on div at bounding box center [226, 489] width 22 height 22
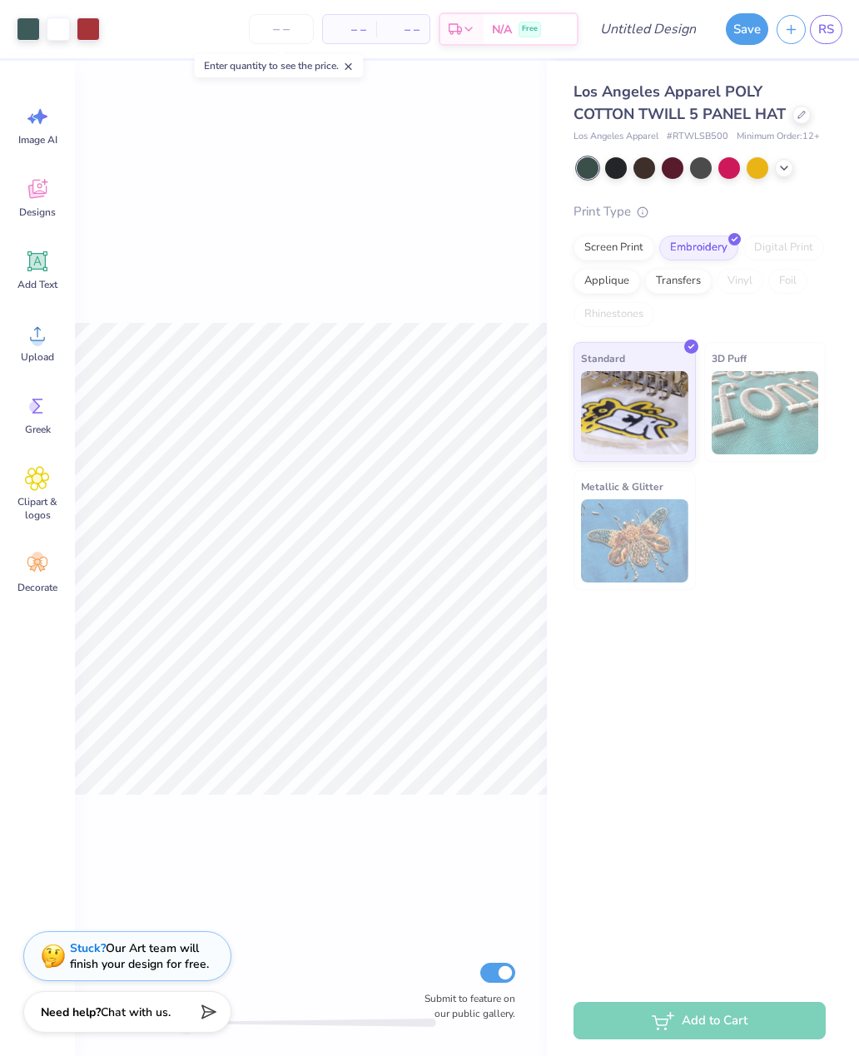
click at [728, 168] on div at bounding box center [729, 168] width 22 height 22
click at [786, 162] on icon at bounding box center [784, 168] width 13 height 13
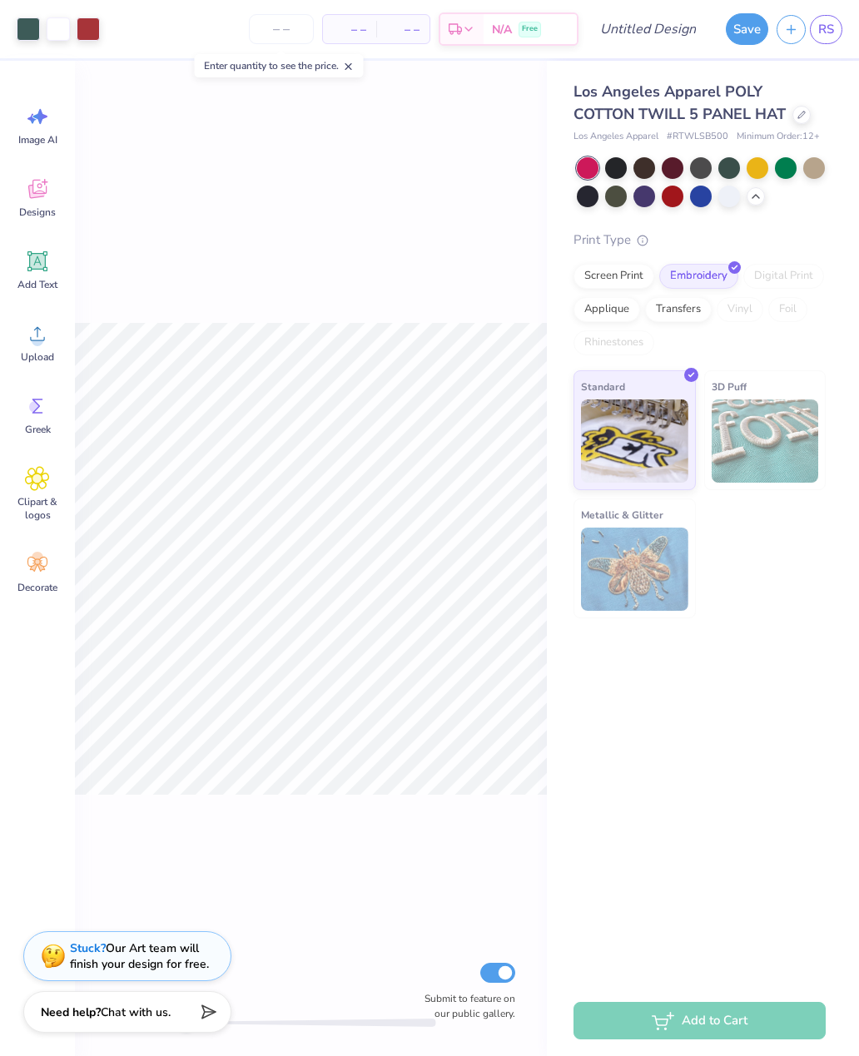
click at [806, 122] on div at bounding box center [802, 115] width 18 height 18
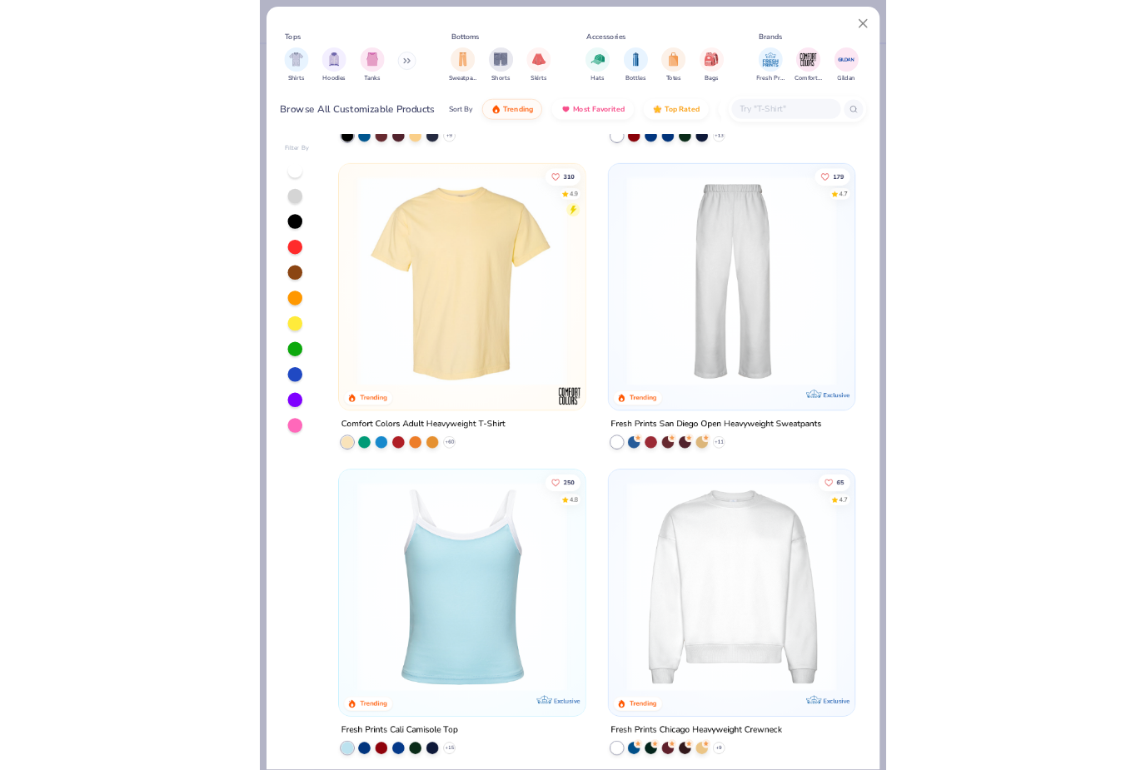
scroll to position [1257, 0]
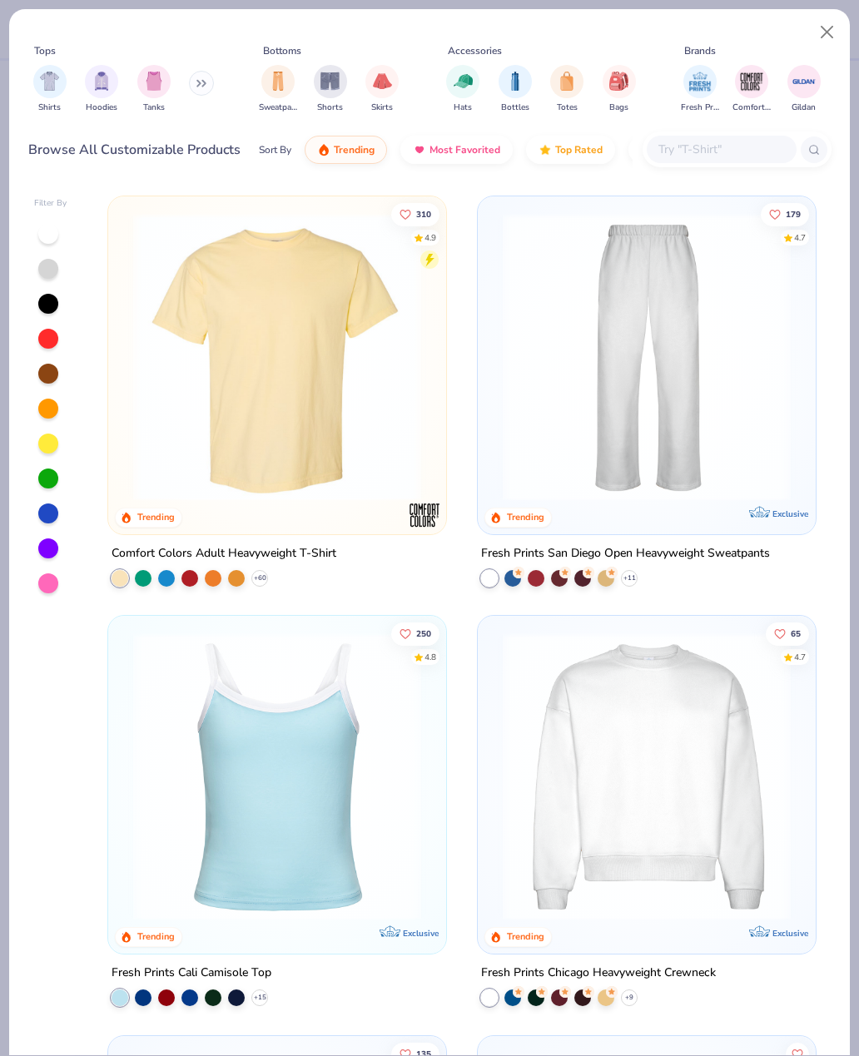
click at [279, 581] on div "Comfort Colors Adult Heavyweight T-Shirt + 60" at bounding box center [277, 564] width 340 height 43
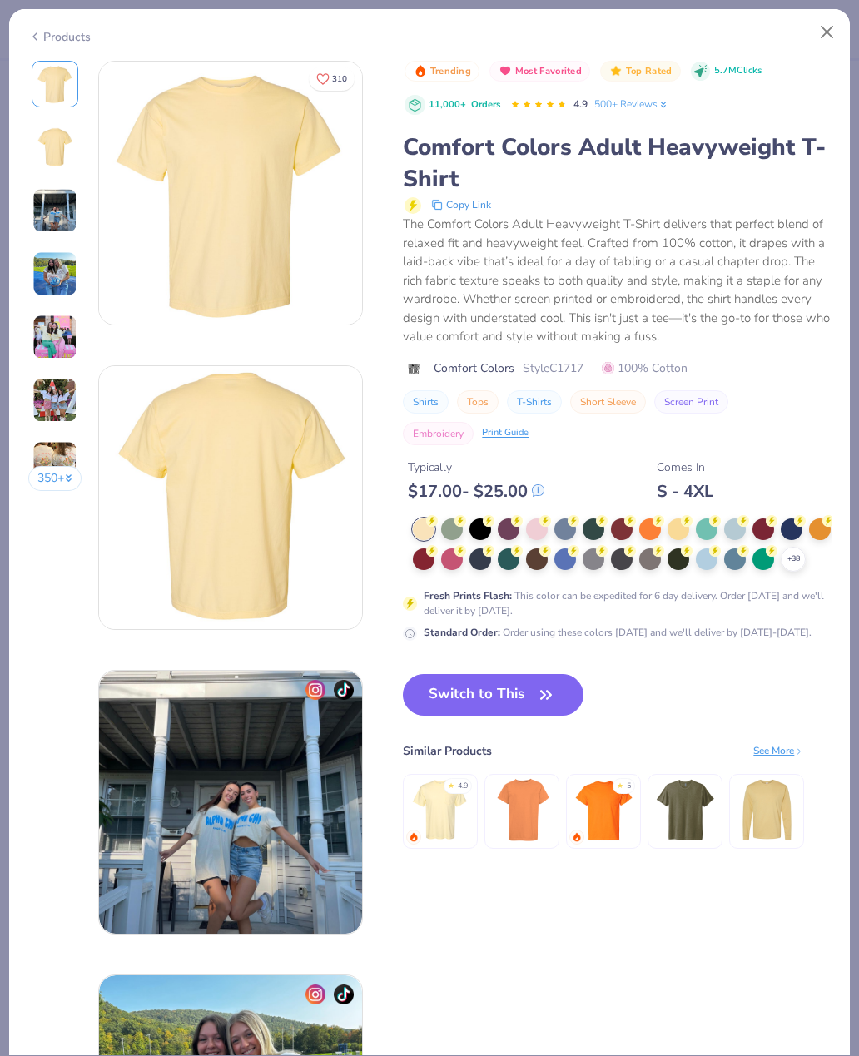
click at [548, 525] on div at bounding box center [537, 530] width 22 height 22
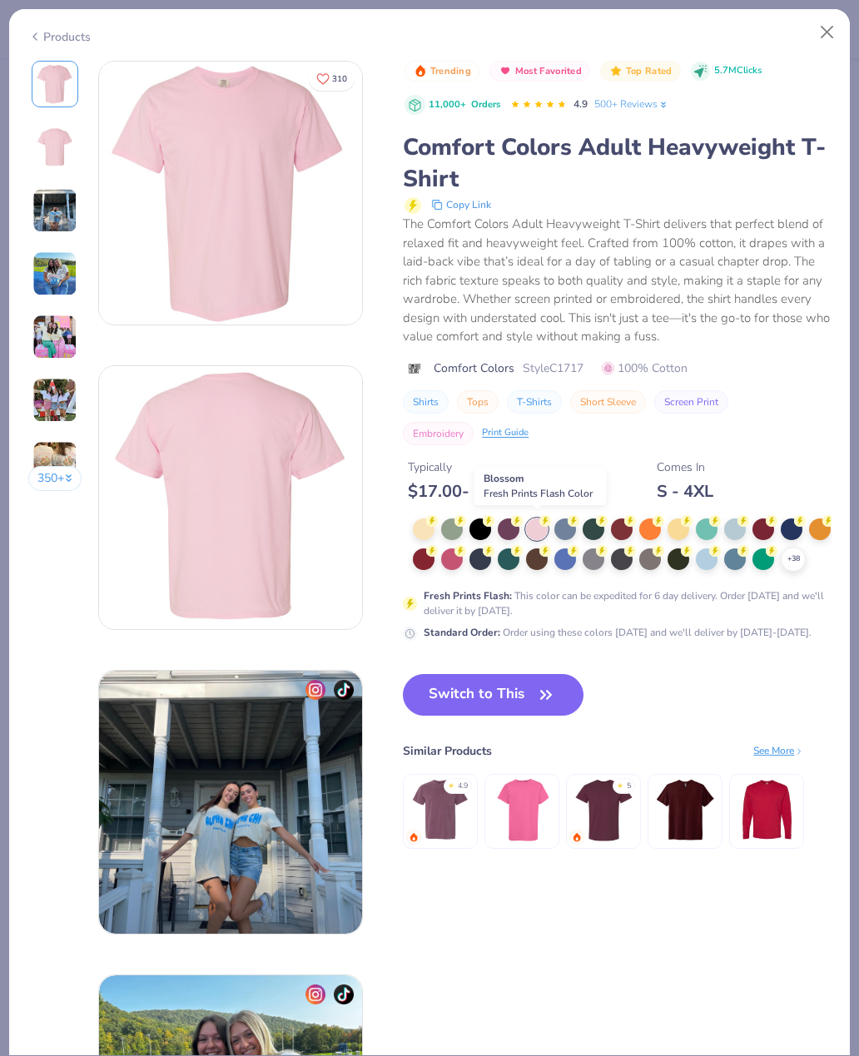
click at [484, 716] on button "Switch to This" at bounding box center [493, 695] width 181 height 42
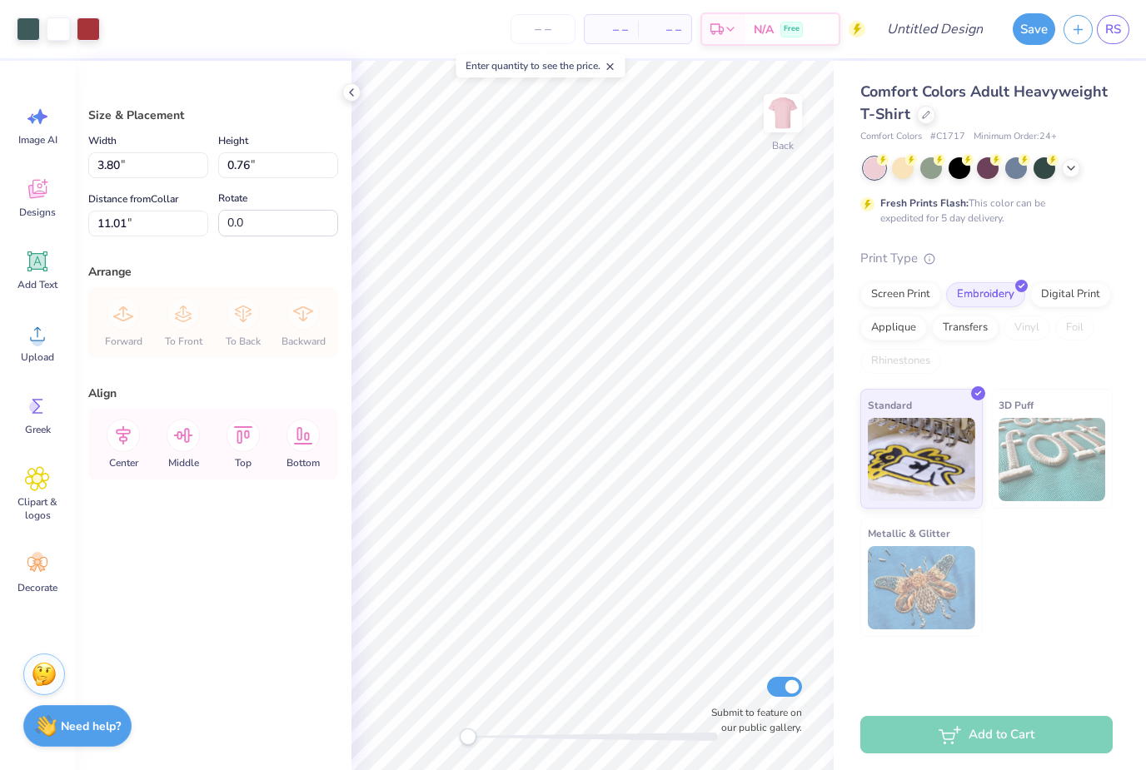
type input "8.62"
type input "1.71"
type input "9.73"
type input "10.73"
type input "2.14"
